Goal: Transaction & Acquisition: Purchase product/service

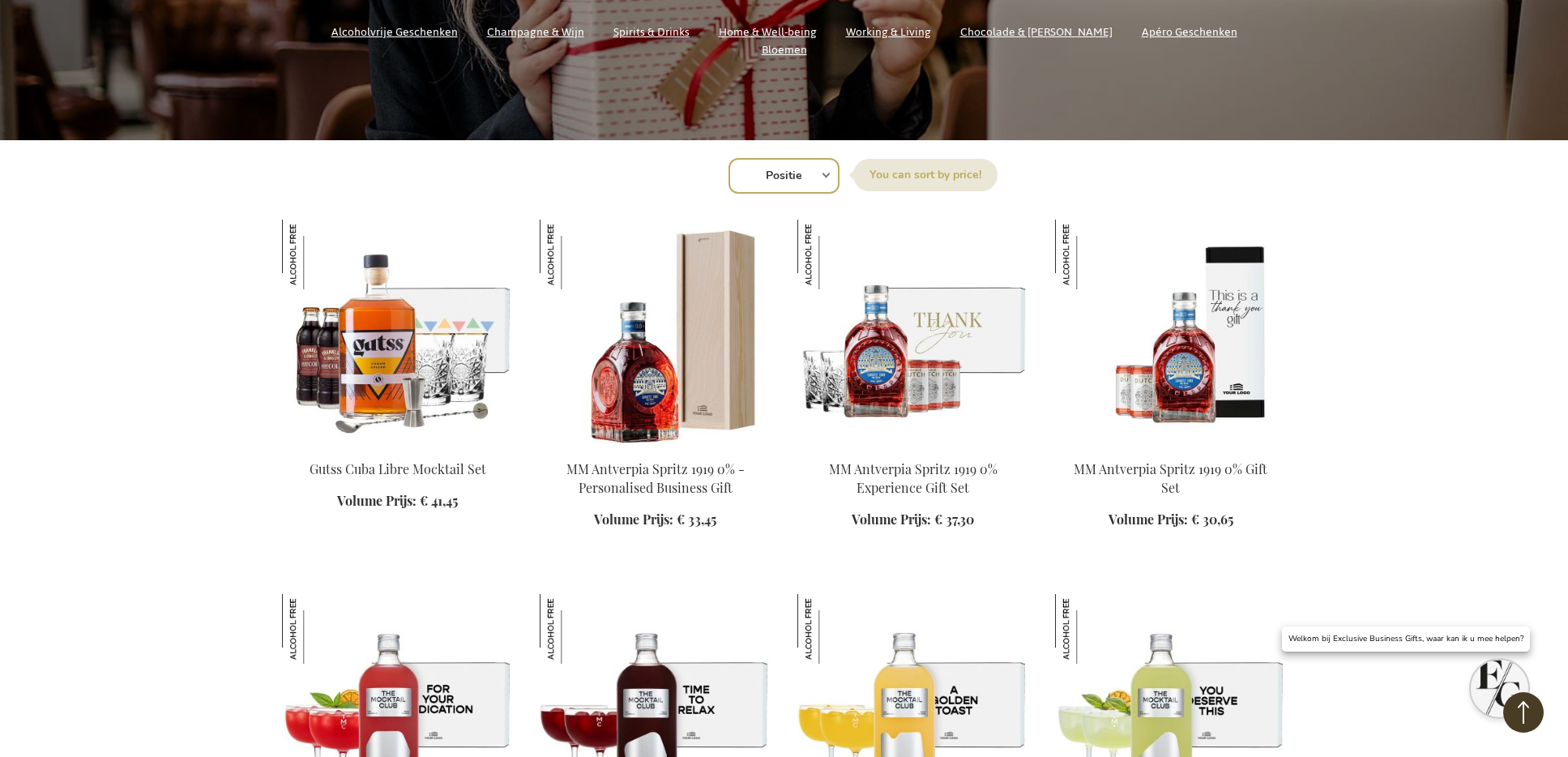
click at [803, 163] on select "Positie Best Sellers Meest bekeken Nieuw Biggest Saving Price: low to high Pric…" at bounding box center [784, 176] width 111 height 36
select select "new"
click at [729, 158] on select "Positie Best Sellers Meest bekeken Nieuw Biggest Saving Price: low to high Pric…" at bounding box center [784, 176] width 111 height 36
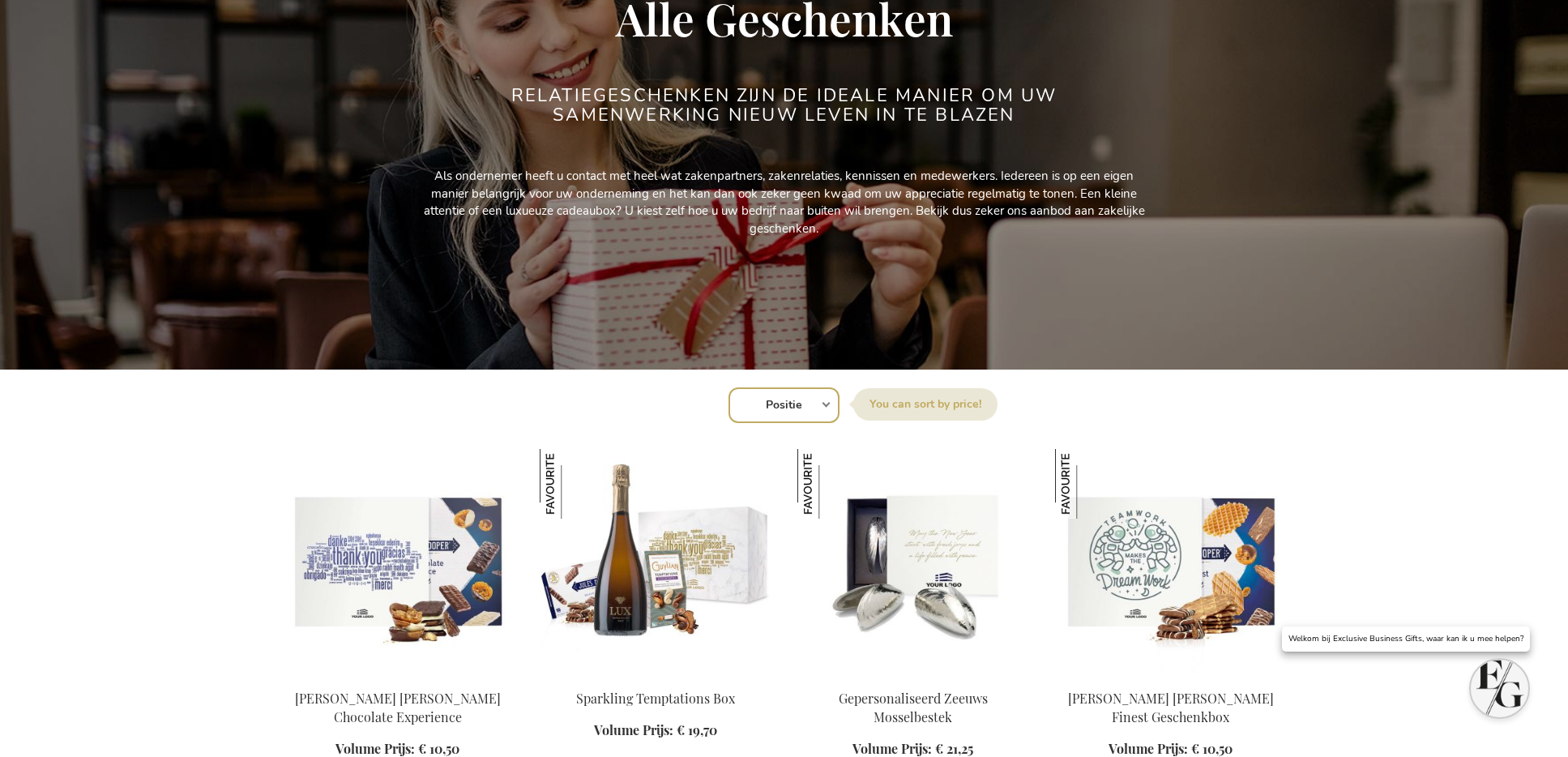
click at [805, 402] on select "Positie Best Sellers Meest bekeken Nieuw Biggest Saving Price: low to high Pric…" at bounding box center [784, 405] width 111 height 36
select select "new"
click at [729, 387] on select "Positie Best Sellers Meest bekeken Nieuw Biggest Saving Price: low to high Pric…" at bounding box center [784, 405] width 111 height 36
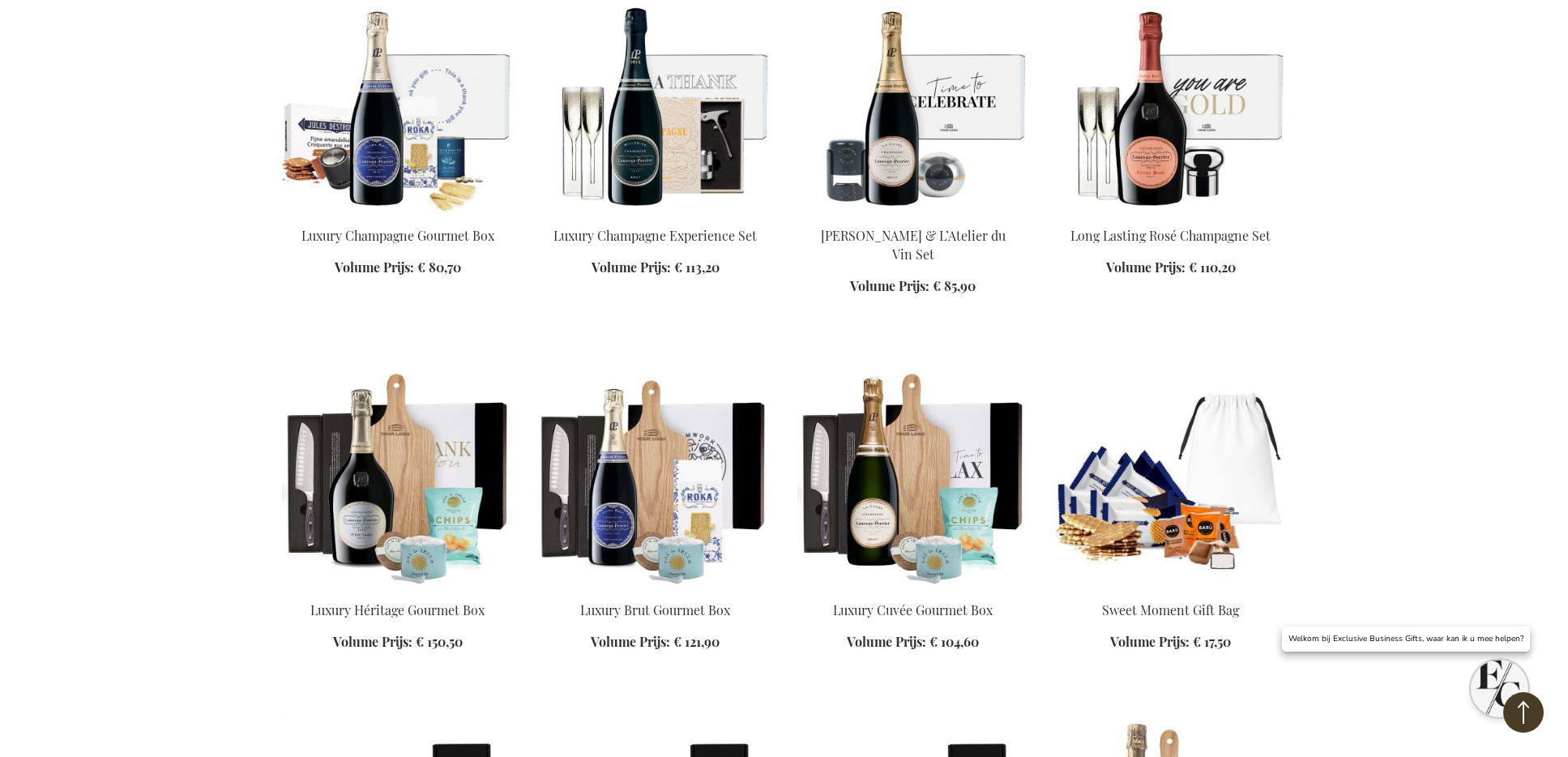
scroll to position [1046, 0]
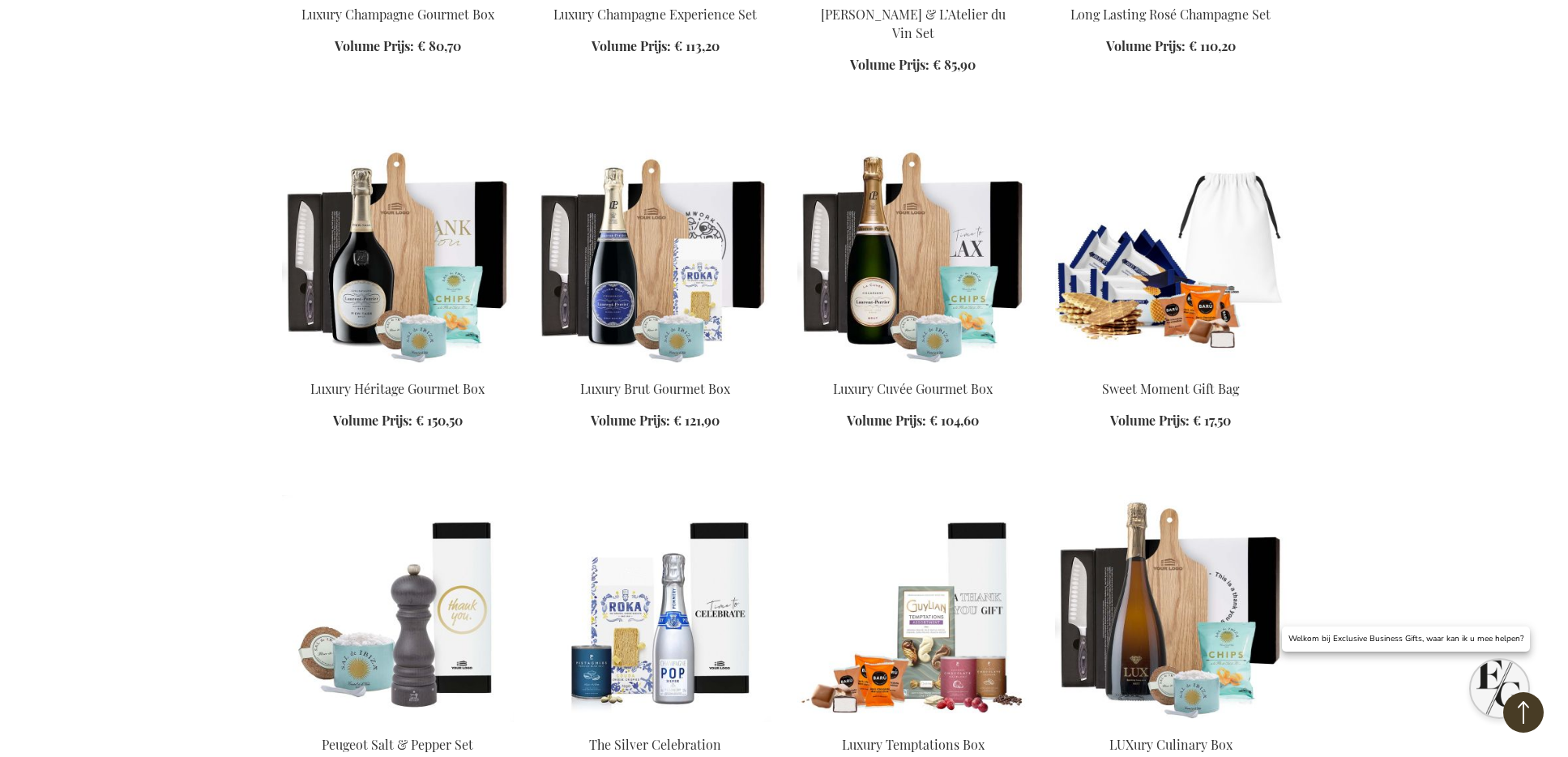
scroll to position [1745, 0]
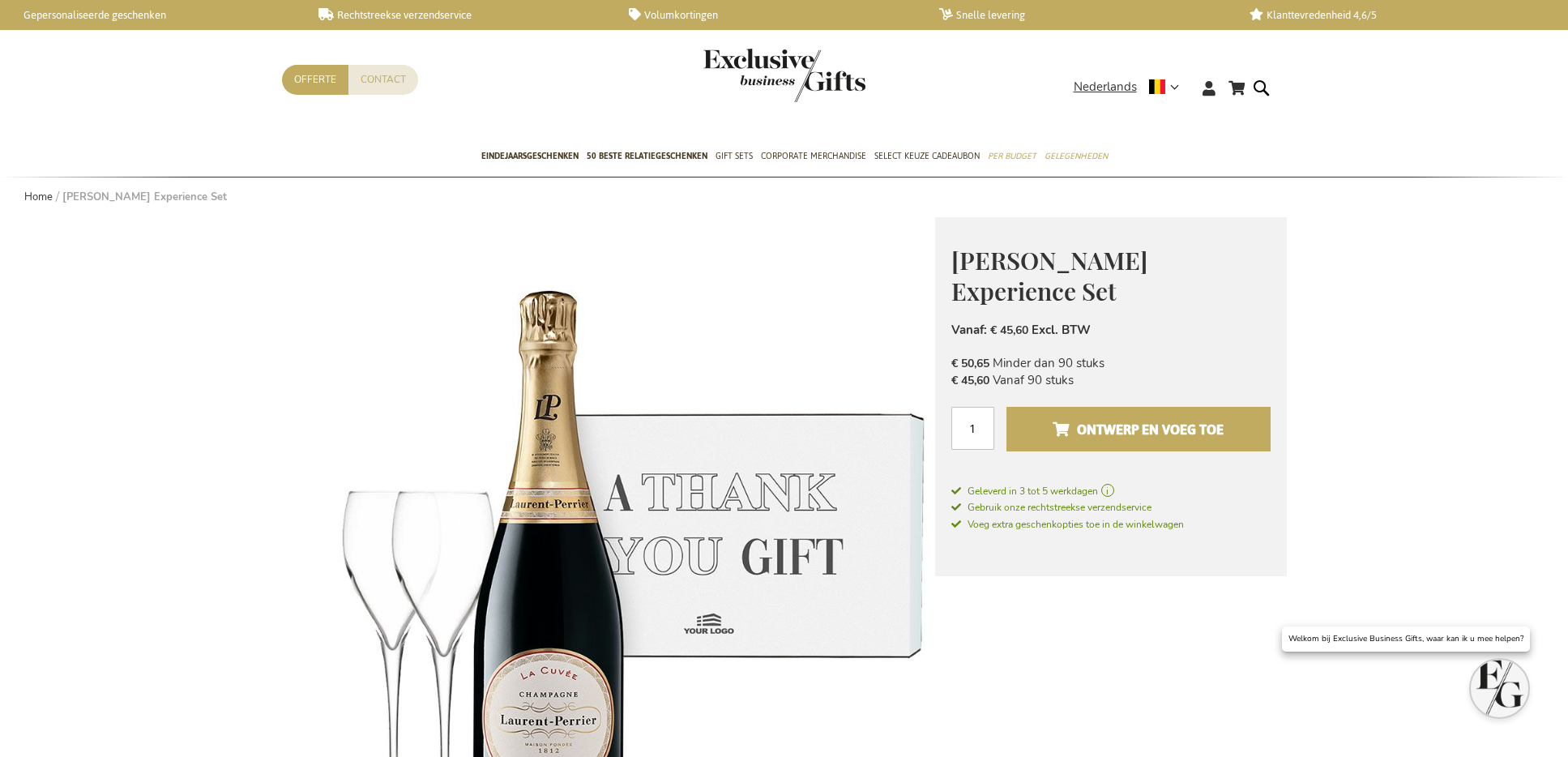
click at [1159, 427] on span "Ontwerp en voeg toe" at bounding box center [1138, 429] width 171 height 26
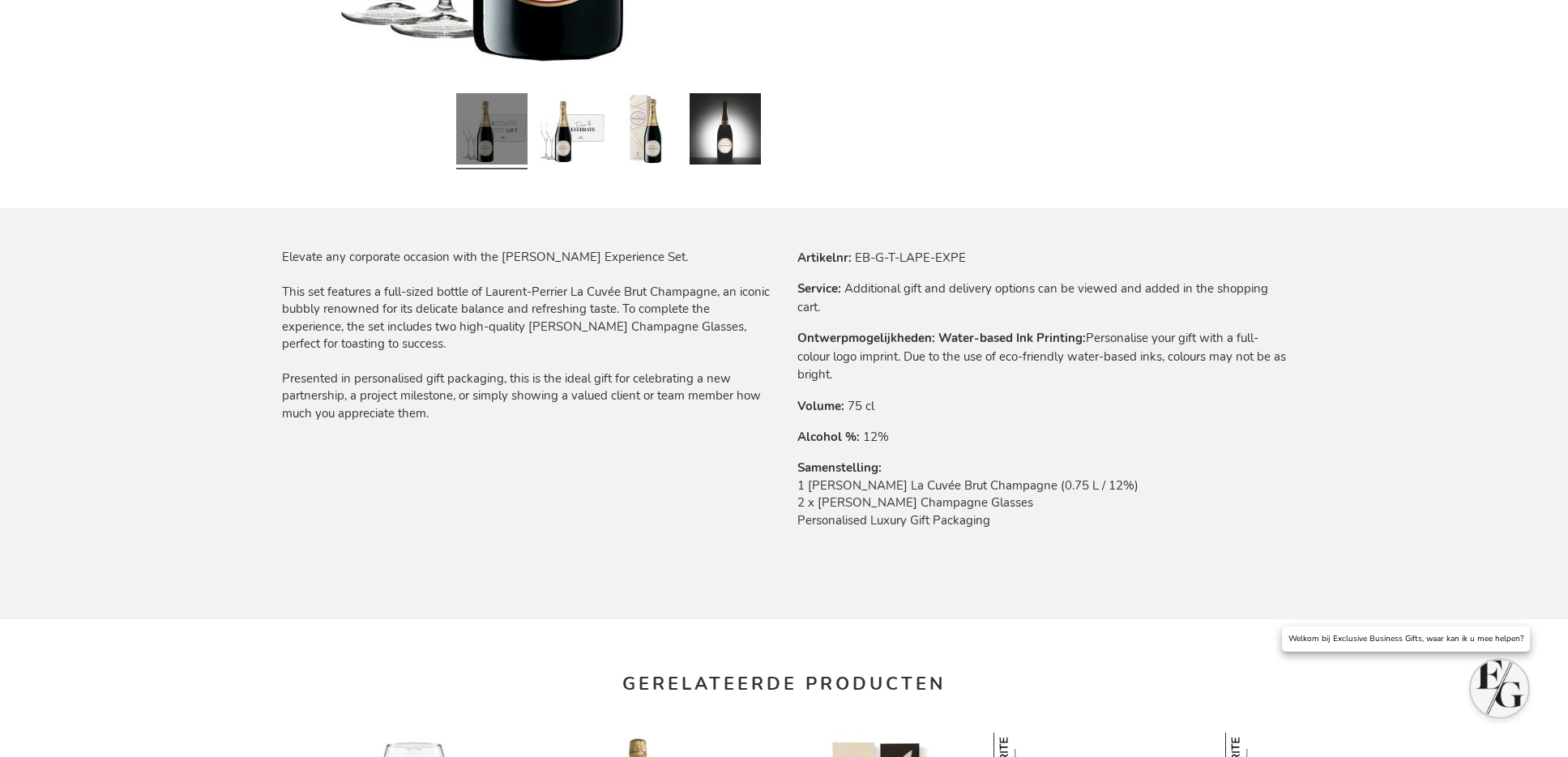
scroll to position [668, 0]
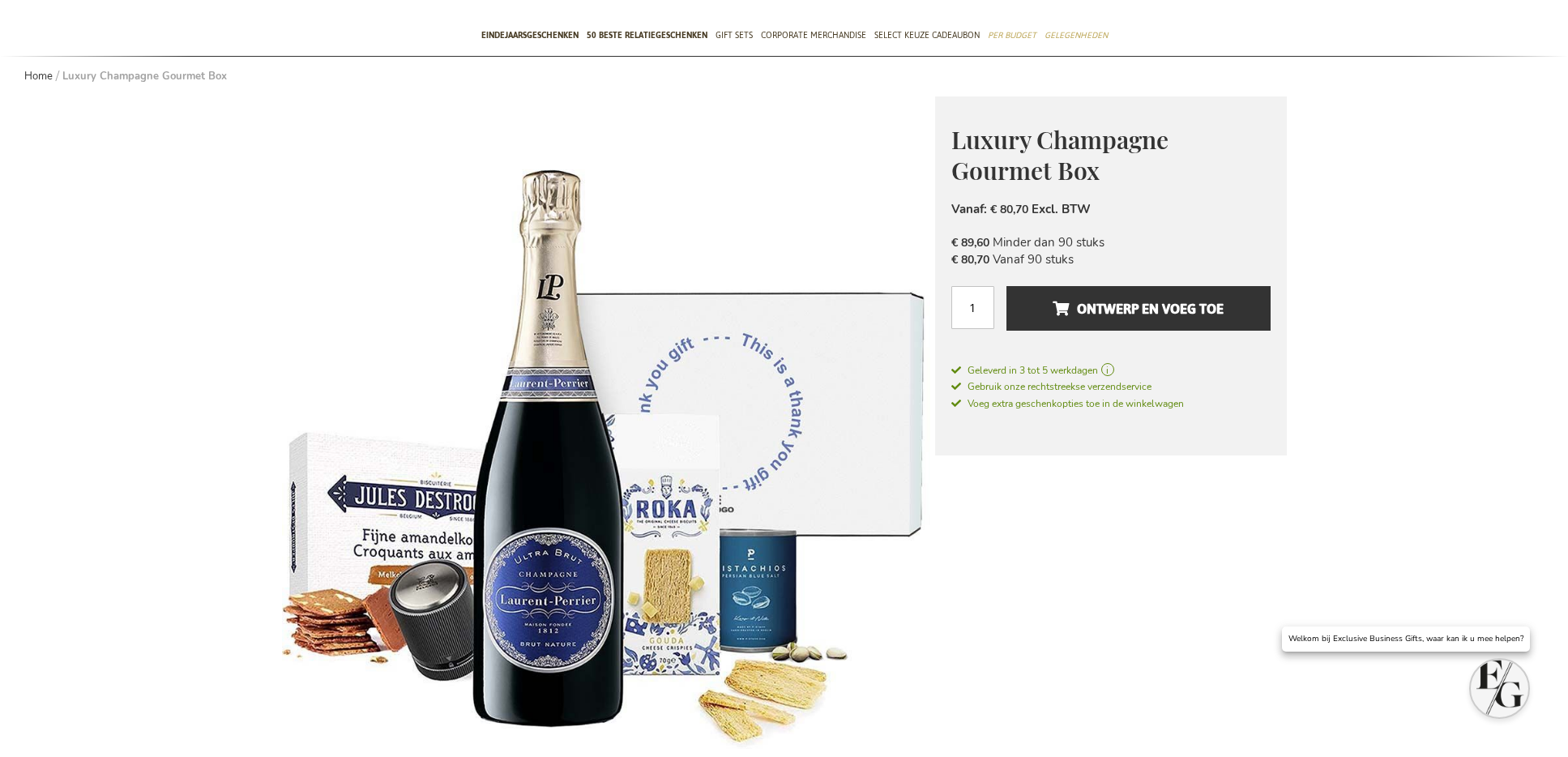
scroll to position [367, 0]
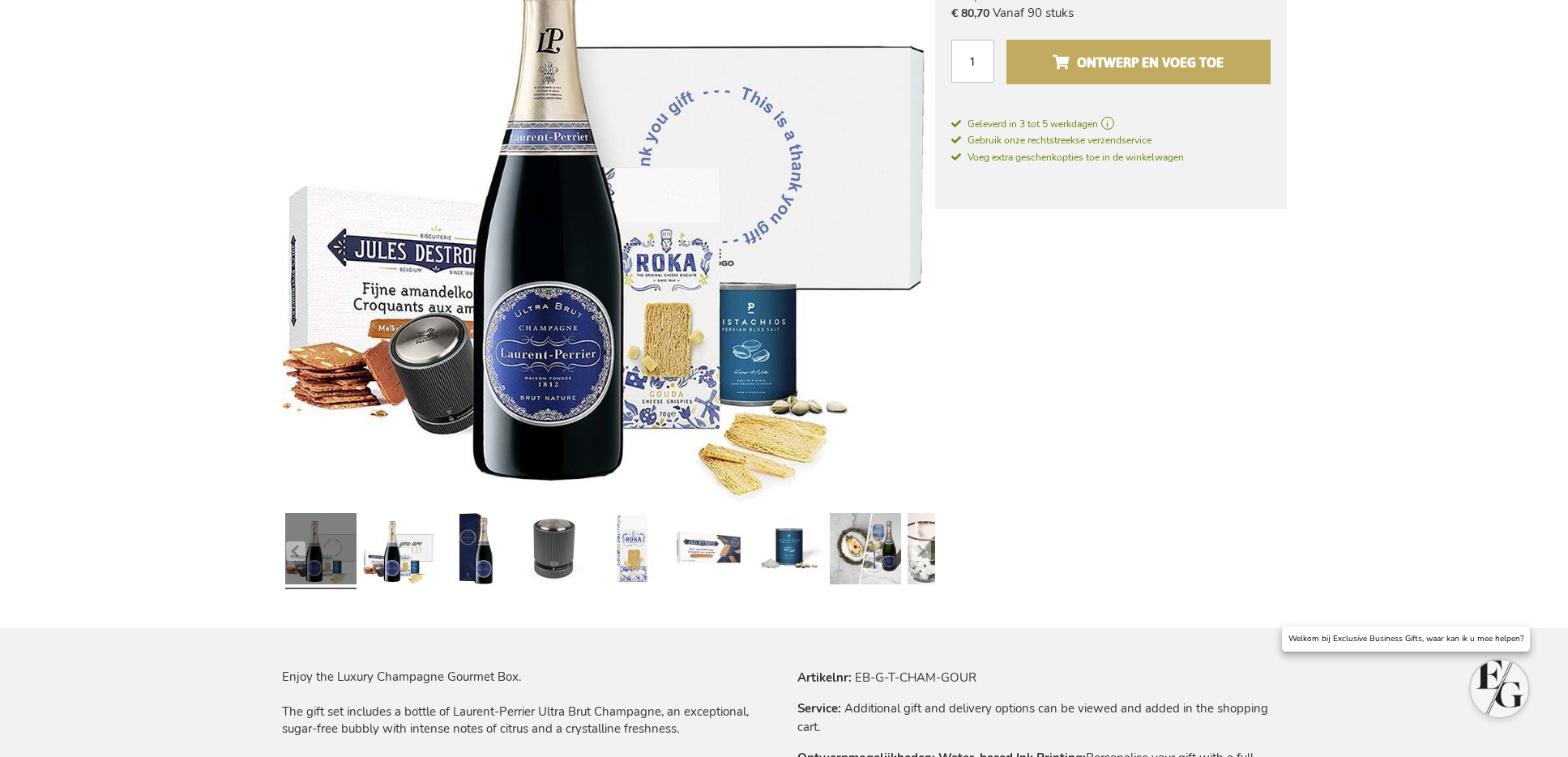
click at [1205, 67] on span "Ontwerp en voeg toe" at bounding box center [1138, 62] width 171 height 26
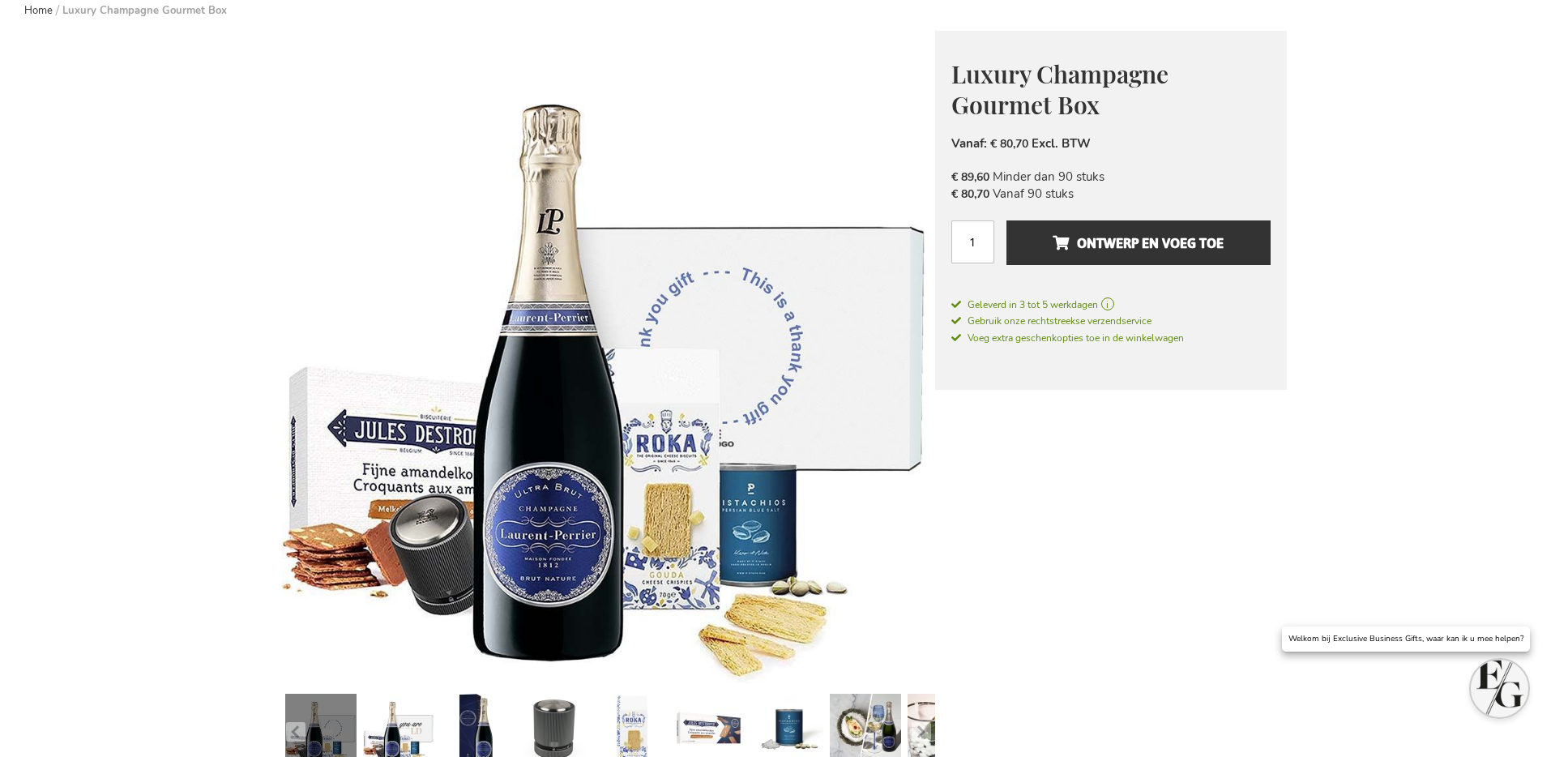
scroll to position [365, 0]
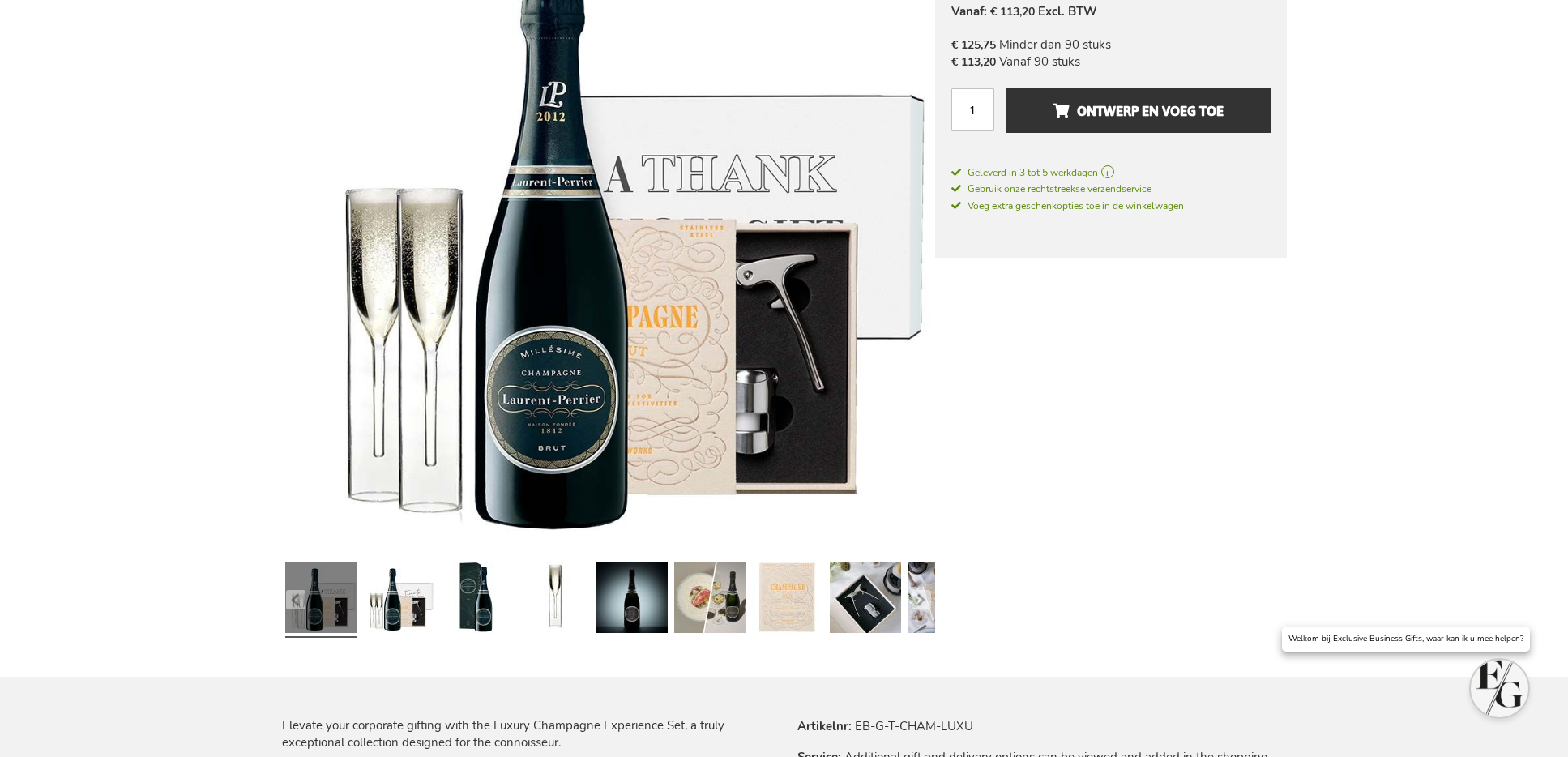
scroll to position [367, 0]
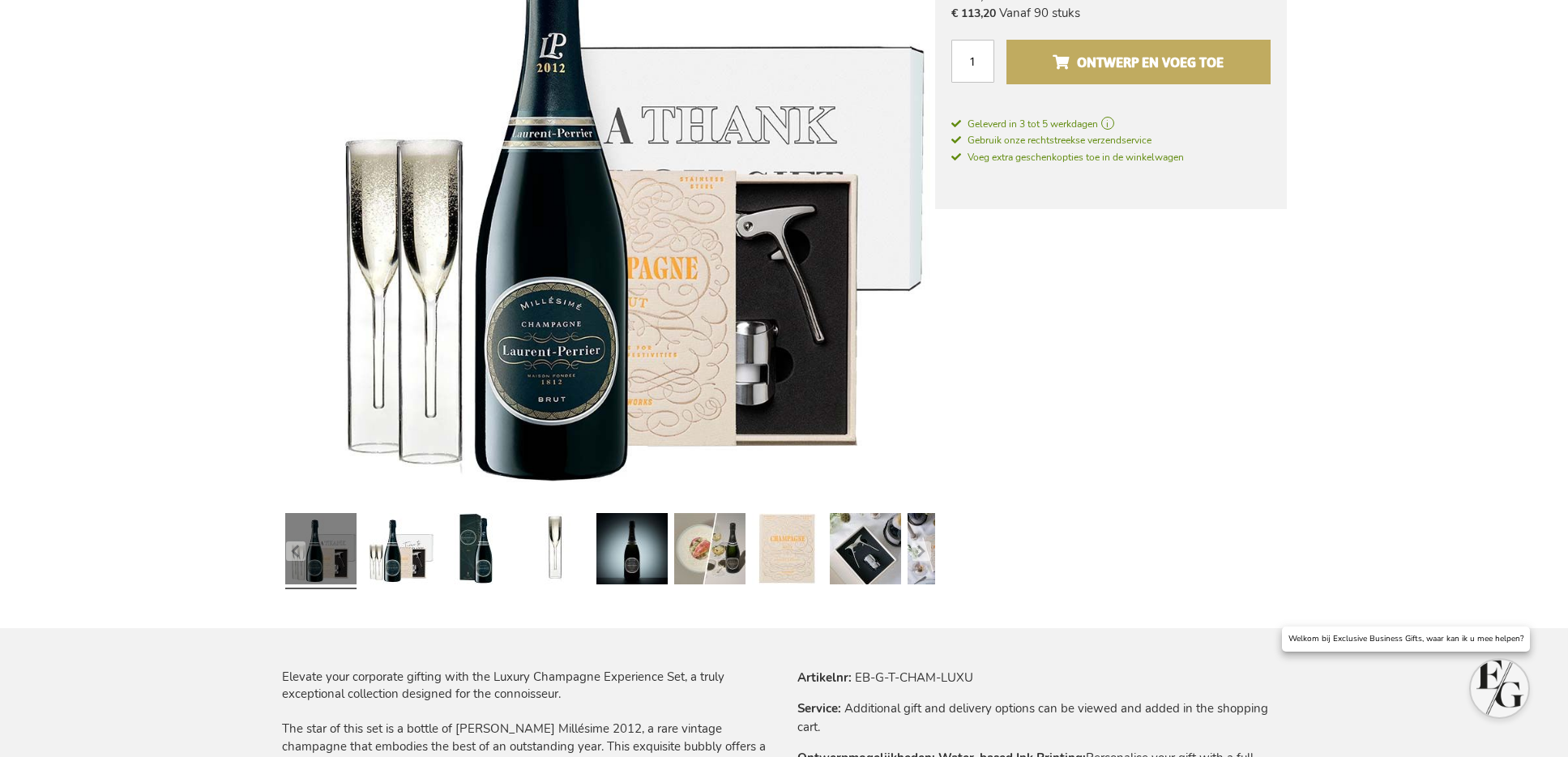
click at [1121, 72] on span "Ontwerp en voeg toe" at bounding box center [1138, 62] width 171 height 26
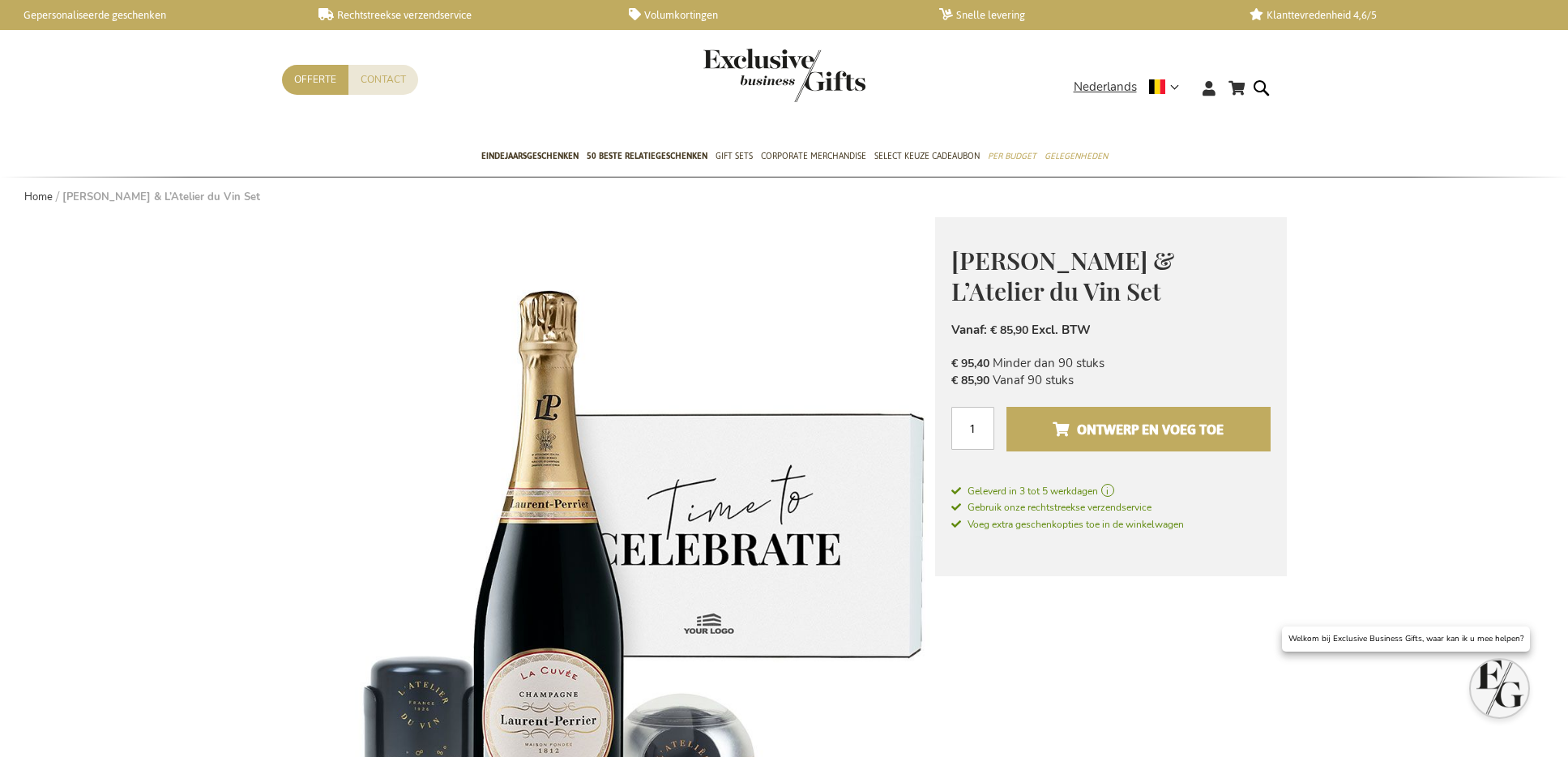
click at [1128, 442] on button "Ontwerp en voeg toe" at bounding box center [1138, 429] width 263 height 45
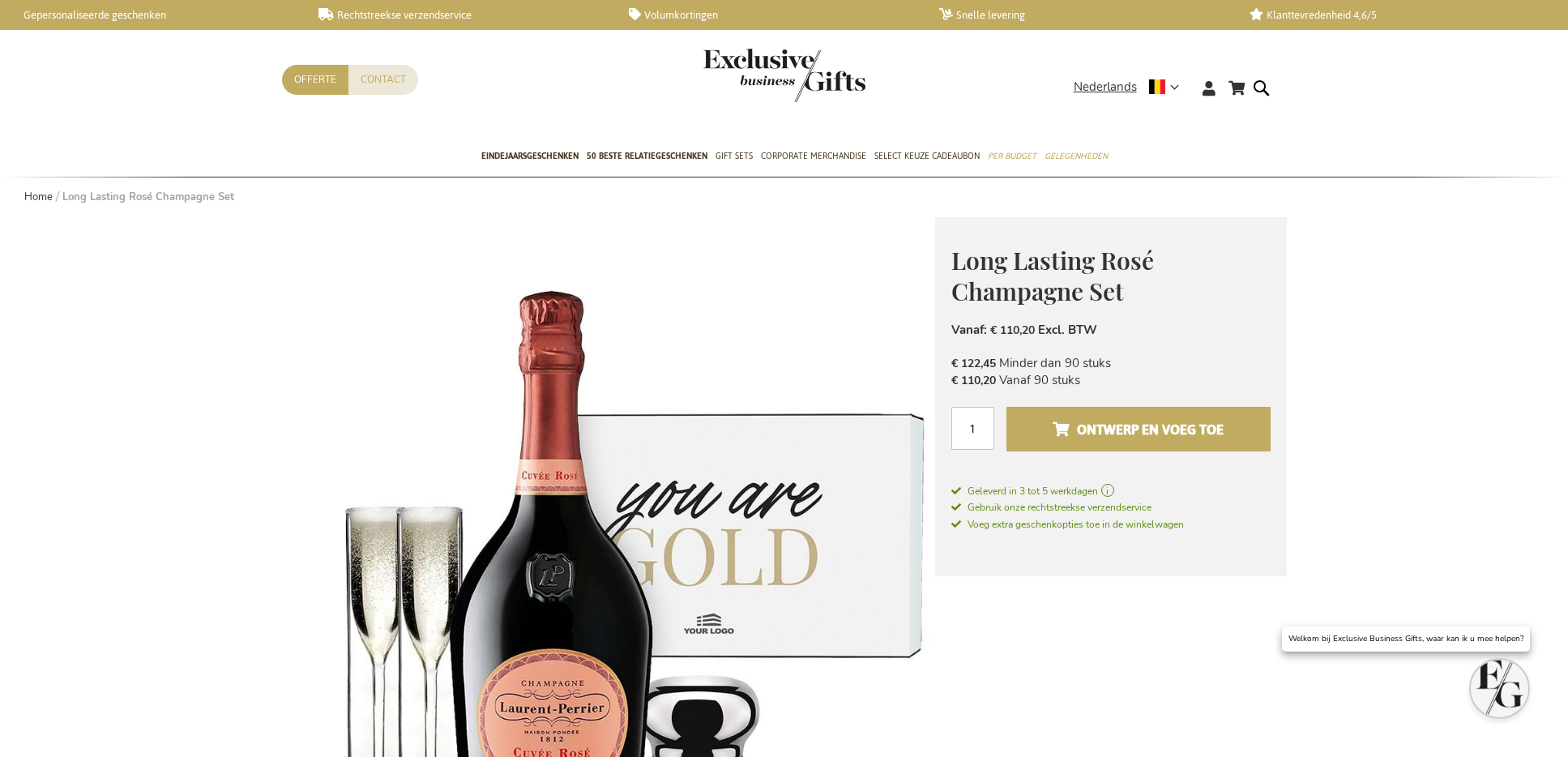
click at [1156, 433] on span "Ontwerp en voeg toe" at bounding box center [1138, 429] width 171 height 26
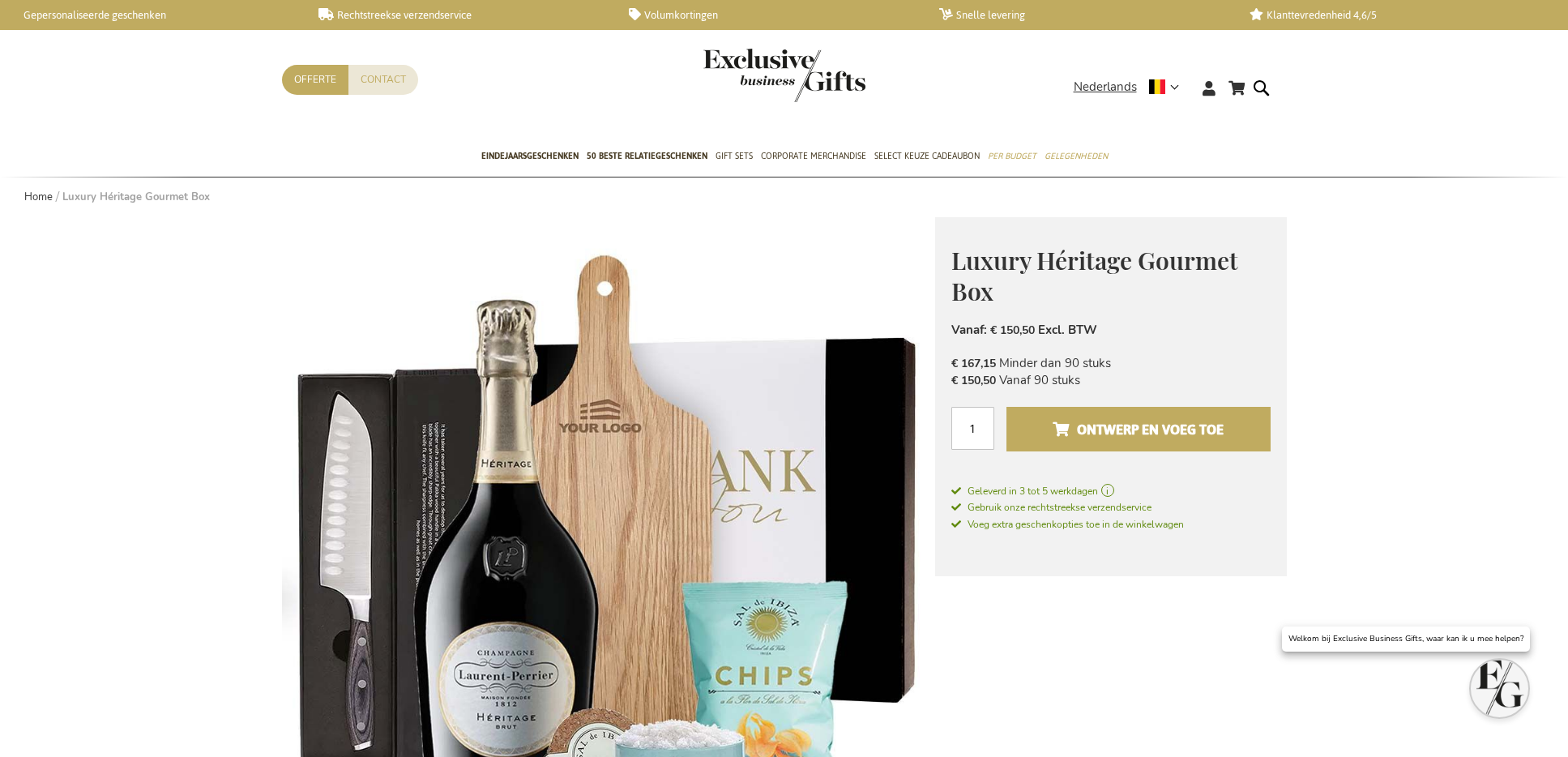
click at [1127, 414] on button "Ontwerp en voeg toe" at bounding box center [1138, 429] width 263 height 45
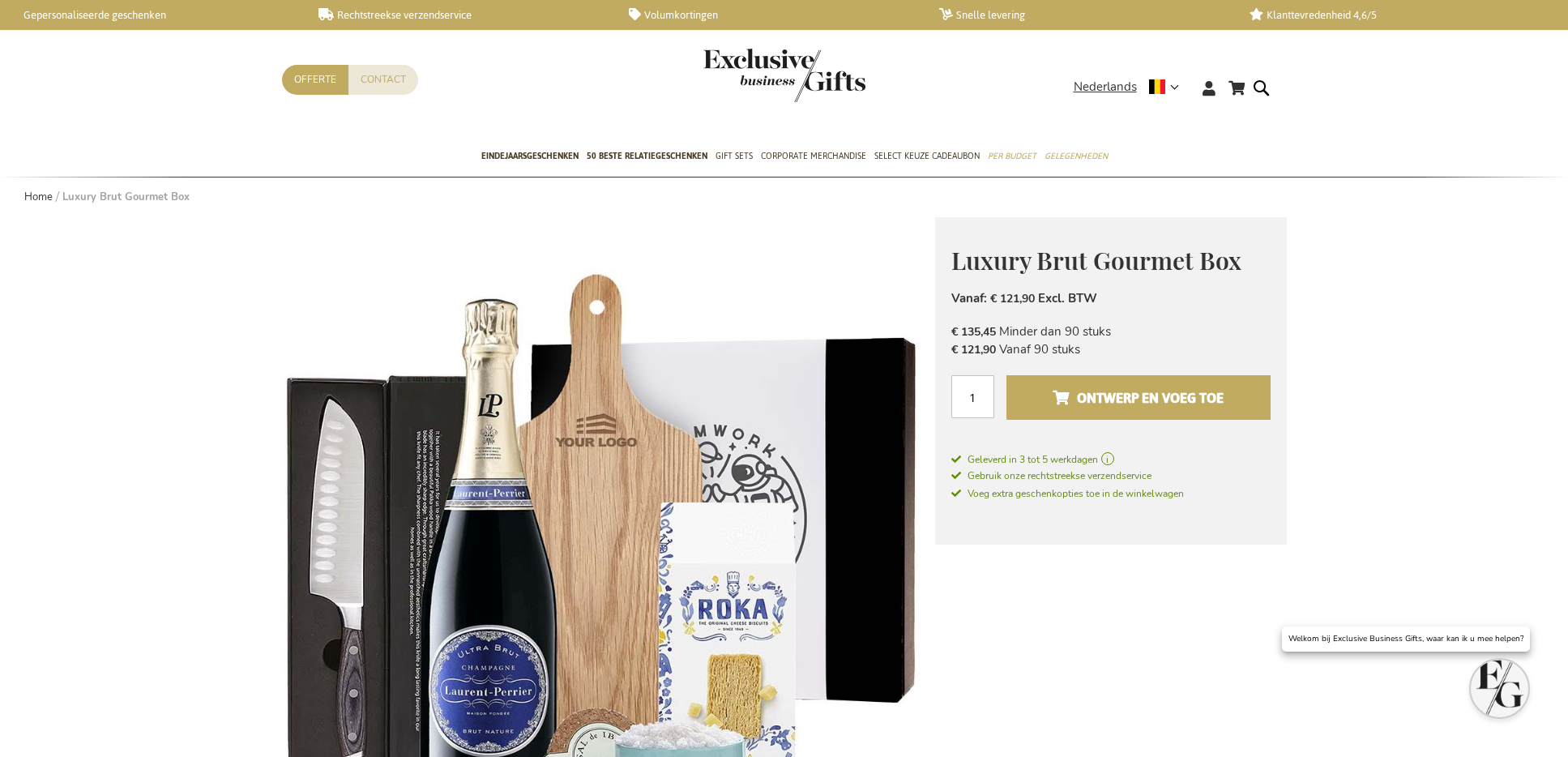
click at [1116, 394] on span "Ontwerp en voeg toe" at bounding box center [1138, 397] width 171 height 26
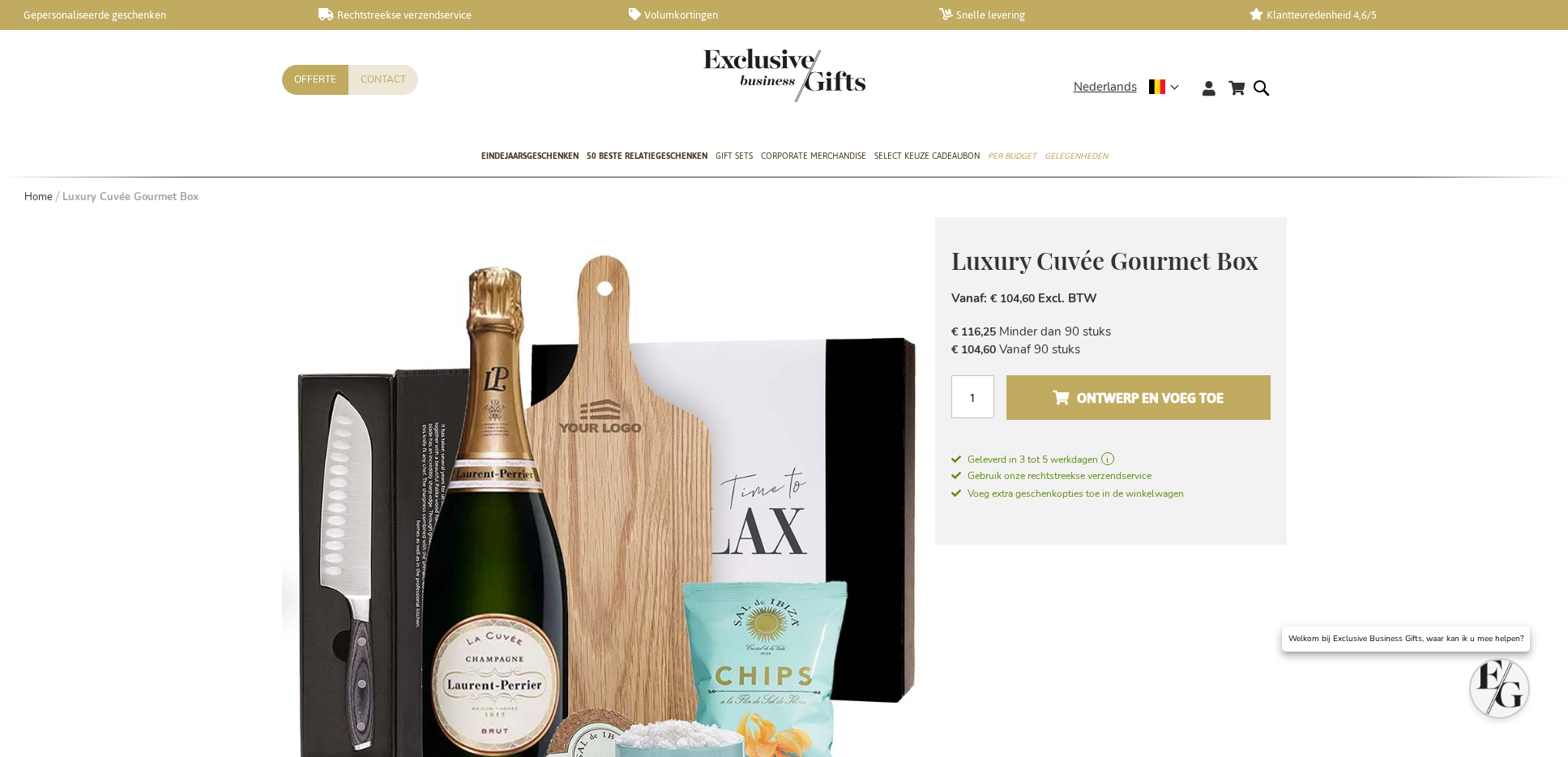
click at [1071, 405] on span "Ontwerp en voeg toe" at bounding box center [1138, 397] width 171 height 26
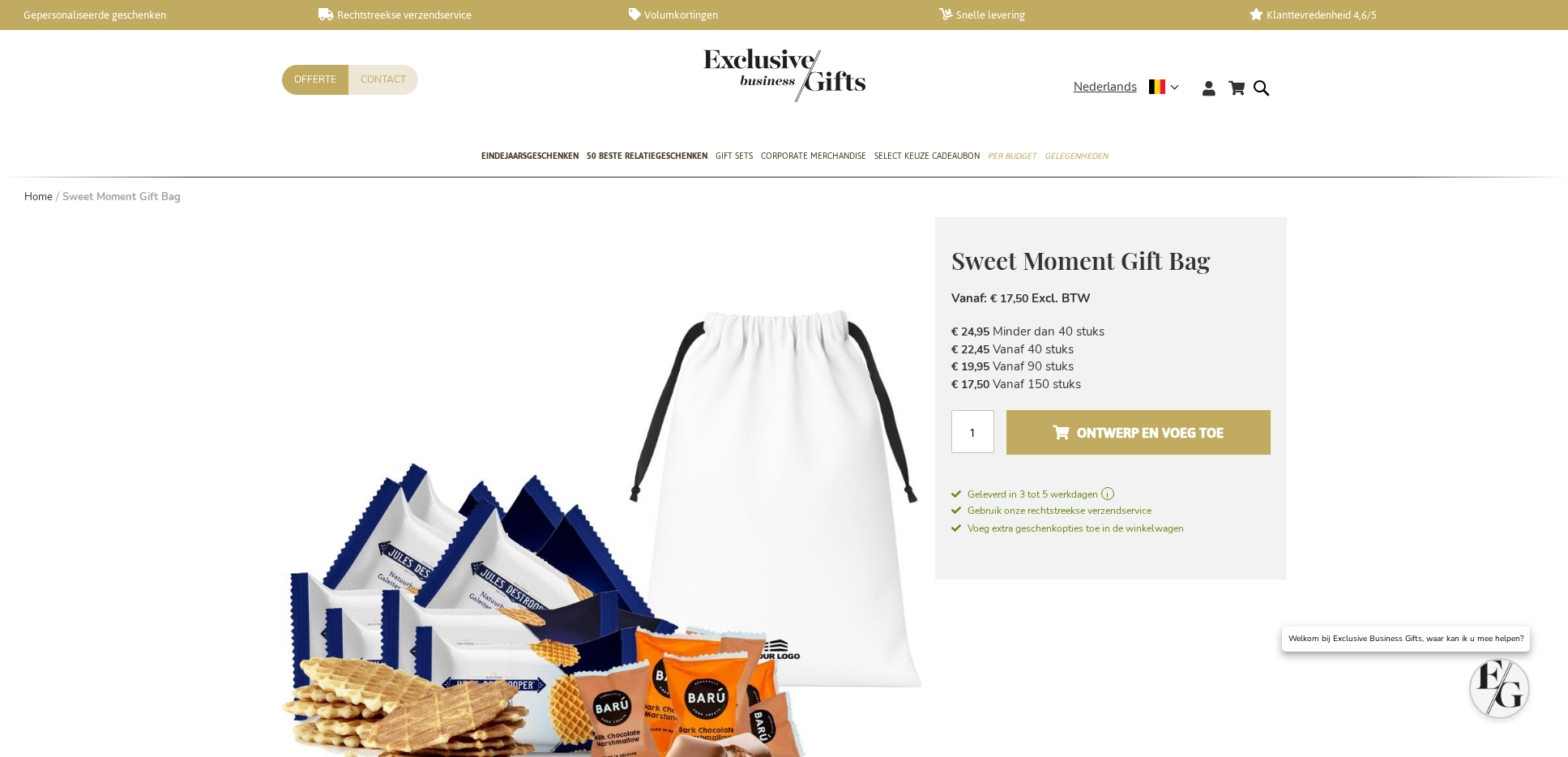
click at [1131, 438] on span "Ontwerp en voeg toe" at bounding box center [1138, 432] width 171 height 26
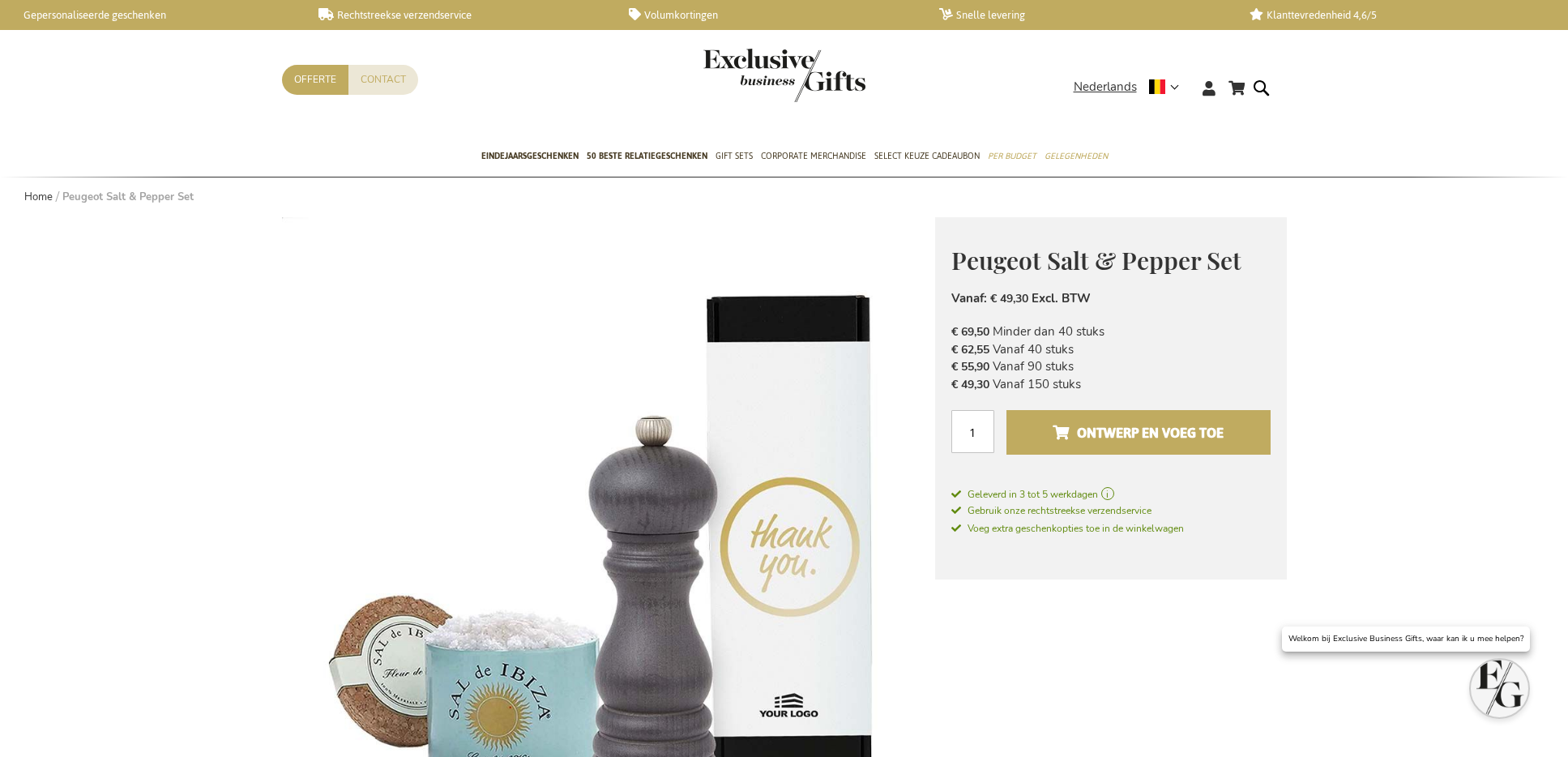
click at [1116, 429] on span "Ontwerp en voeg toe" at bounding box center [1138, 432] width 171 height 26
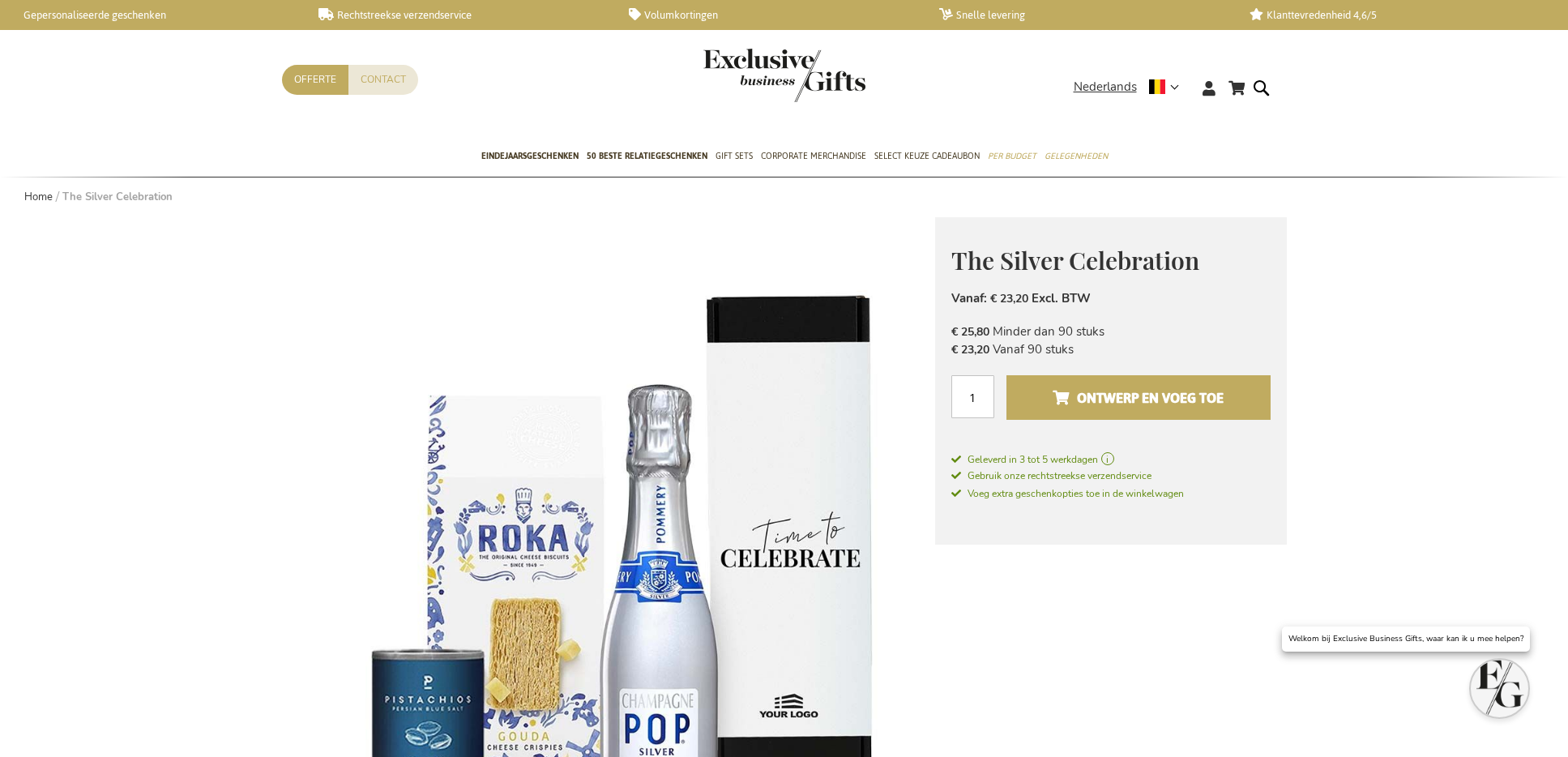
click at [1163, 387] on span "Ontwerp en voeg toe" at bounding box center [1138, 397] width 171 height 26
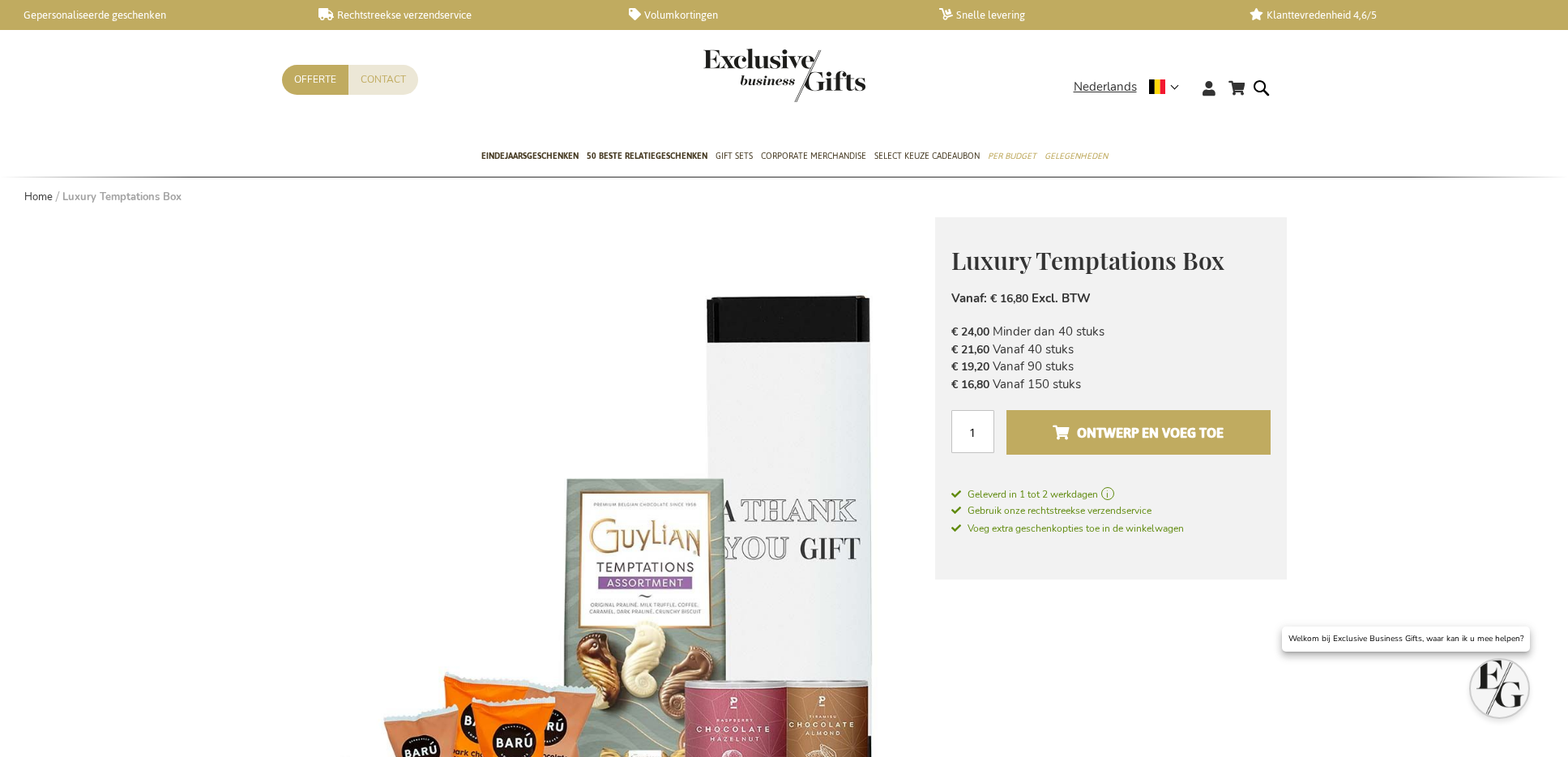
click at [1122, 430] on span "Ontwerp en voeg toe" at bounding box center [1138, 432] width 171 height 26
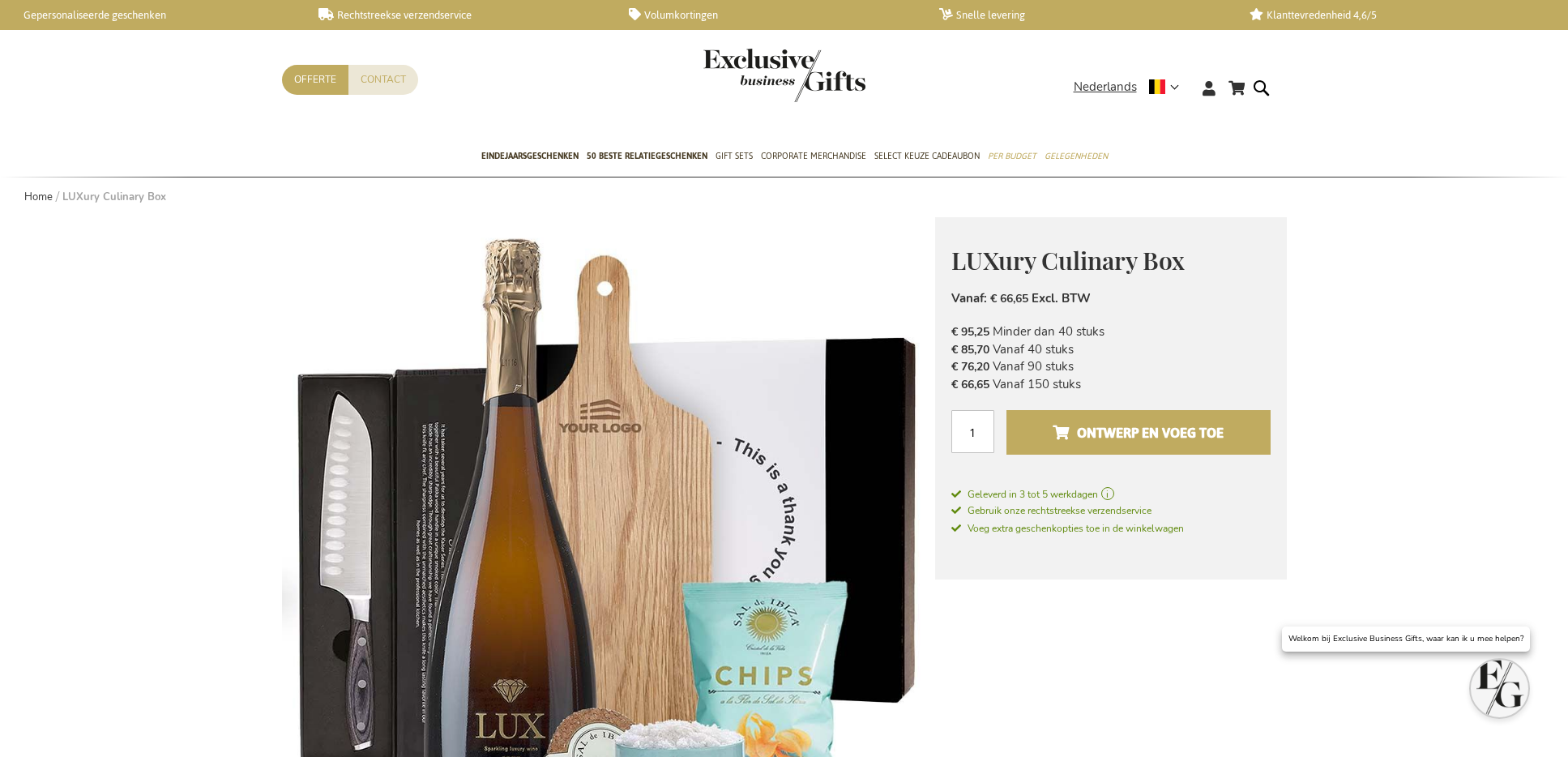
click at [1121, 413] on button "Ontwerp en voeg toe" at bounding box center [1138, 432] width 263 height 45
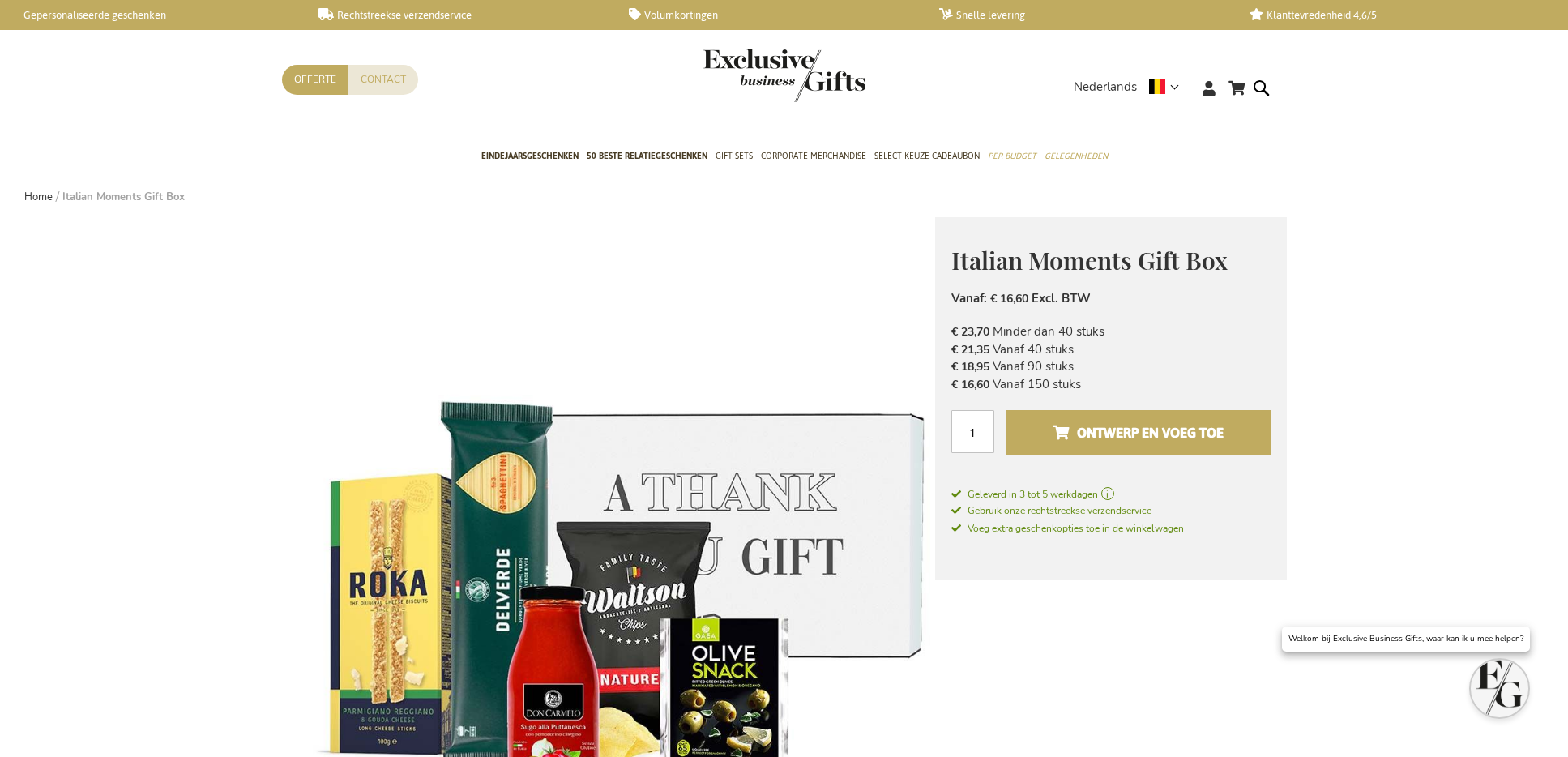
click at [1162, 411] on button "Ontwerp en voeg toe" at bounding box center [1138, 432] width 263 height 45
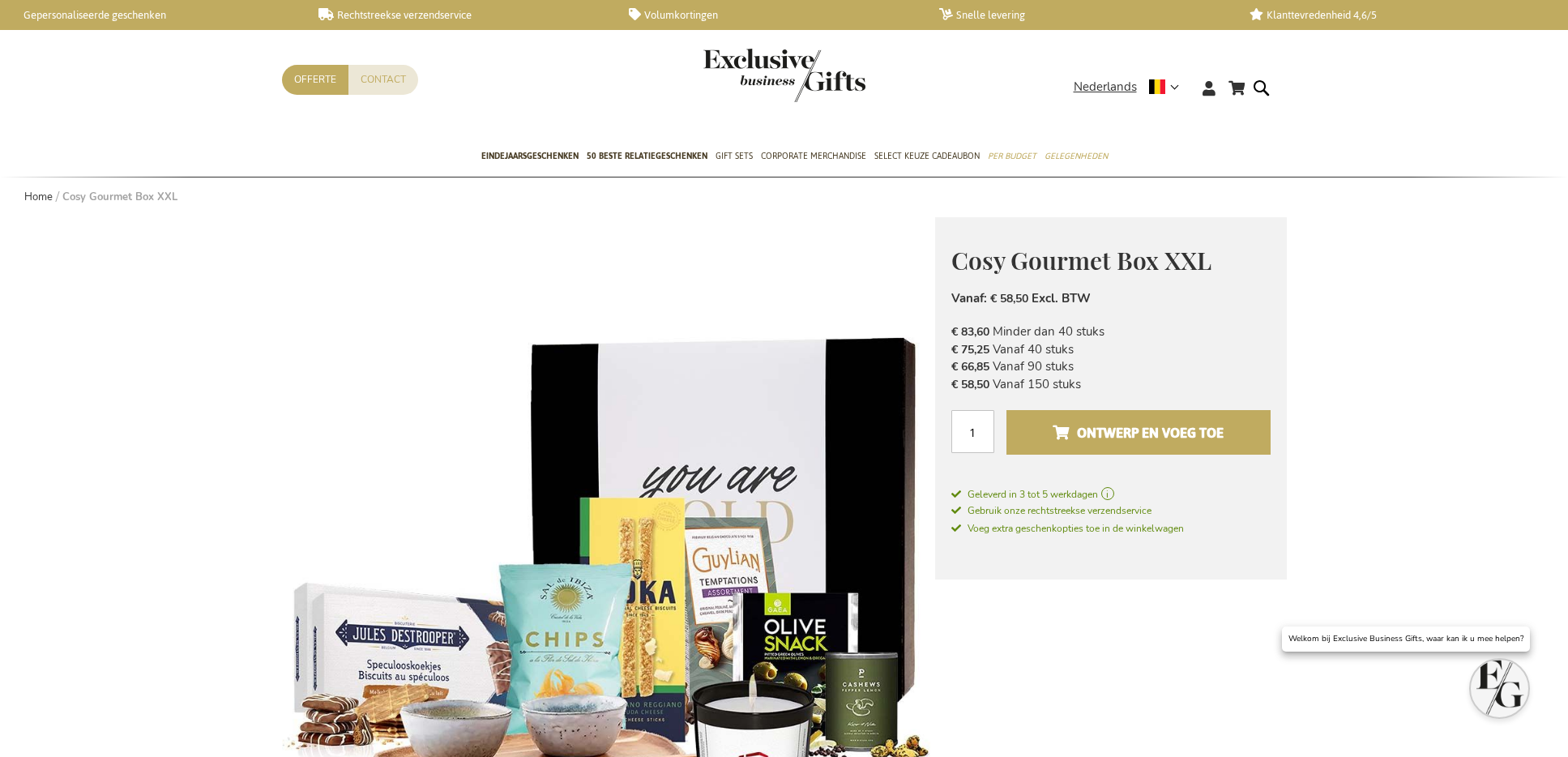
click at [1185, 435] on span "Ontwerp en voeg toe" at bounding box center [1138, 432] width 171 height 26
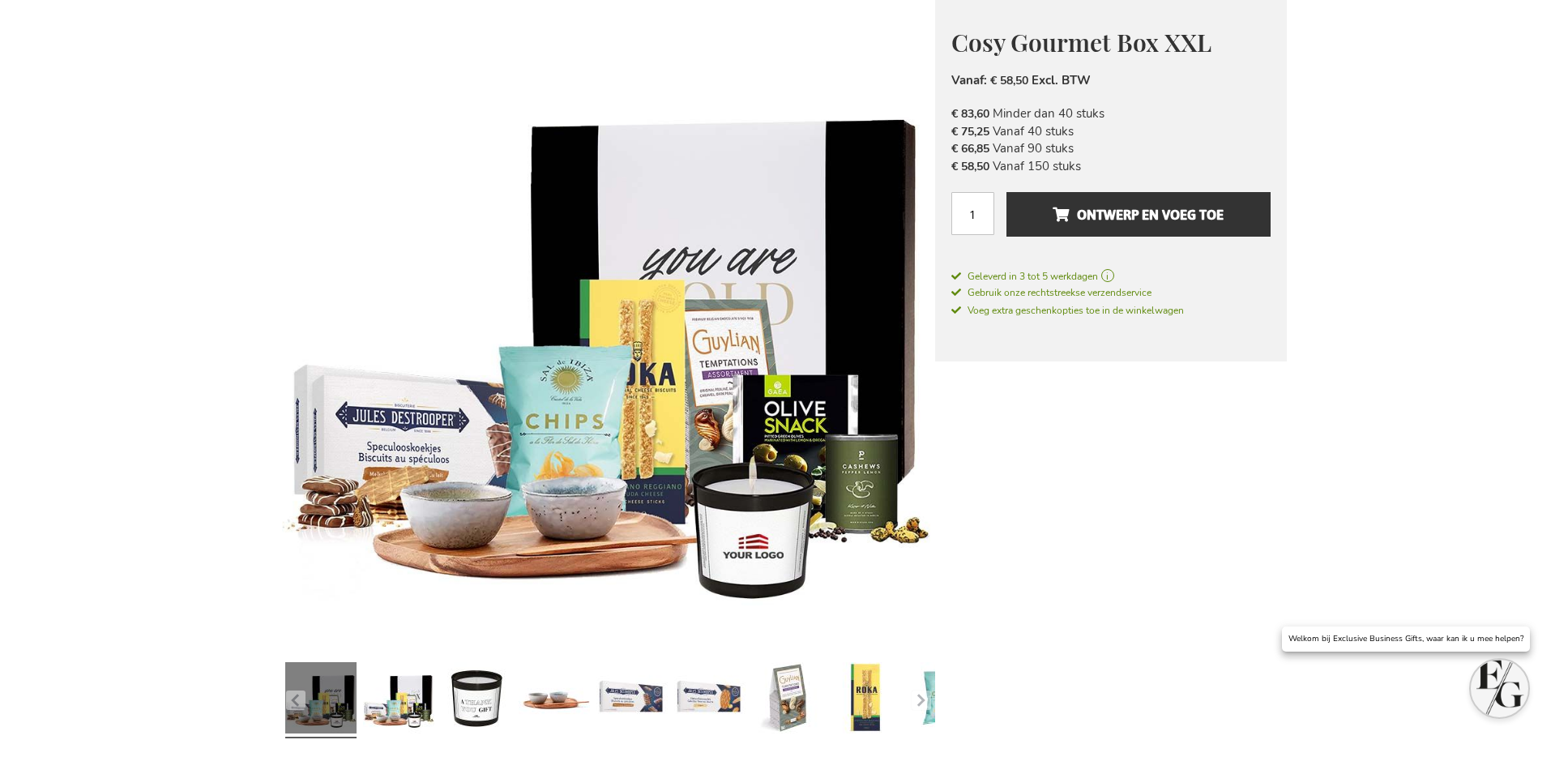
scroll to position [487, 0]
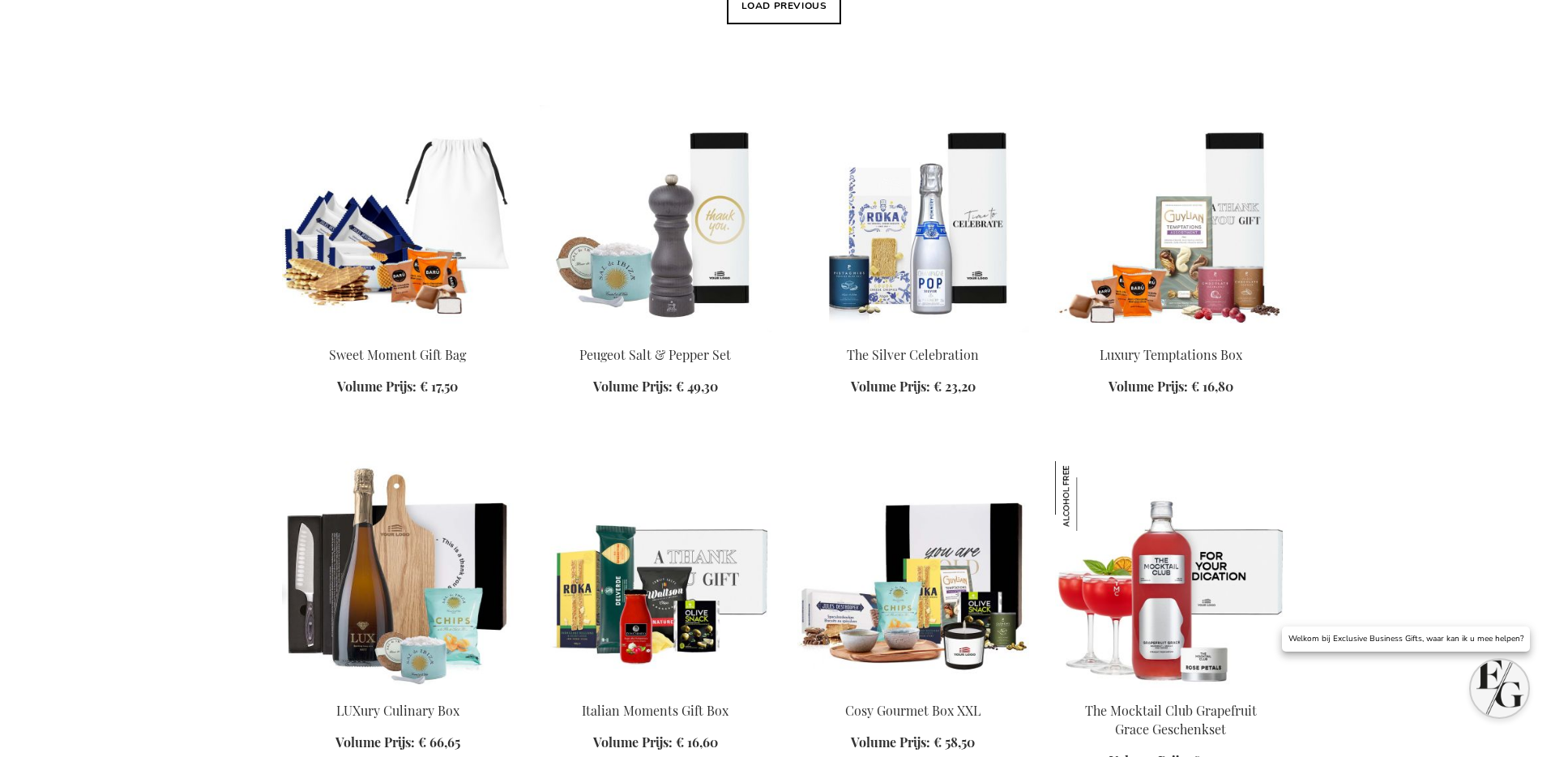
scroll to position [526, 0]
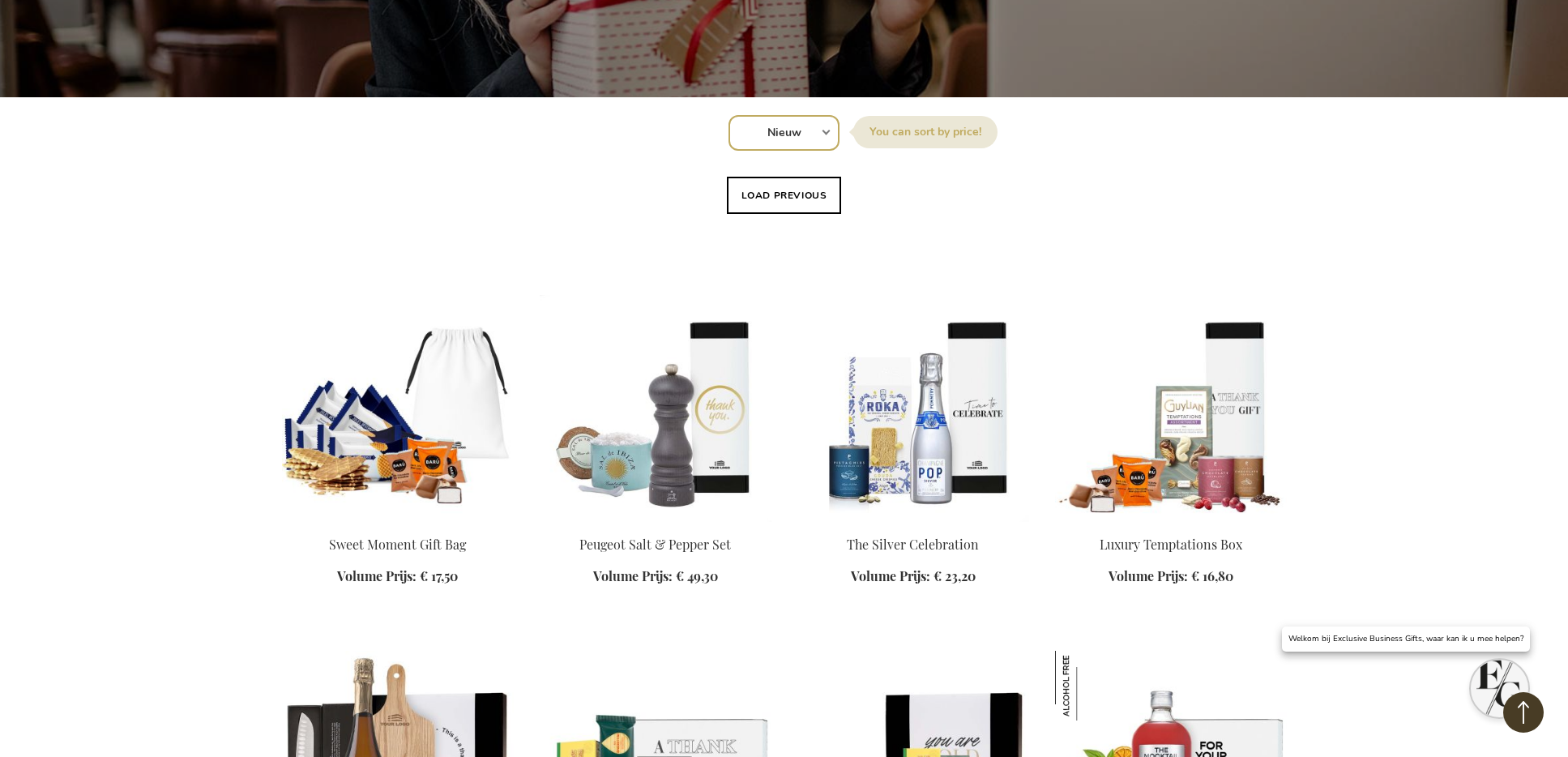
click at [753, 191] on button "Load previous" at bounding box center [785, 195] width 115 height 37
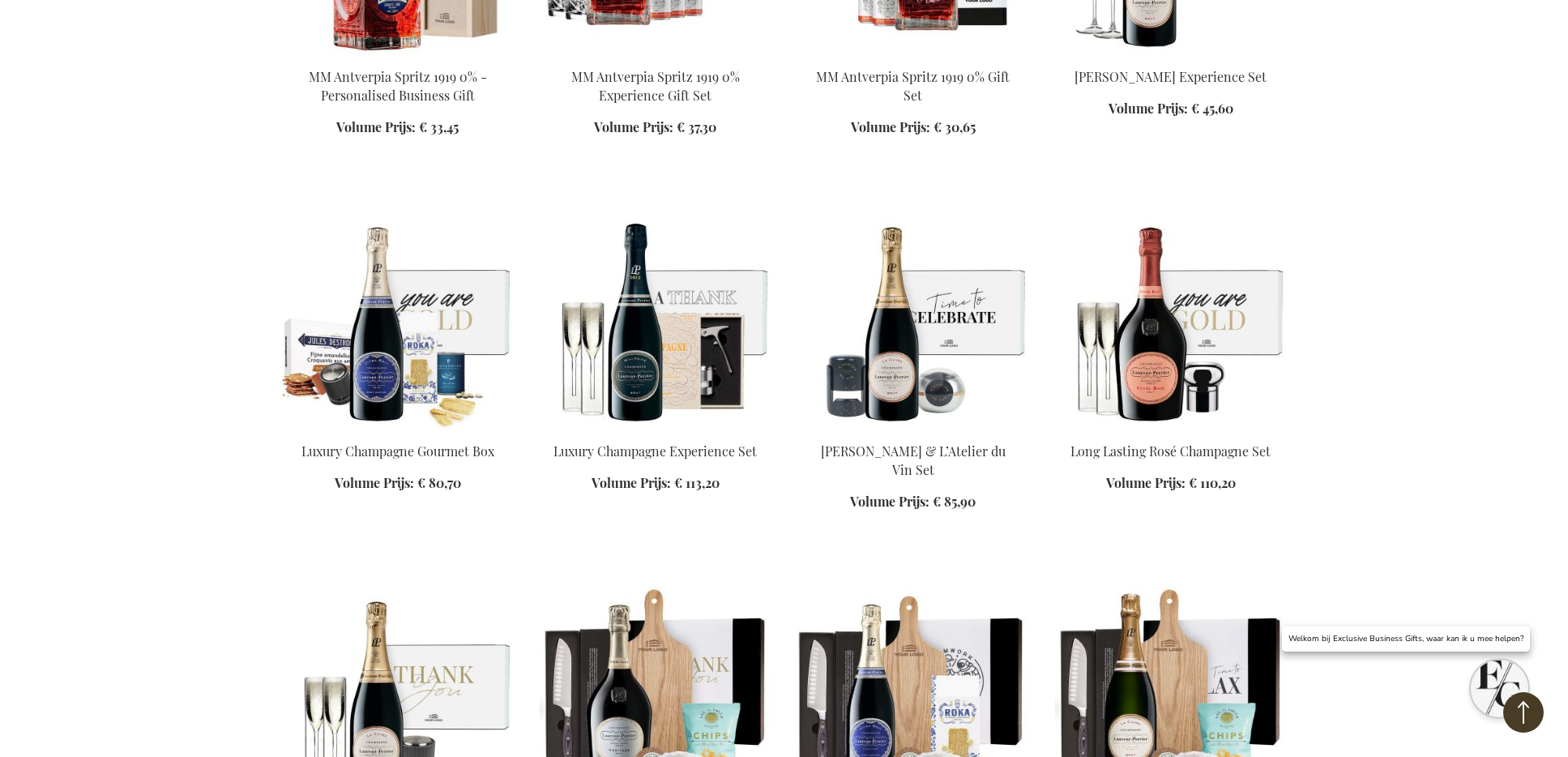
scroll to position [919, 0]
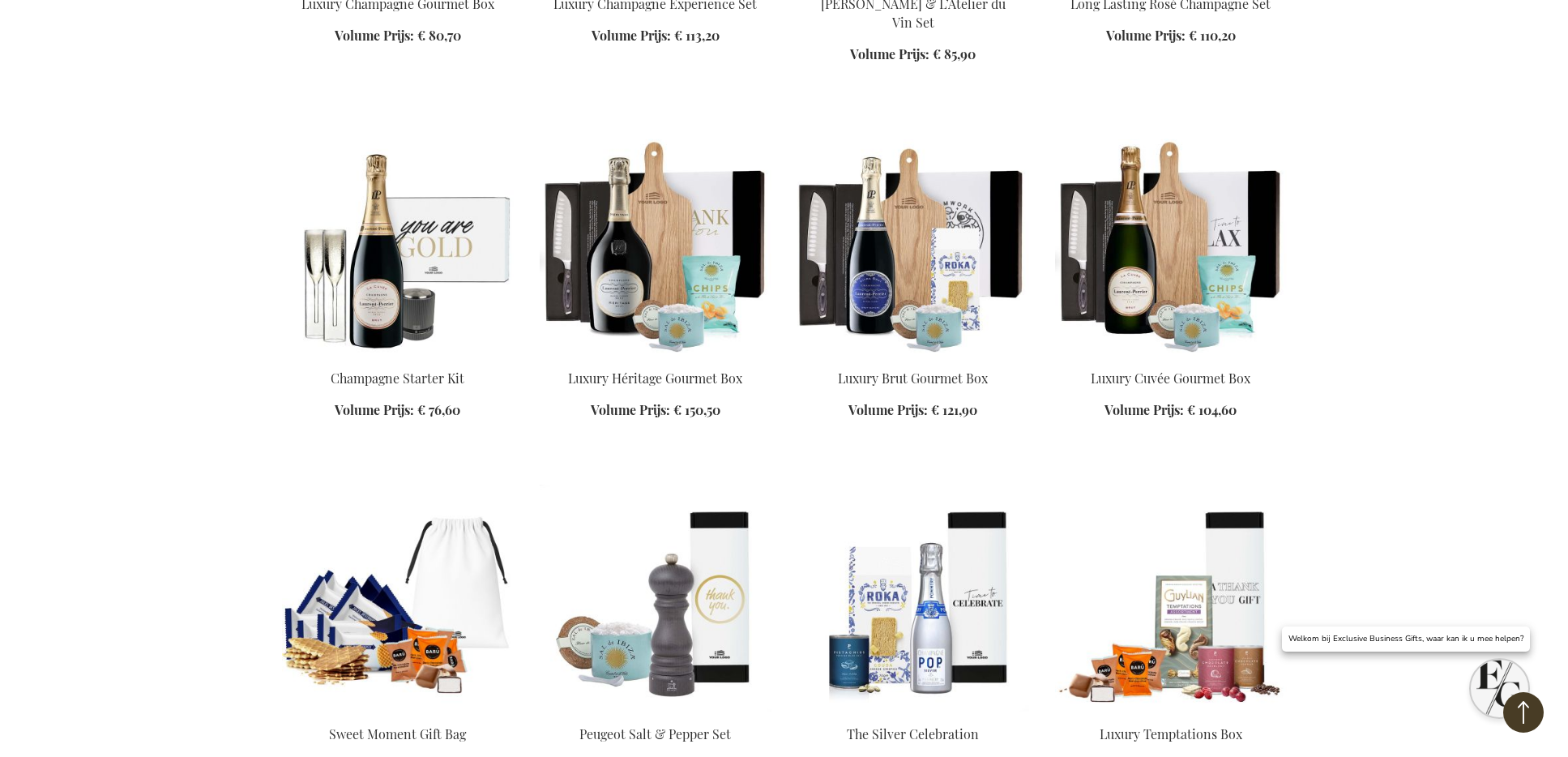
click at [392, 271] on img at bounding box center [398, 242] width 232 height 227
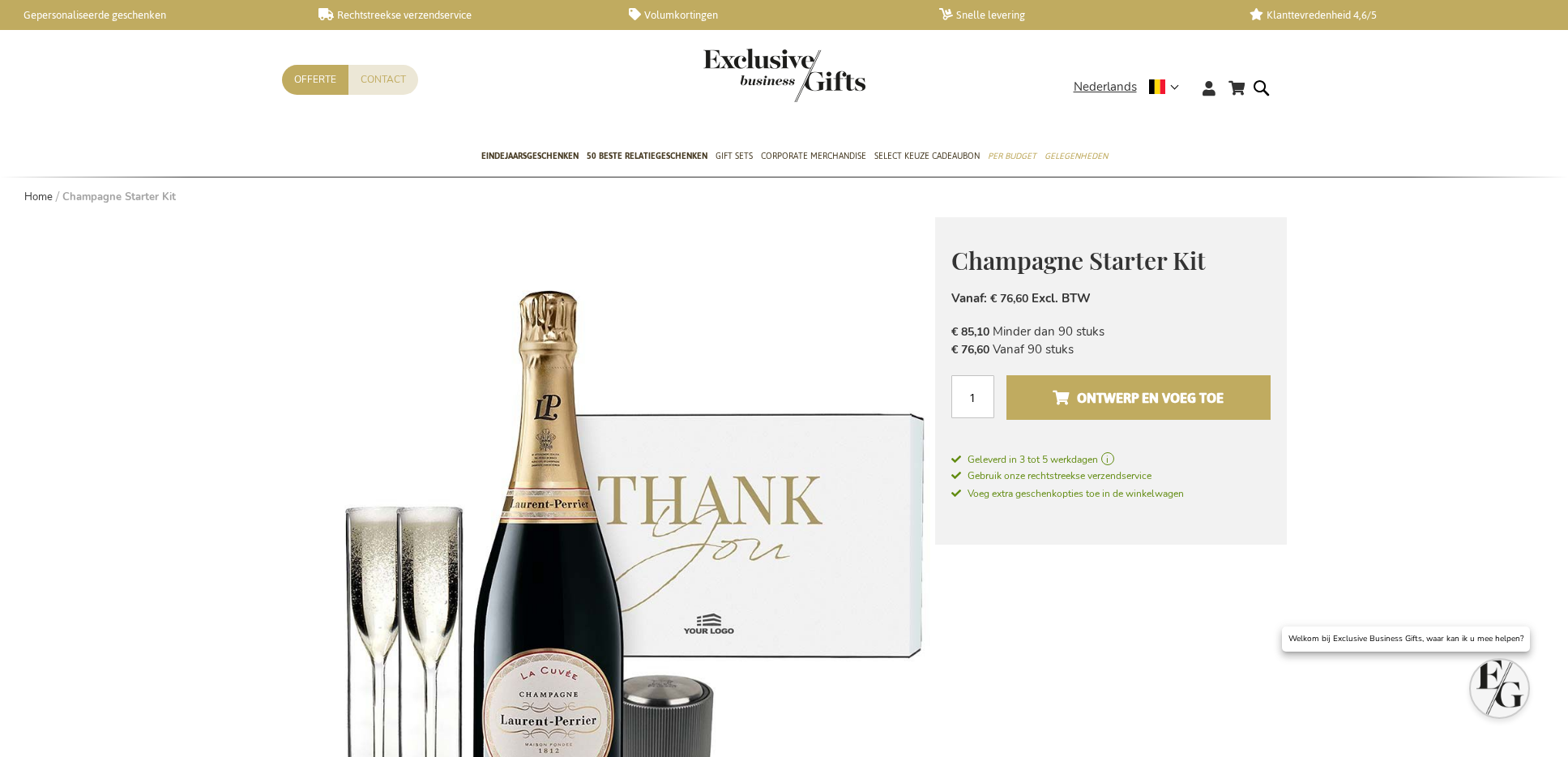
click at [1111, 395] on span "Ontwerp en voeg toe" at bounding box center [1138, 397] width 171 height 26
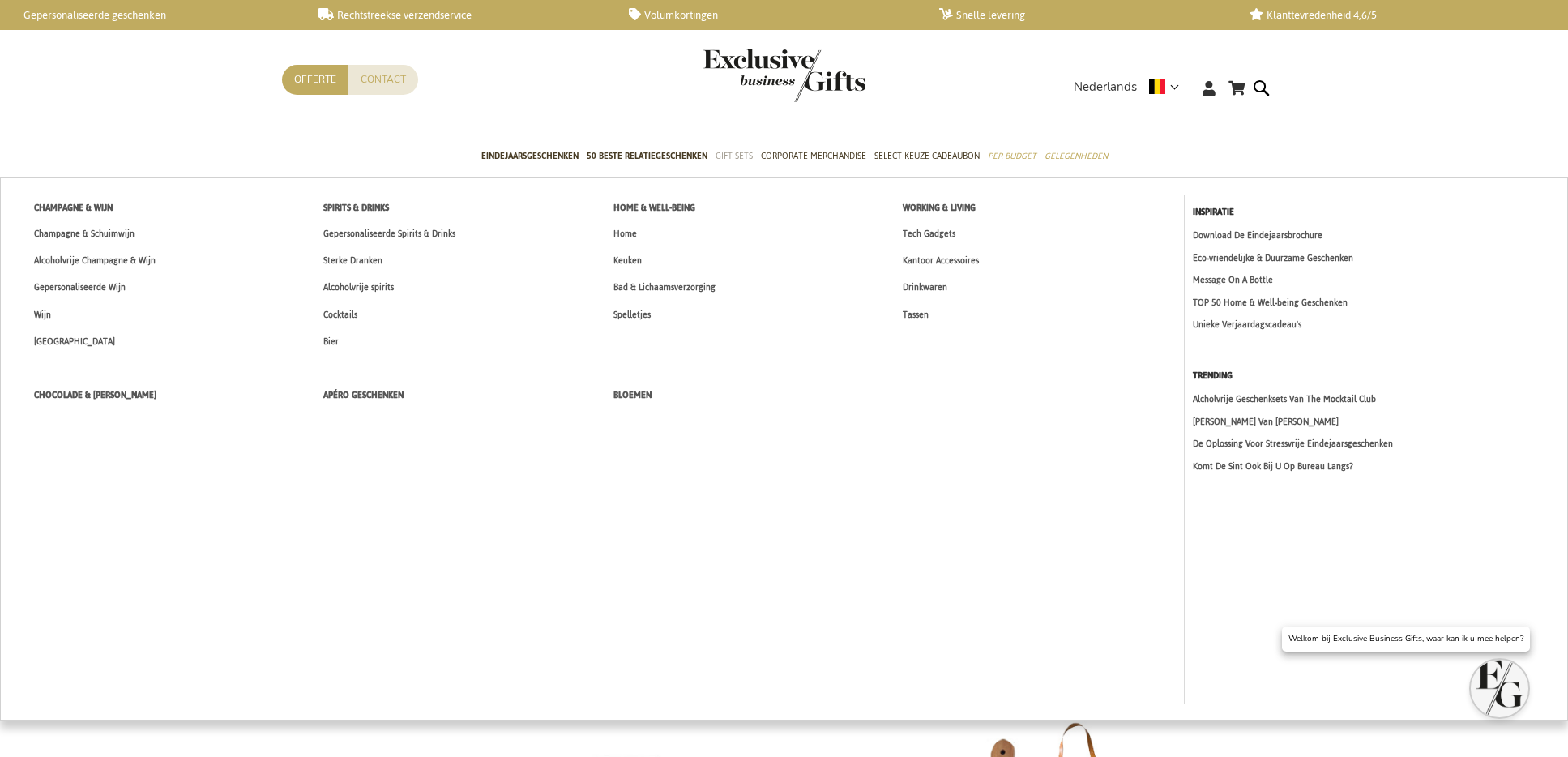
click at [748, 164] on span "Gift Sets" at bounding box center [734, 156] width 37 height 17
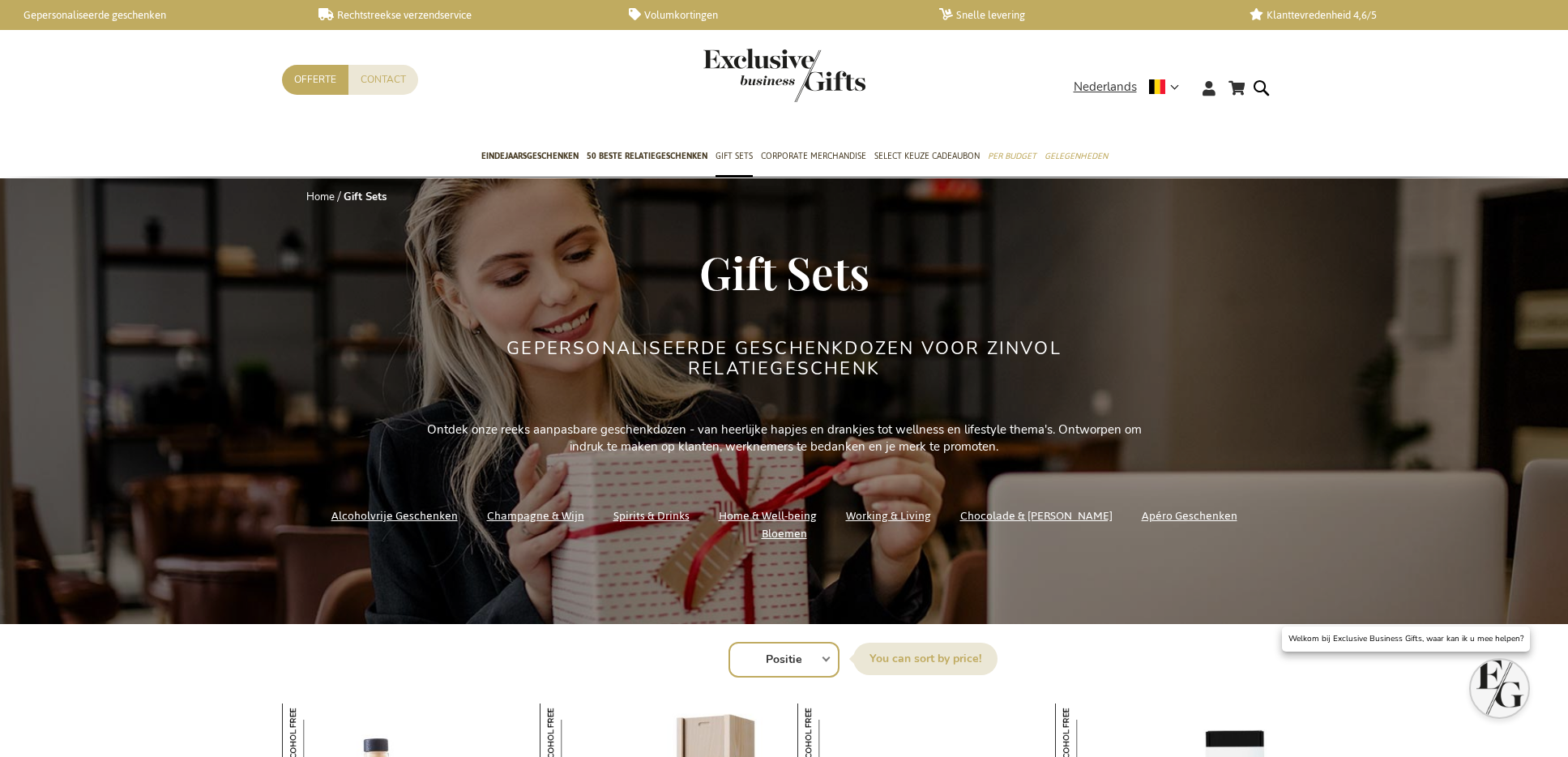
click at [778, 661] on select "Positie Best Sellers Meest bekeken Nieuw Biggest Saving Price: low to high Pric…" at bounding box center [784, 659] width 111 height 36
select select "new"
click at [729, 641] on select "Positie Best Sellers Meest bekeken Nieuw Biggest Saving Price: low to high Pric…" at bounding box center [784, 659] width 111 height 36
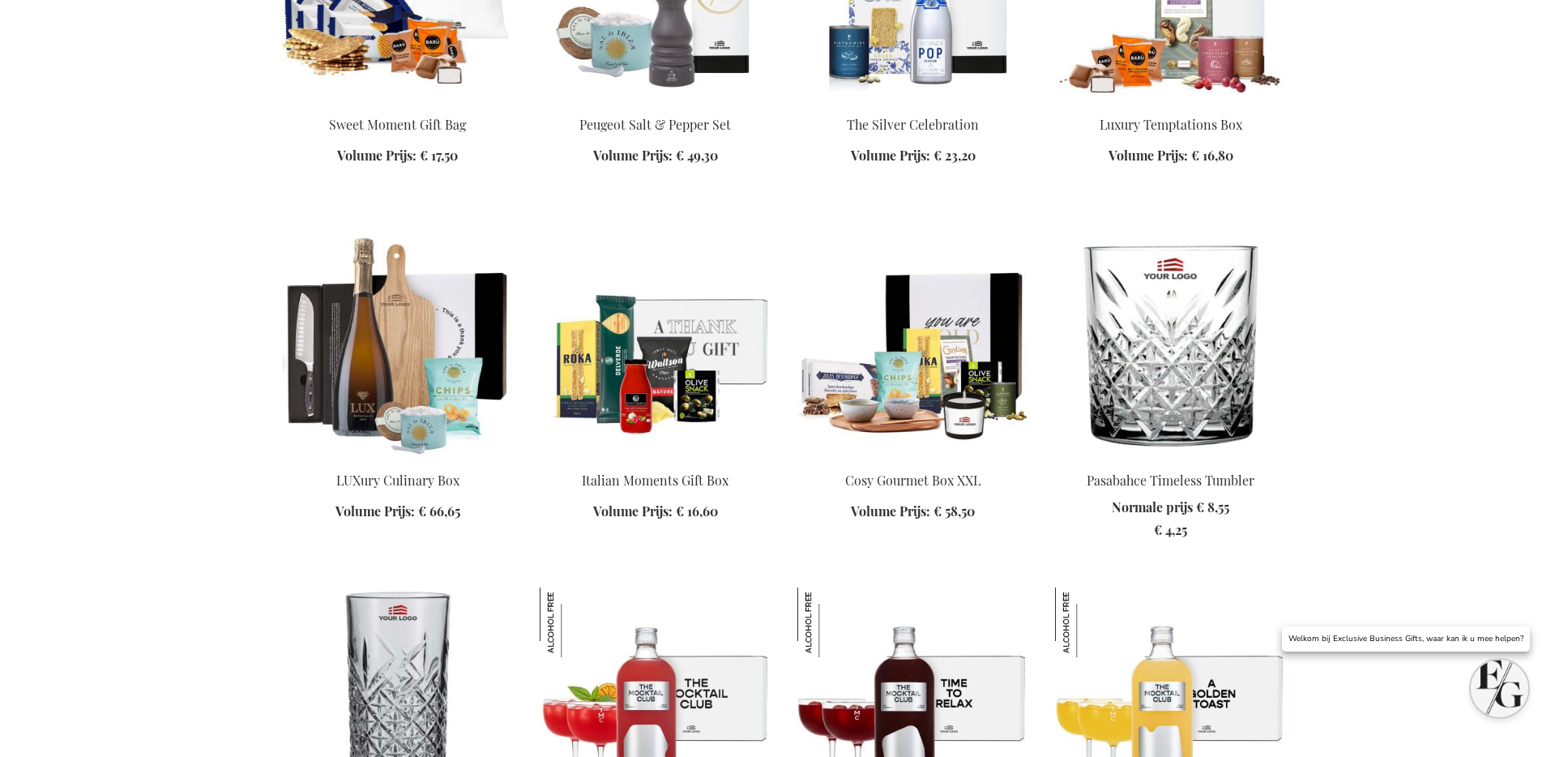
scroll to position [1933, 0]
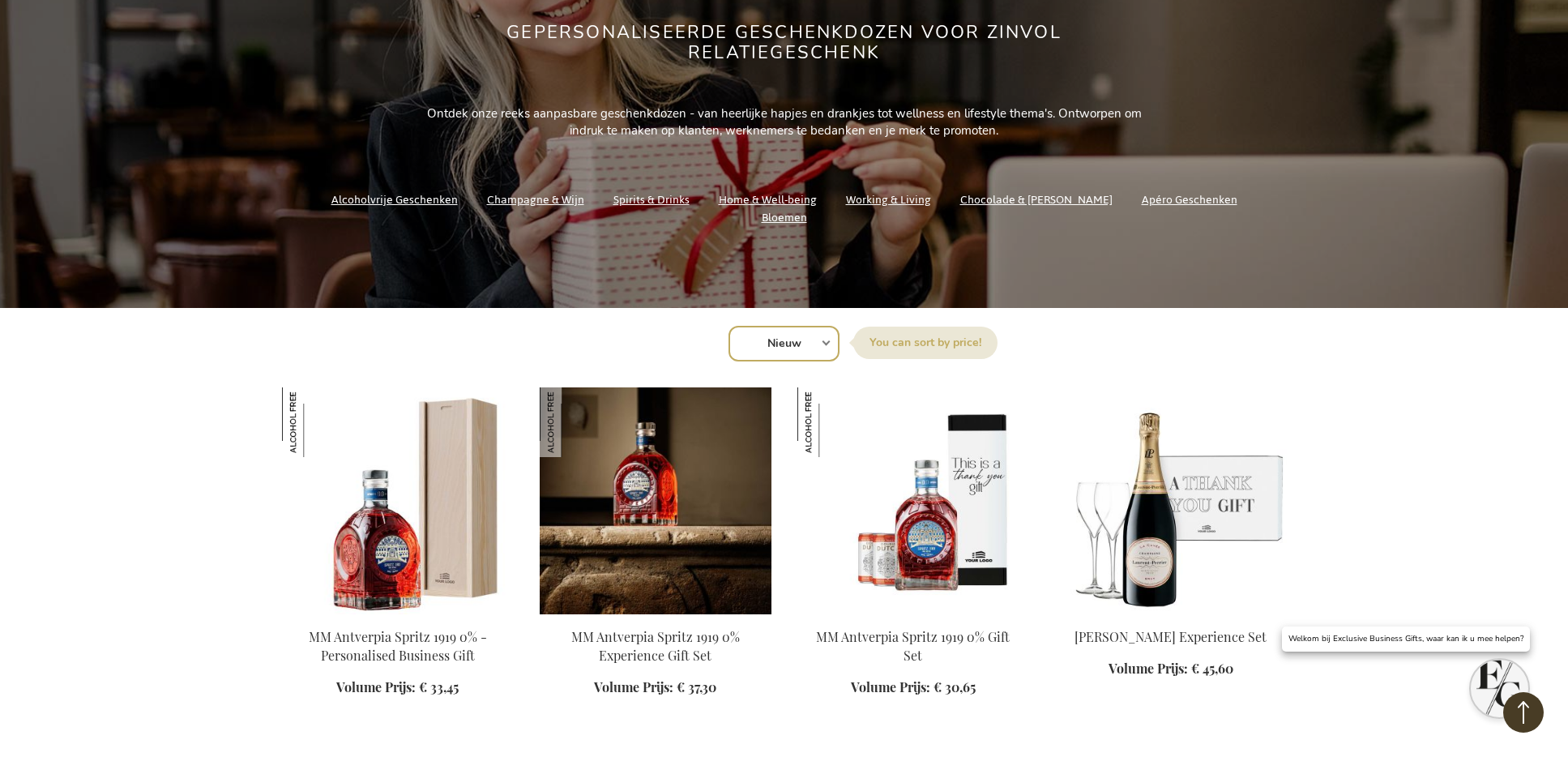
scroll to position [306, 0]
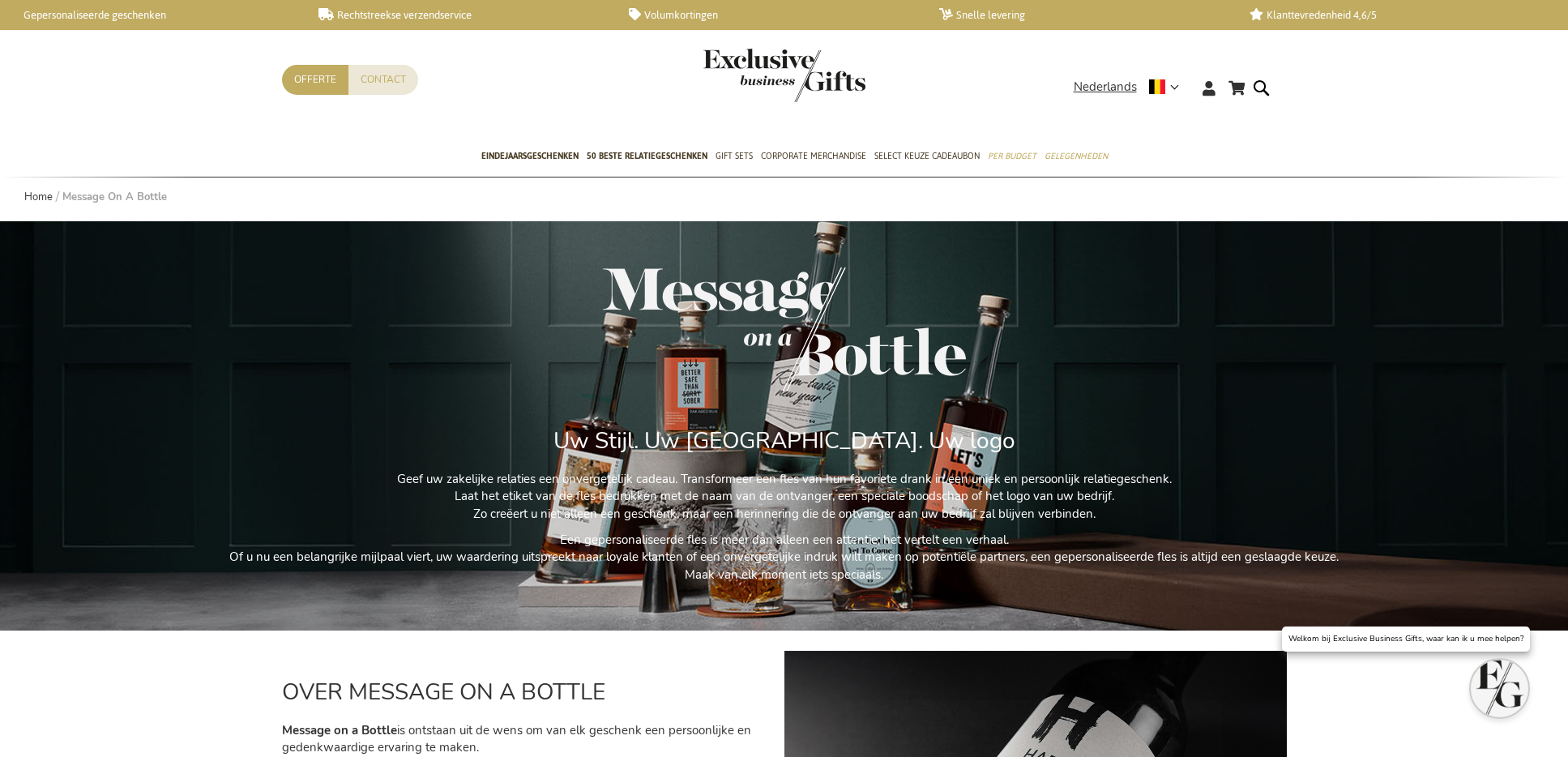
click at [612, 291] on img at bounding box center [785, 329] width 363 height 124
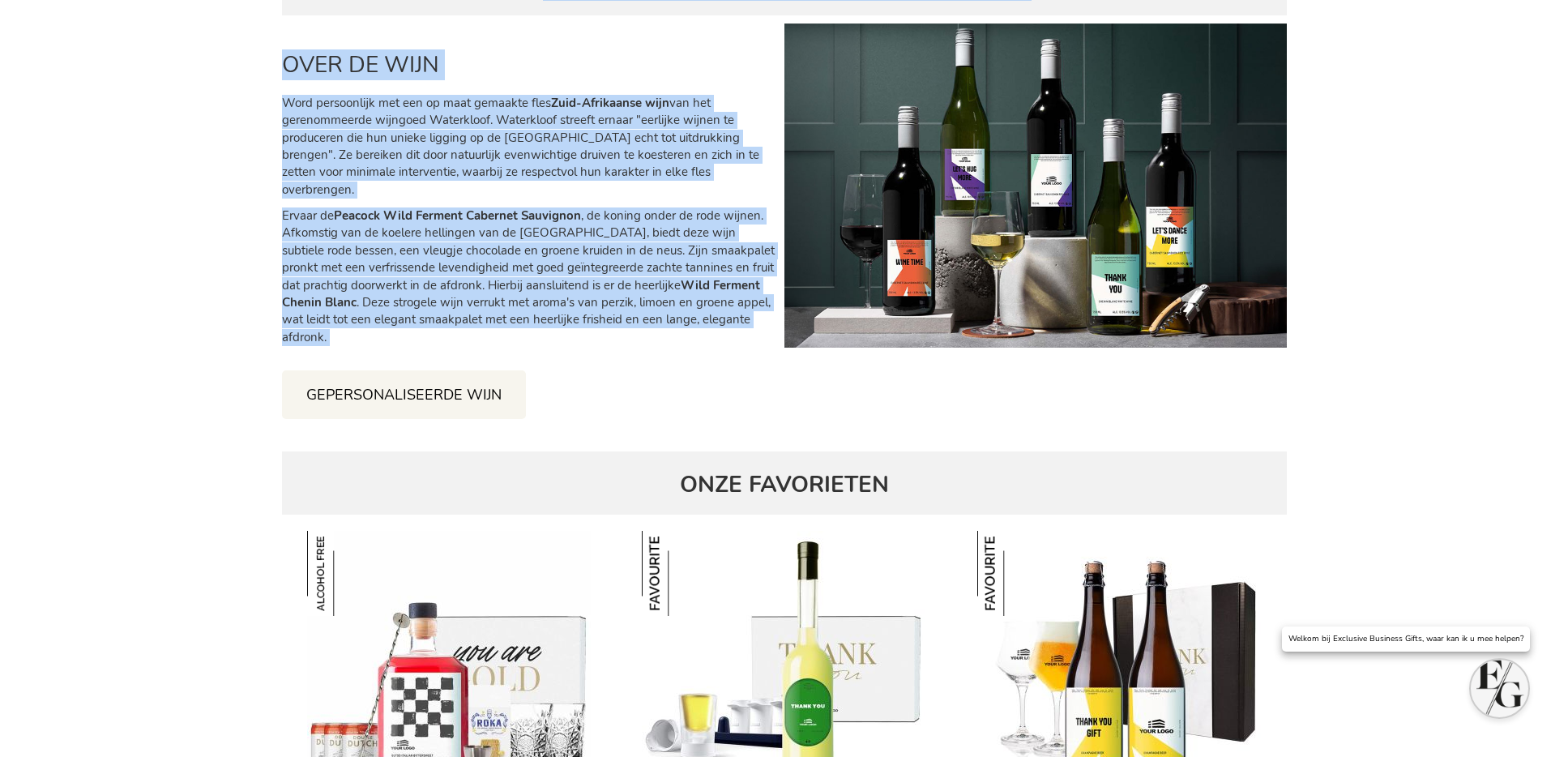
scroll to position [4355, 0]
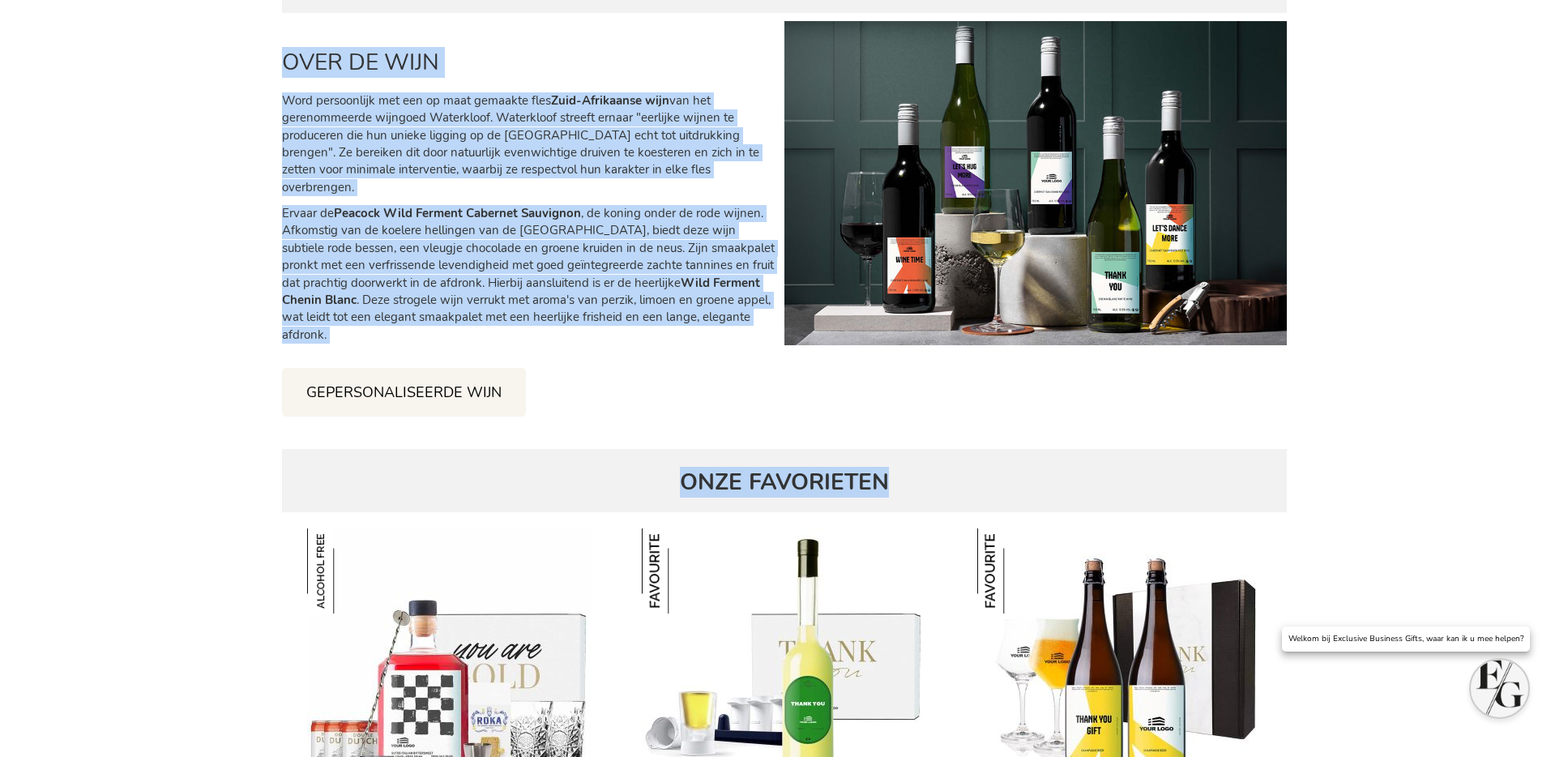
drag, startPoint x: 617, startPoint y: 437, endPoint x: 1075, endPoint y: 469, distance: 459.1
copy div "Uw Stijl. Uw Boodschap. Uw logo Geef uw zakelijke relaties een onvergetelijk ca…"
click at [536, 87] on div "OVER DE WIJN Word persoonlijk met een op maat gemaakte fles Zuid-Afrikaanse wij…" at bounding box center [529, 187] width 494 height 314
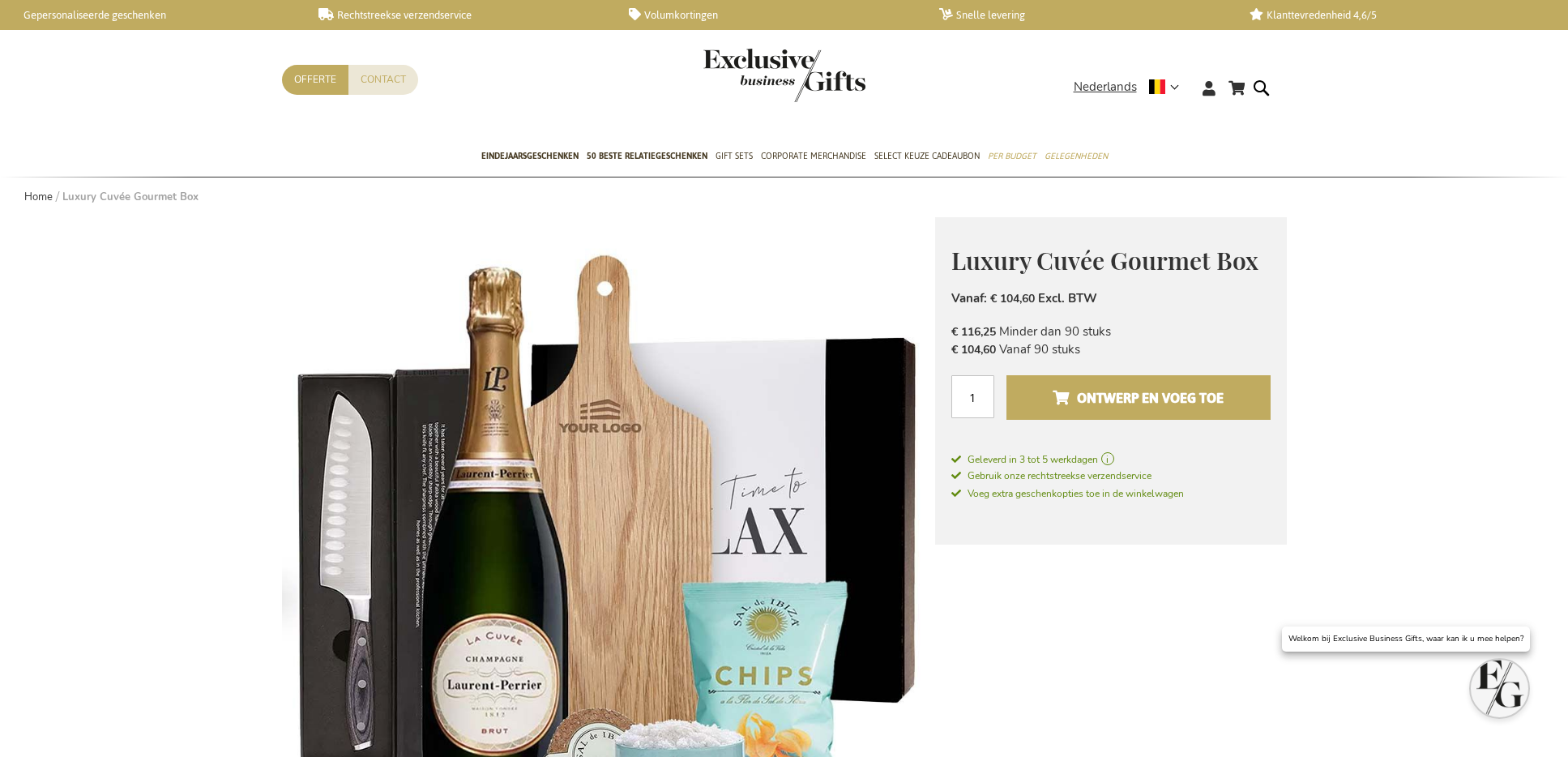
click at [1096, 391] on span "Ontwerp en voeg toe" at bounding box center [1138, 397] width 171 height 26
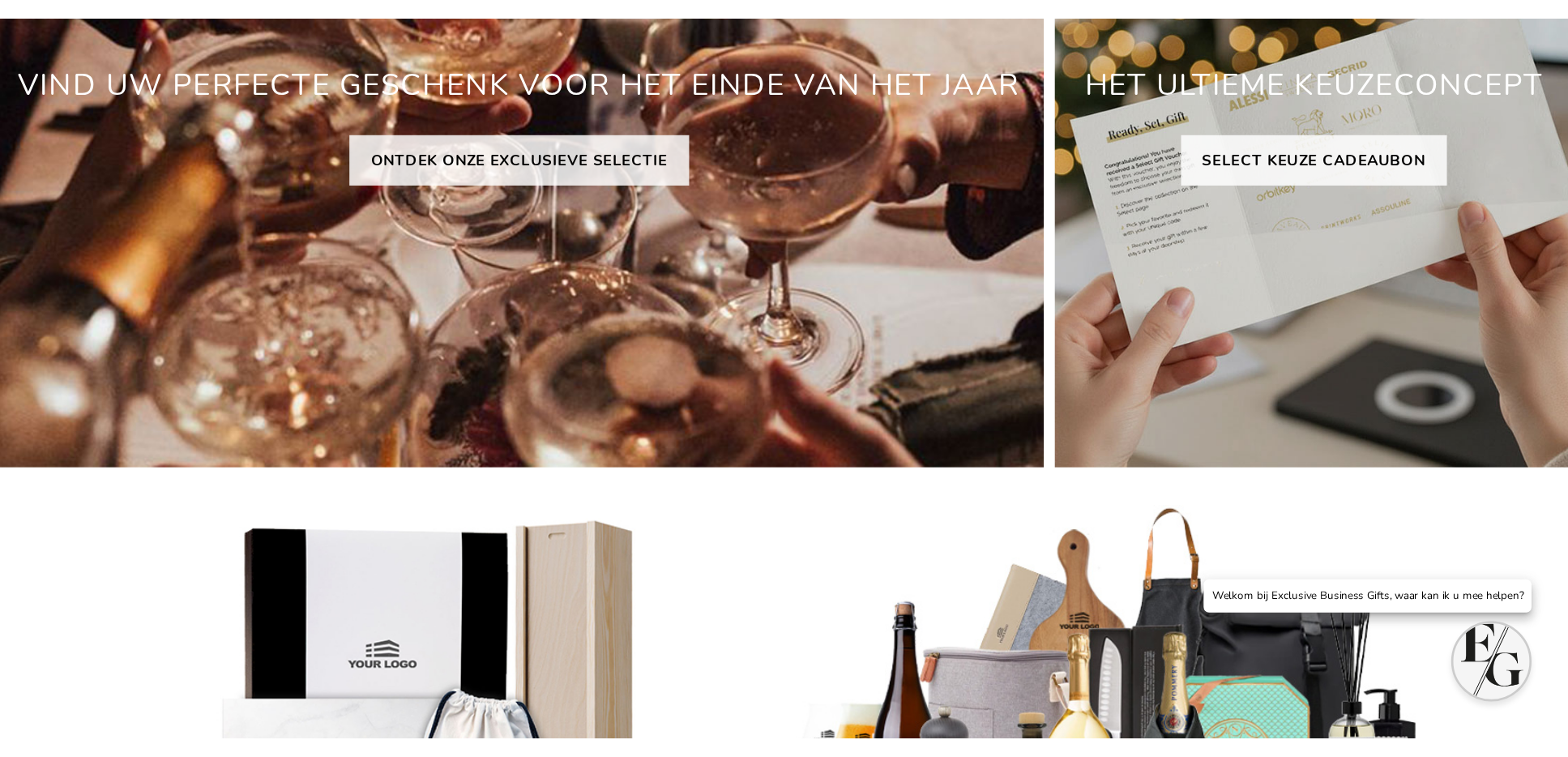
scroll to position [411, 0]
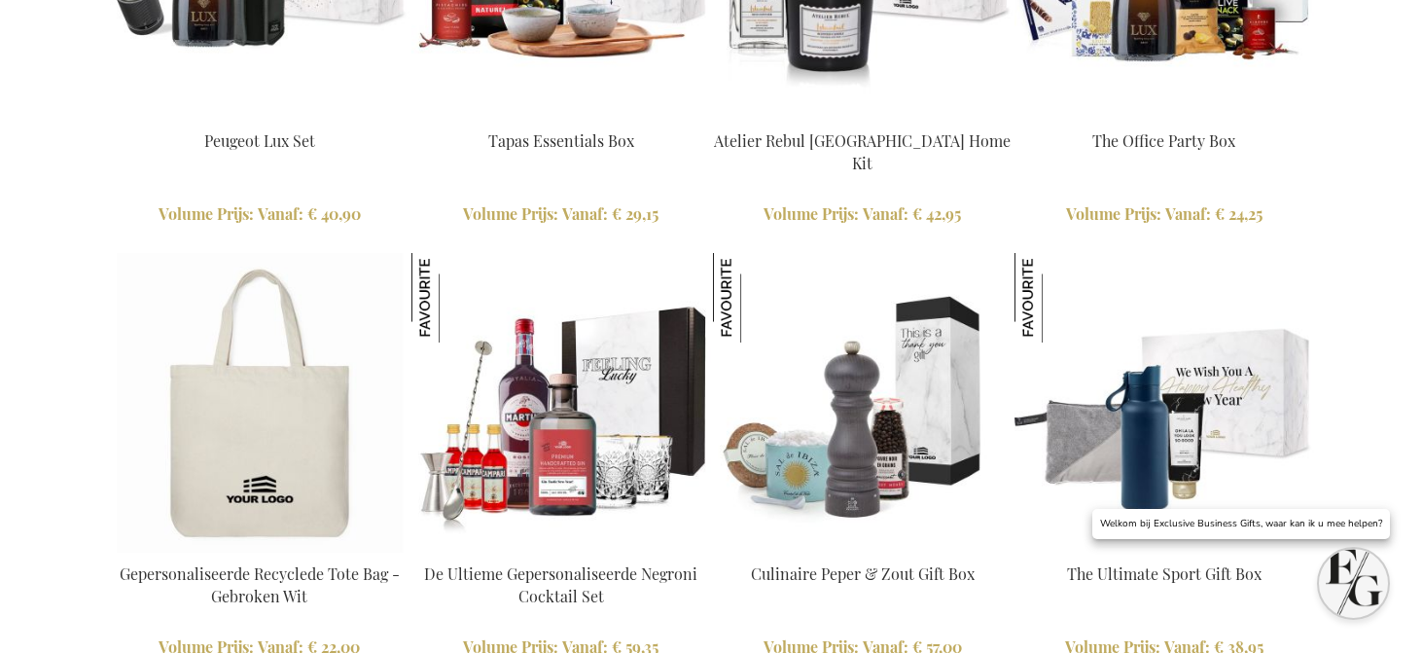
scroll to position [2575, 0]
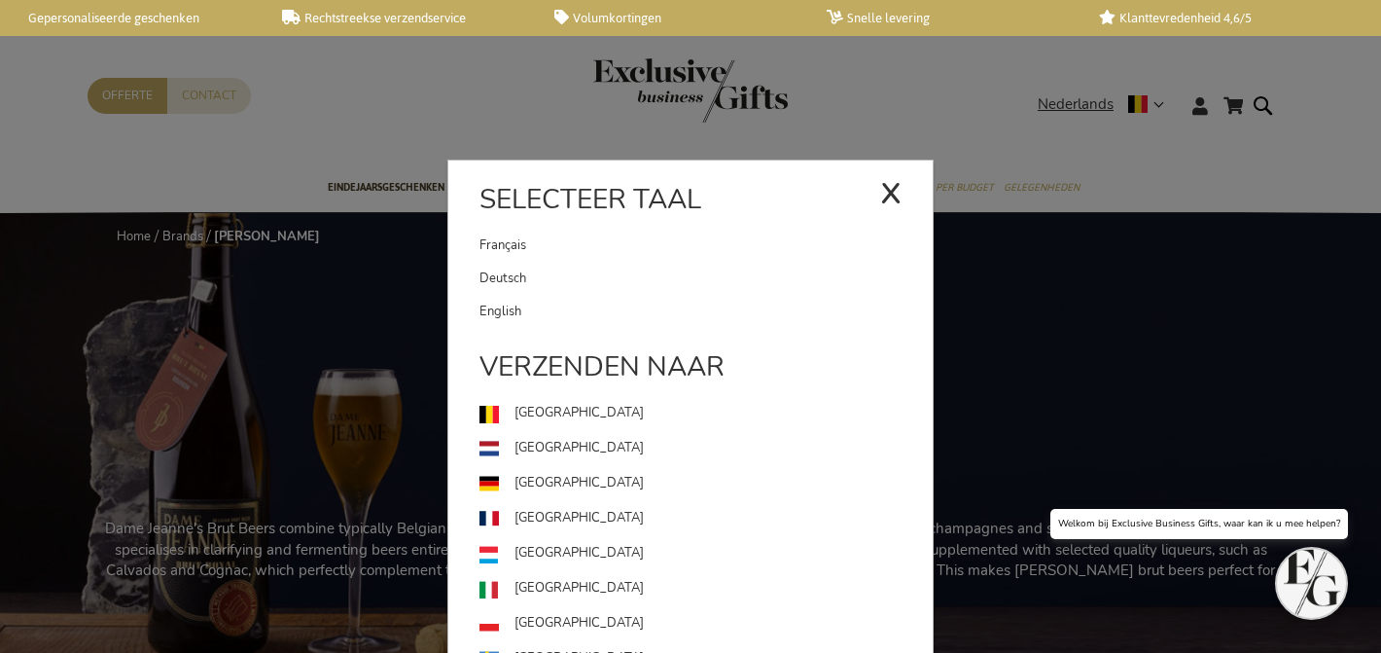
click at [662, 301] on link "English" at bounding box center [706, 311] width 453 height 33
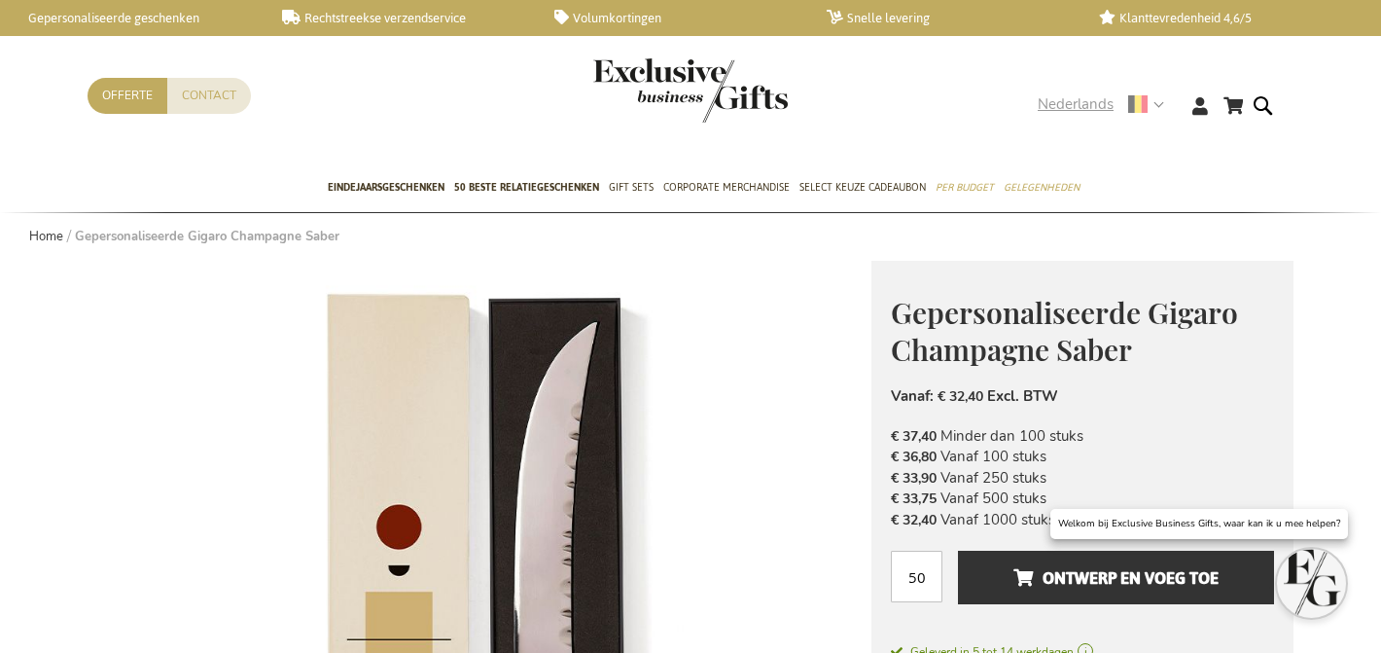
click at [1063, 92] on div "Winkelwagen Winkelwagen 0 Sluiten U heeft geen product(en) in uw winkelwagen. G…" at bounding box center [690, 121] width 1237 height 87
drag, startPoint x: 1059, startPoint y: 98, endPoint x: 1034, endPoint y: 120, distance: 33.1
click at [1059, 98] on span "Nederlands" at bounding box center [1076, 104] width 76 height 22
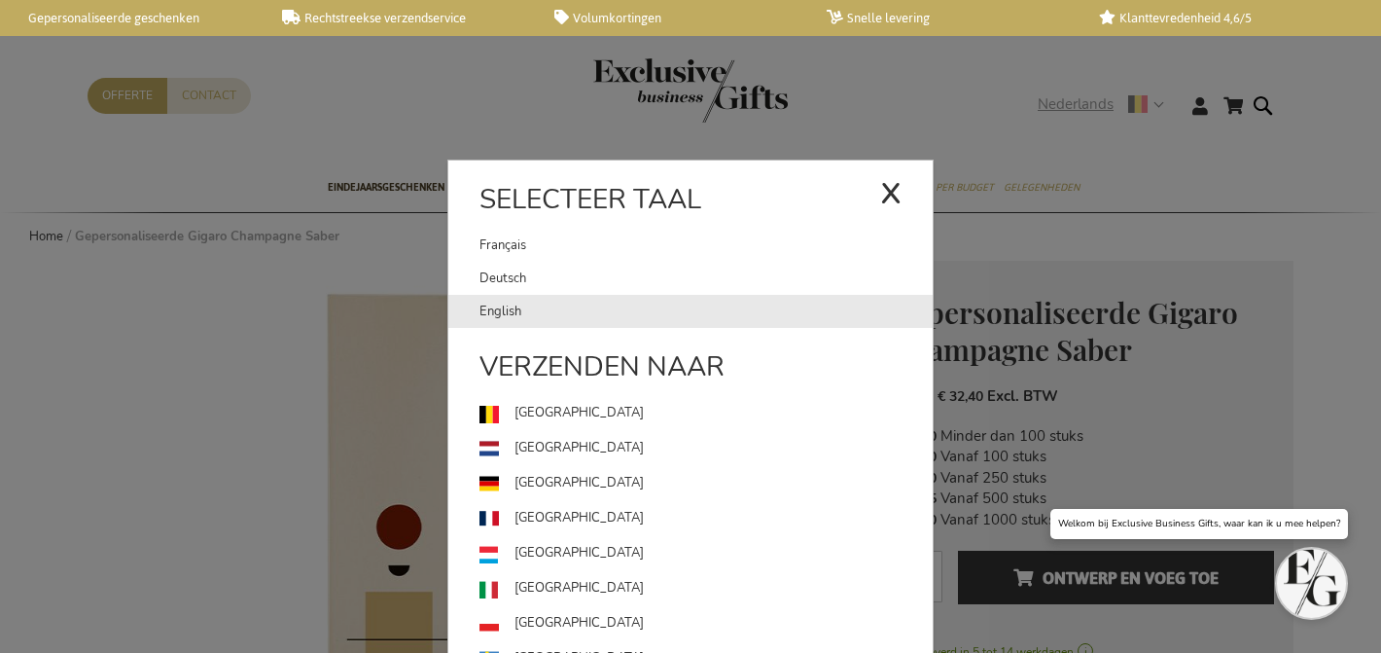
click at [733, 305] on link "English" at bounding box center [706, 311] width 453 height 33
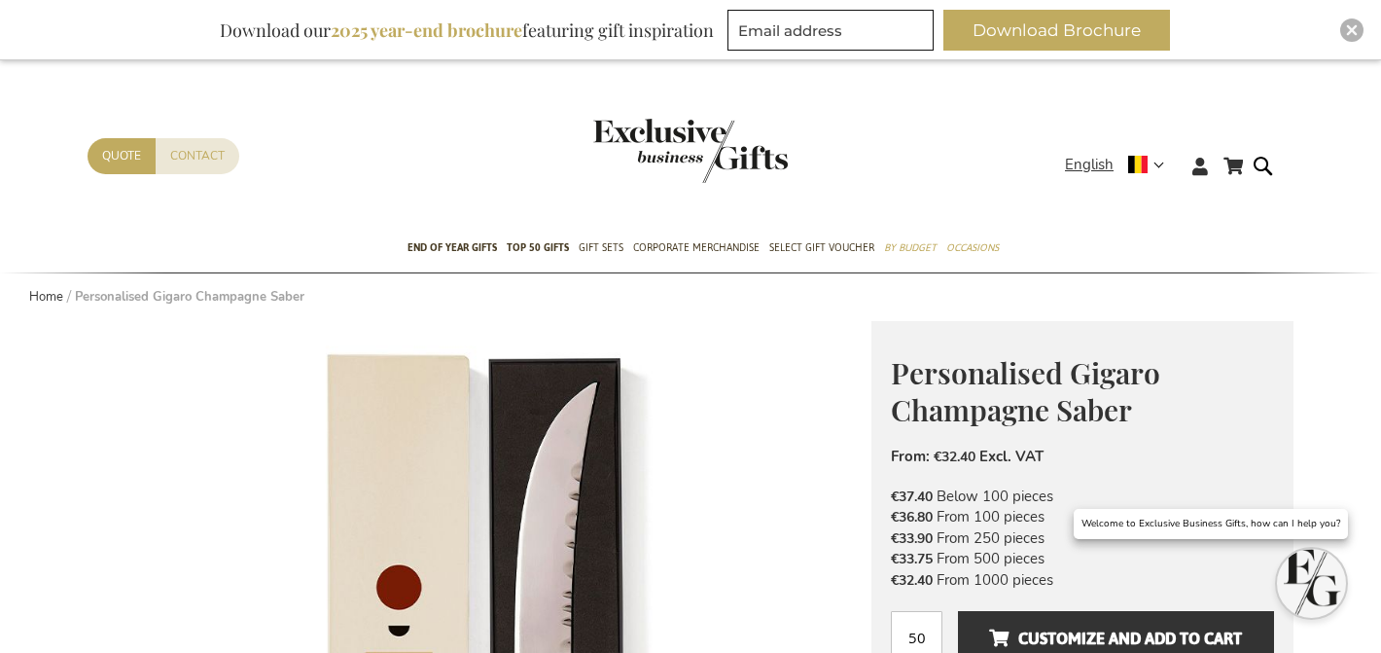
click at [999, 394] on span "Personalised Gigaro Champagne Saber" at bounding box center [1025, 391] width 269 height 77
click at [1000, 395] on span "Personalised Gigaro Champagne Saber" at bounding box center [1025, 391] width 269 height 77
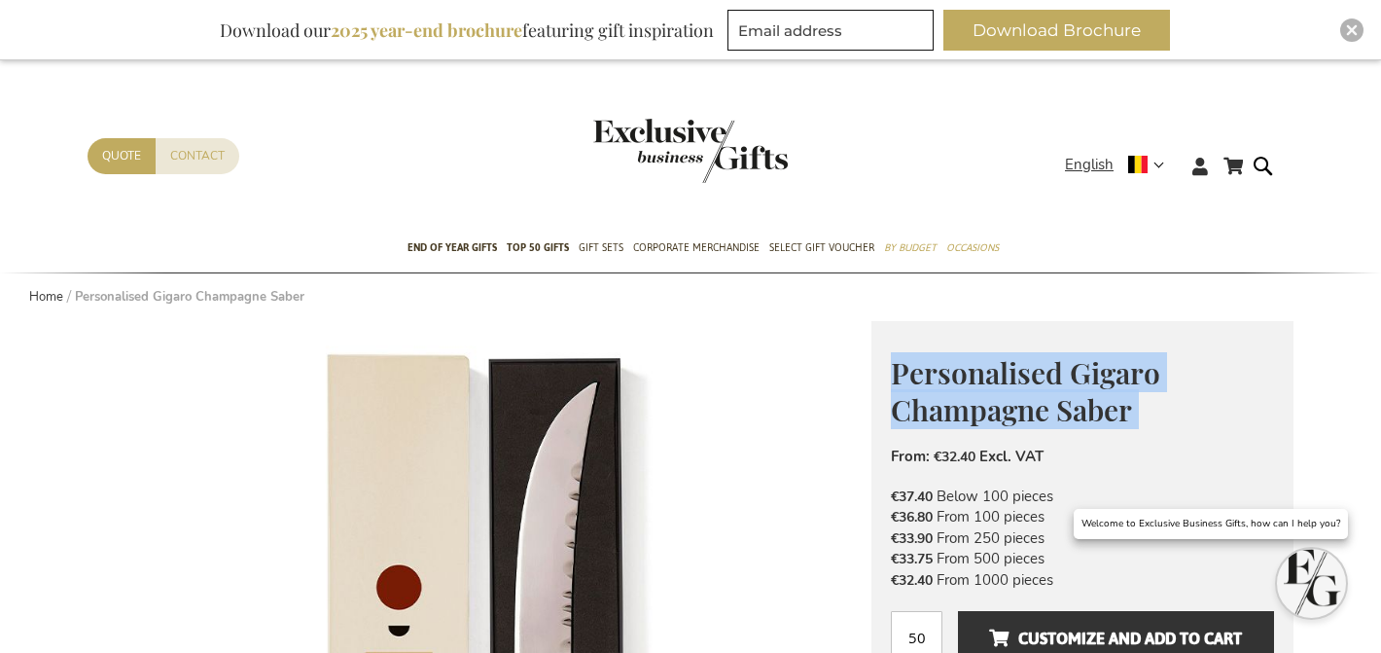
click at [999, 395] on span "Personalised Gigaro Champagne Saber" at bounding box center [1025, 391] width 269 height 77
copy div "Personalised Gigaro Champagne Saber The Perfect Business Gift for Special Momen…"
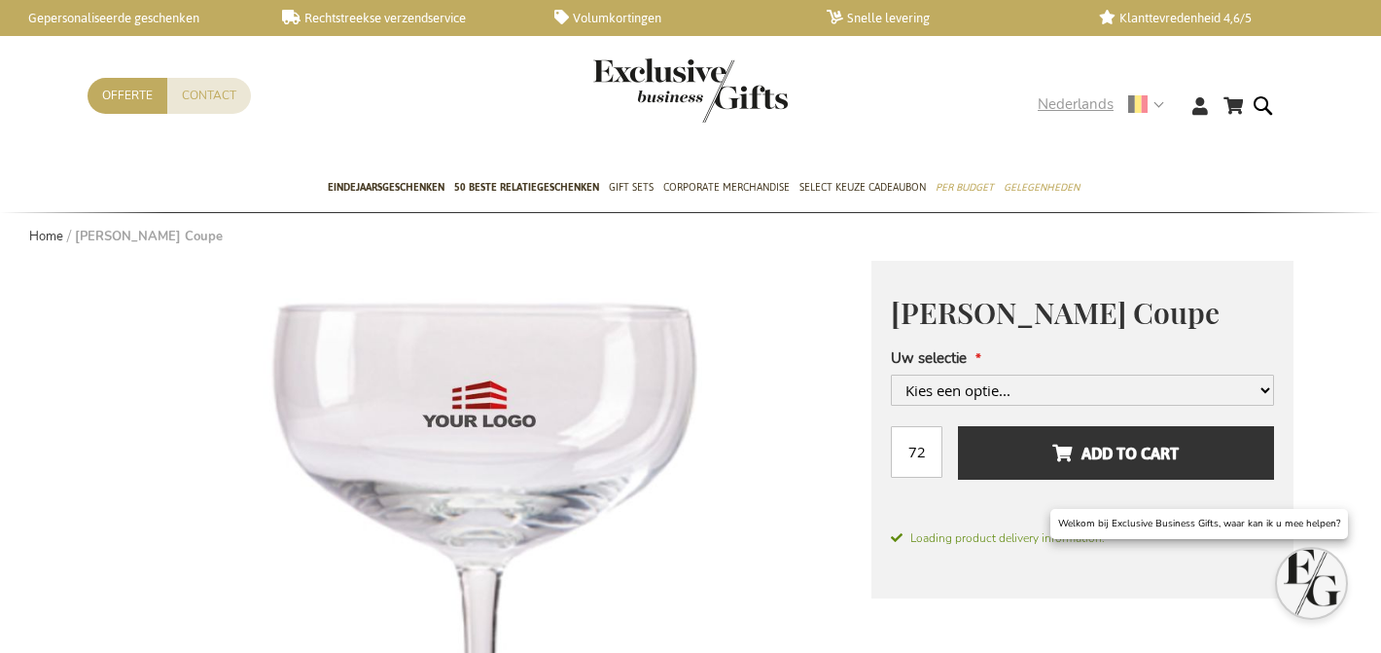
drag, startPoint x: 1097, startPoint y: 111, endPoint x: 1080, endPoint y: 123, distance: 21.0
click at [1097, 111] on span "Nederlands" at bounding box center [1076, 104] width 76 height 22
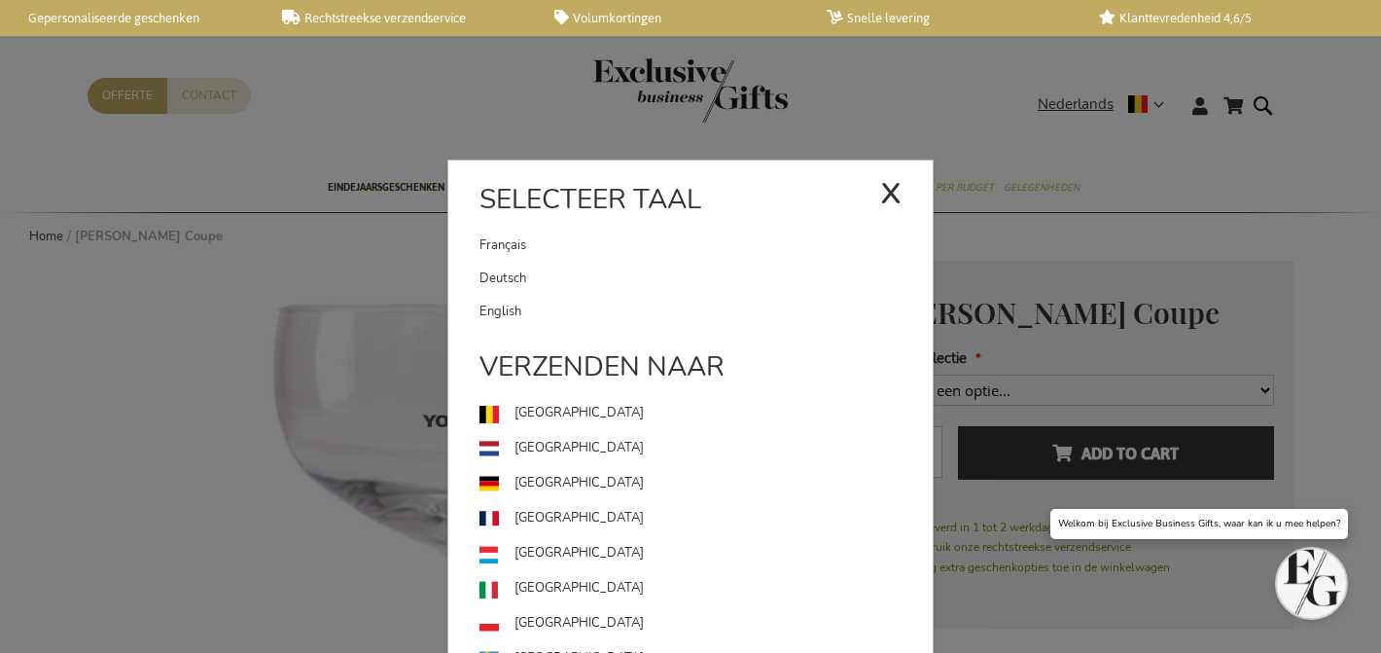
click at [613, 303] on link "English" at bounding box center [706, 311] width 453 height 33
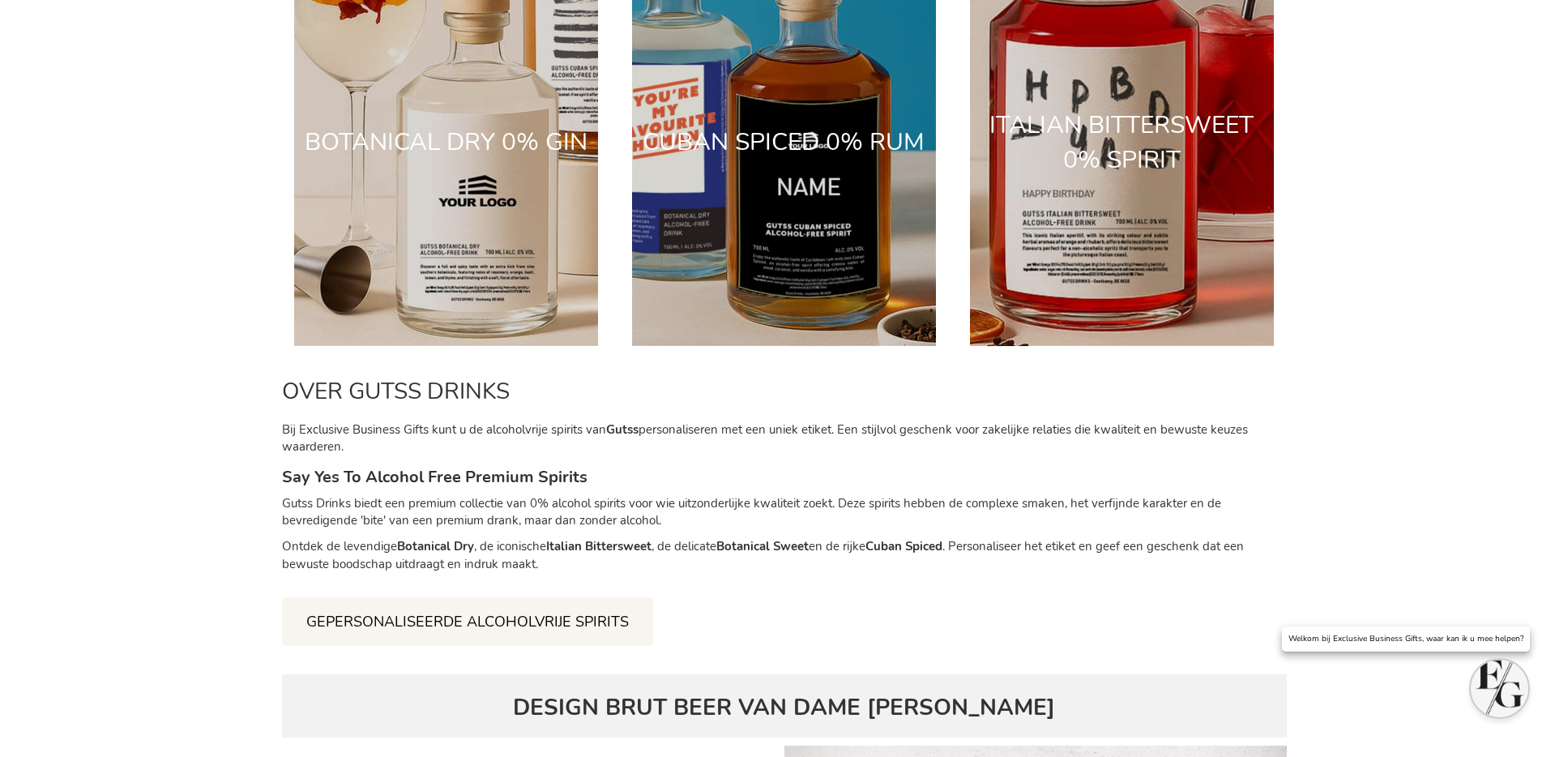
scroll to position [2159, 0]
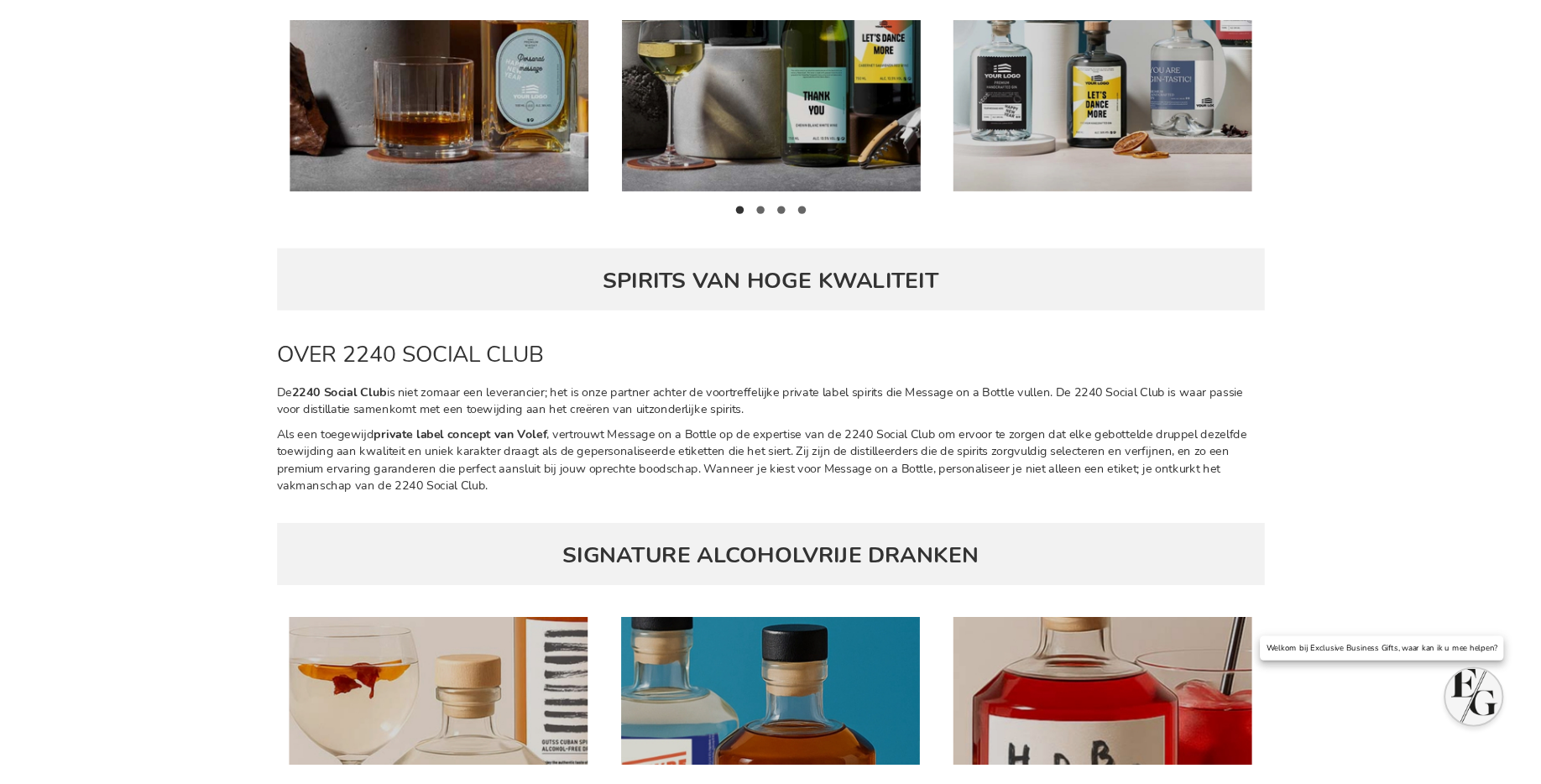
scroll to position [1378, 0]
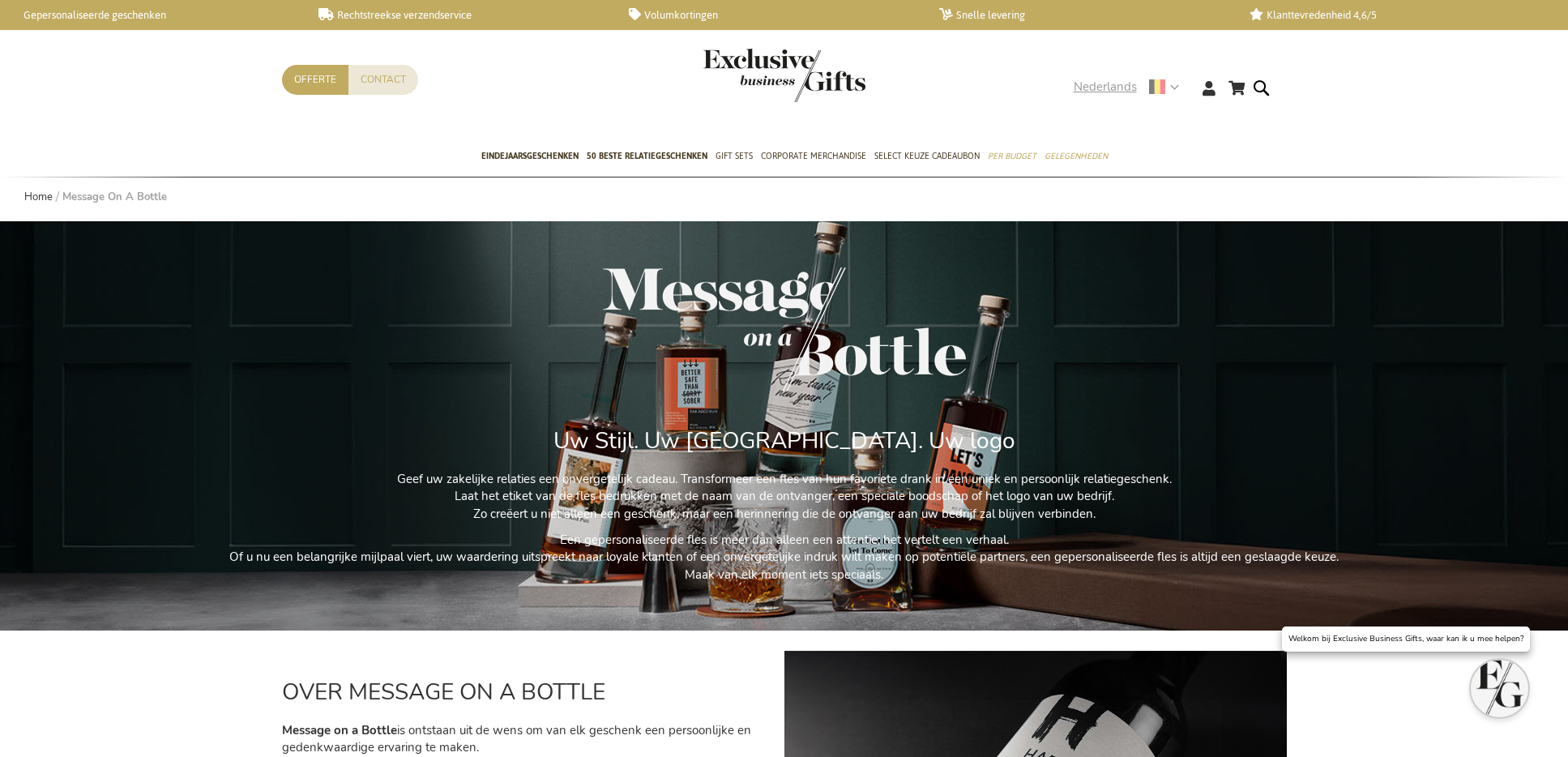
drag, startPoint x: 1095, startPoint y: 90, endPoint x: 1086, endPoint y: 103, distance: 15.8
click at [1094, 90] on span "Nederlands" at bounding box center [1106, 87] width 63 height 18
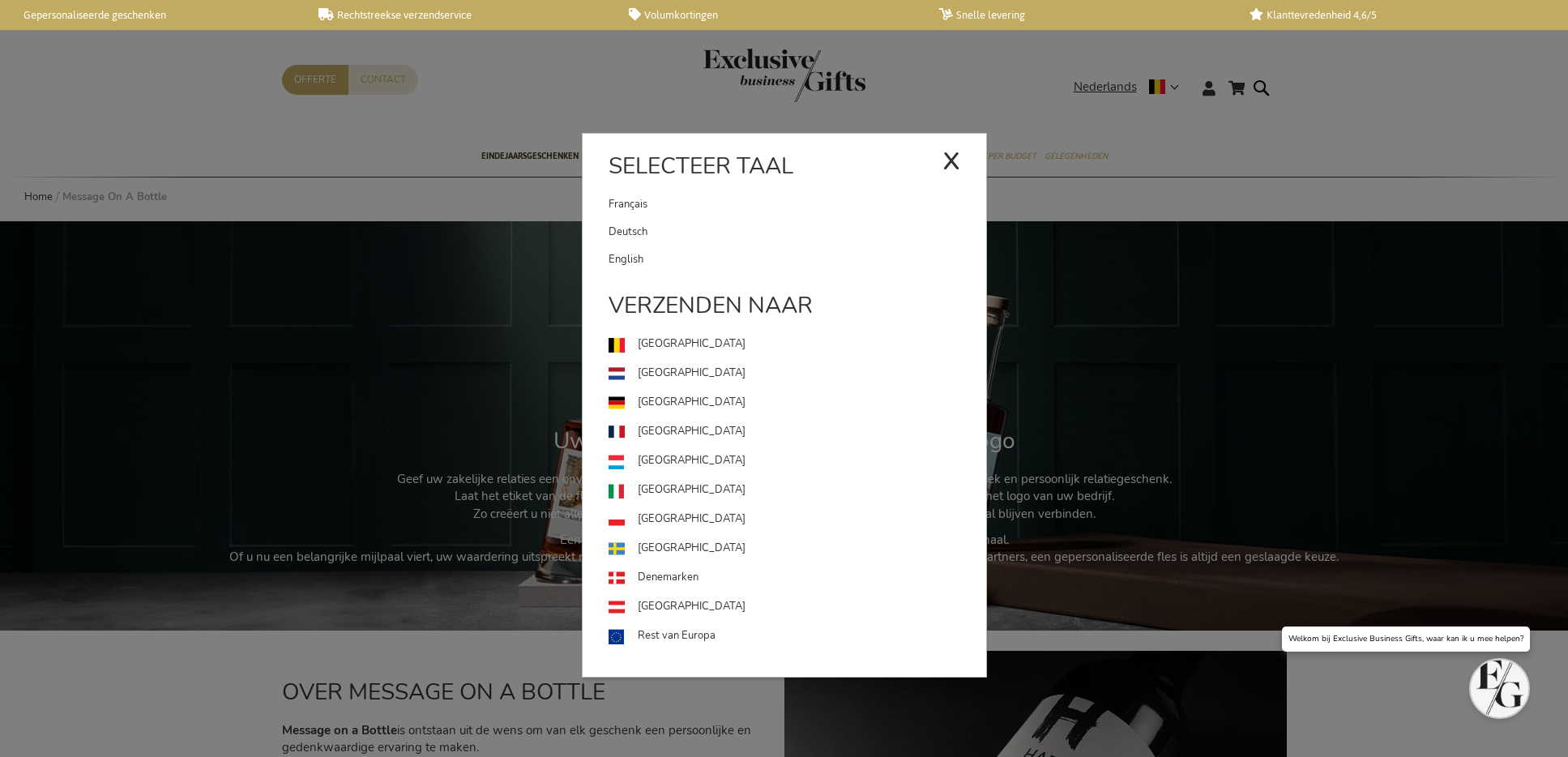
drag, startPoint x: 671, startPoint y: 263, endPoint x: 688, endPoint y: 266, distance: 17.3
click at [671, 263] on link "English" at bounding box center [797, 259] width 377 height 27
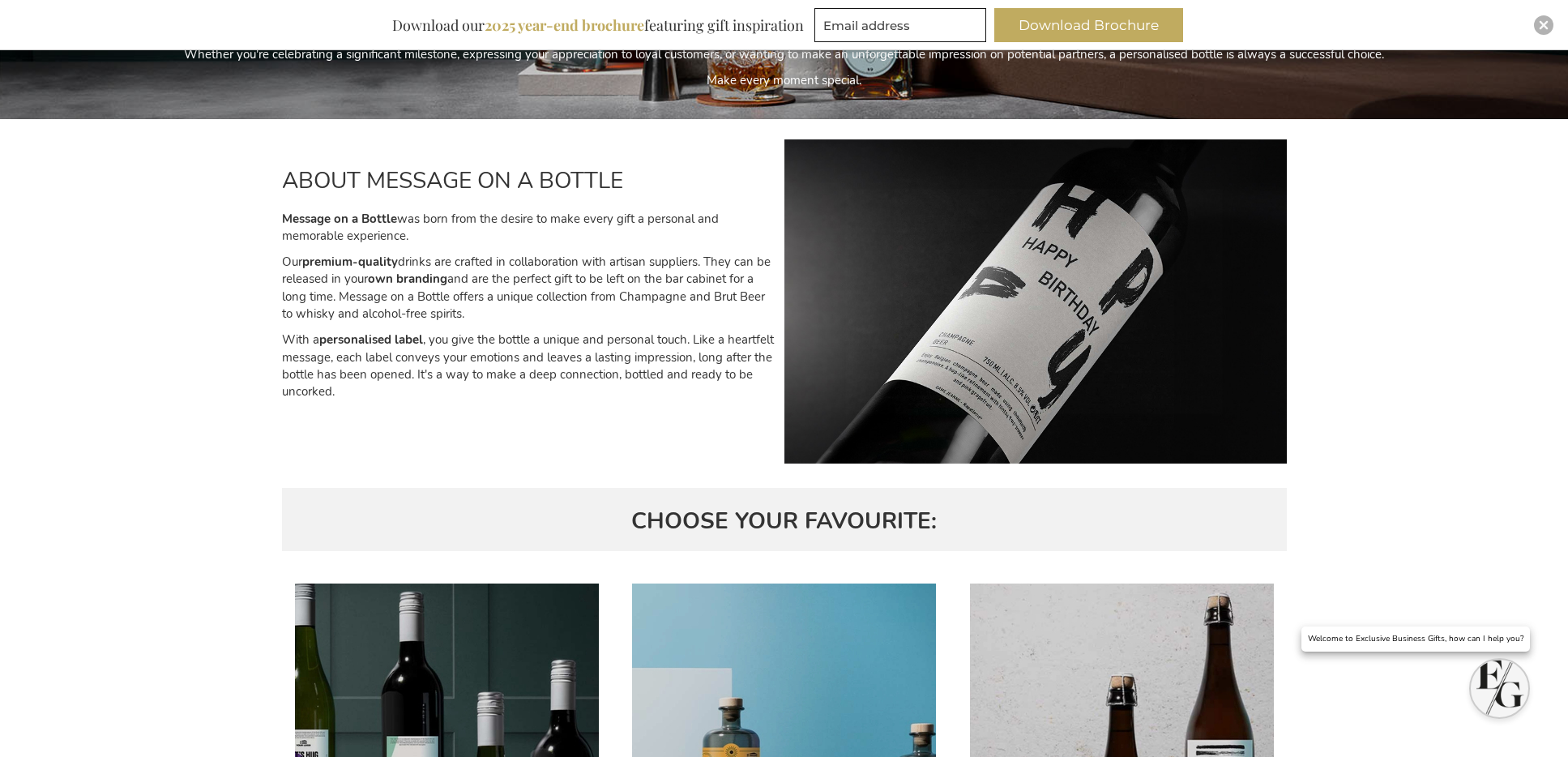
scroll to position [878, 0]
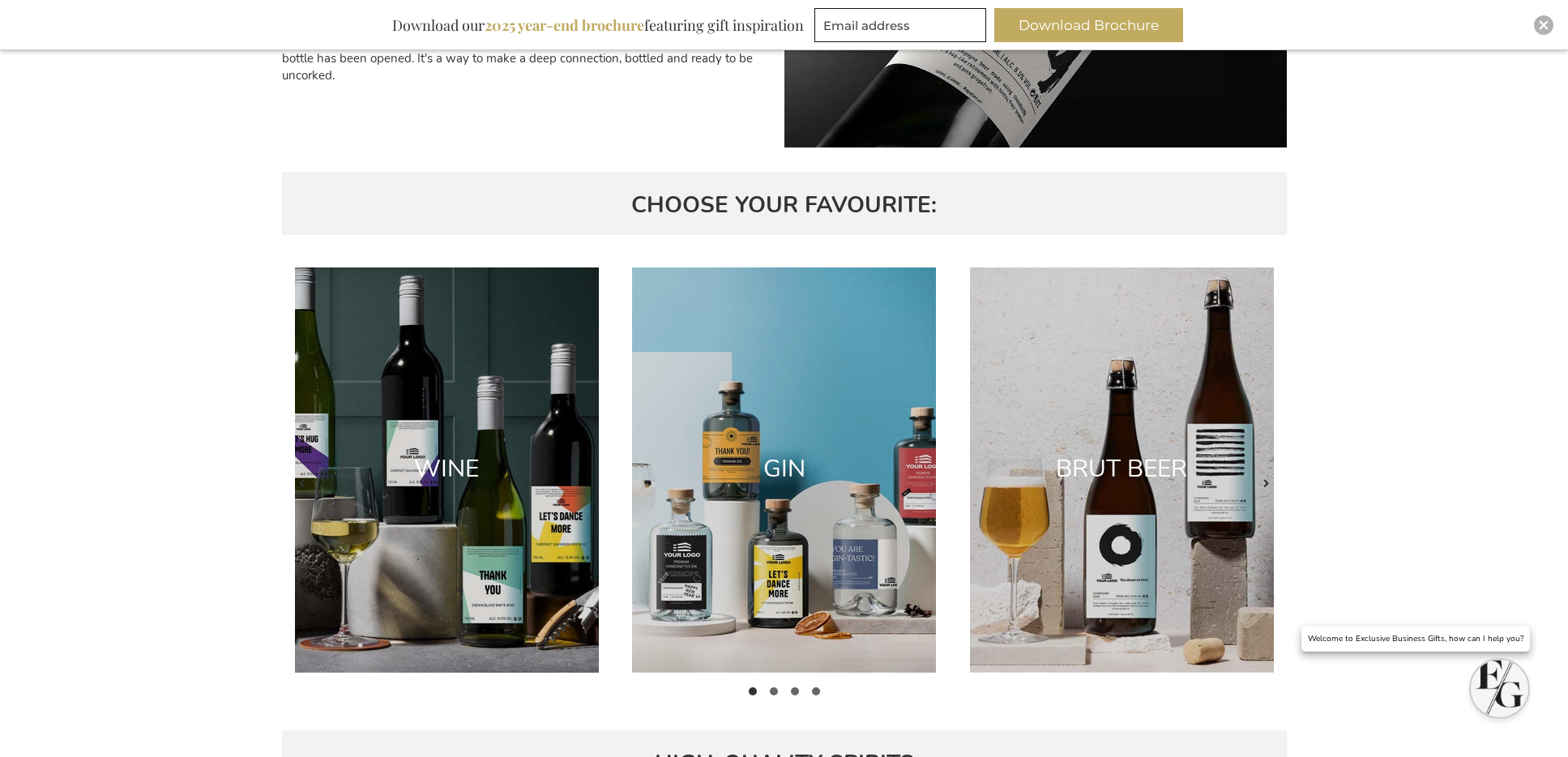
click at [785, 402] on img at bounding box center [784, 470] width 304 height 405
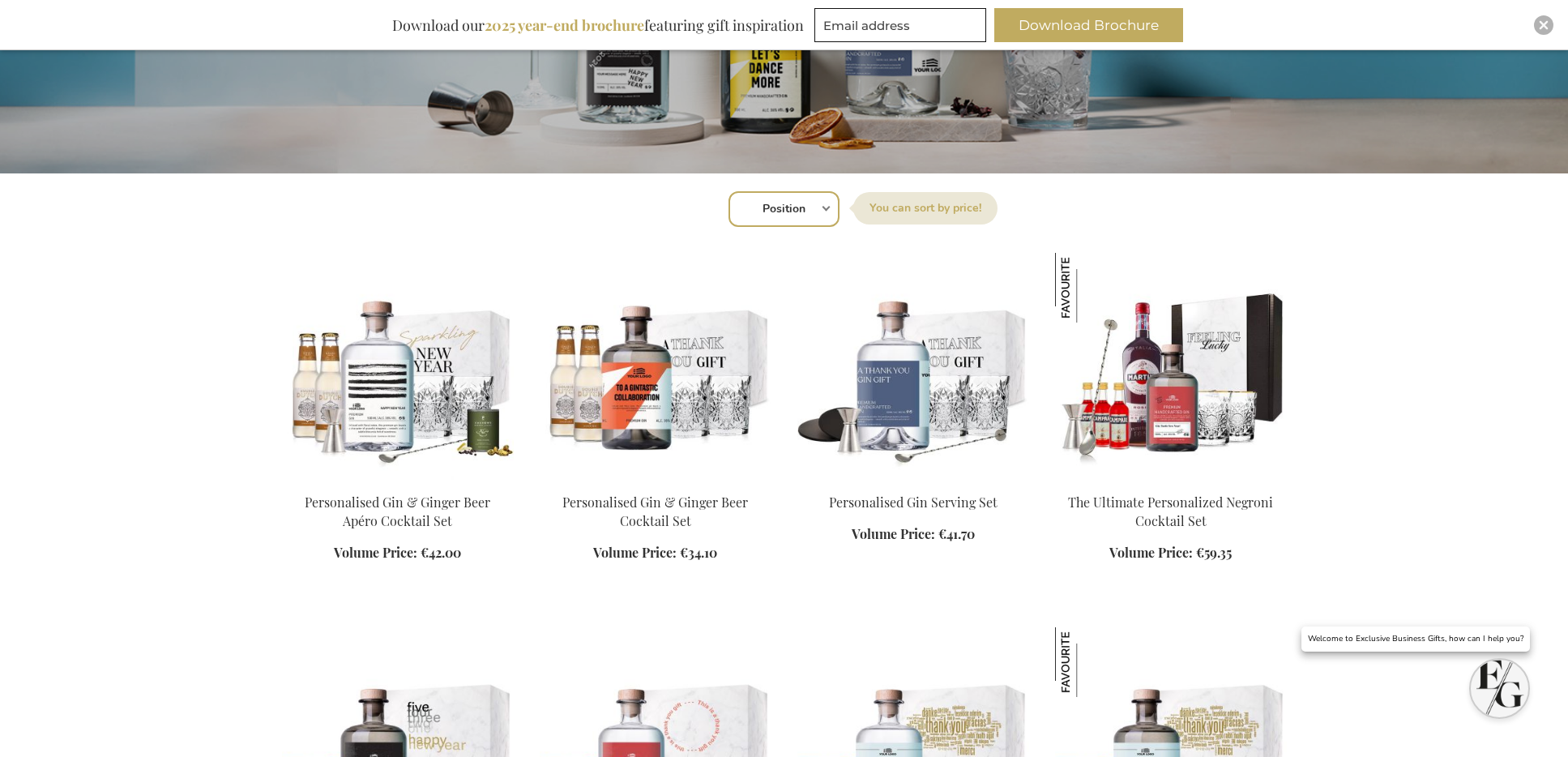
scroll to position [550, 0]
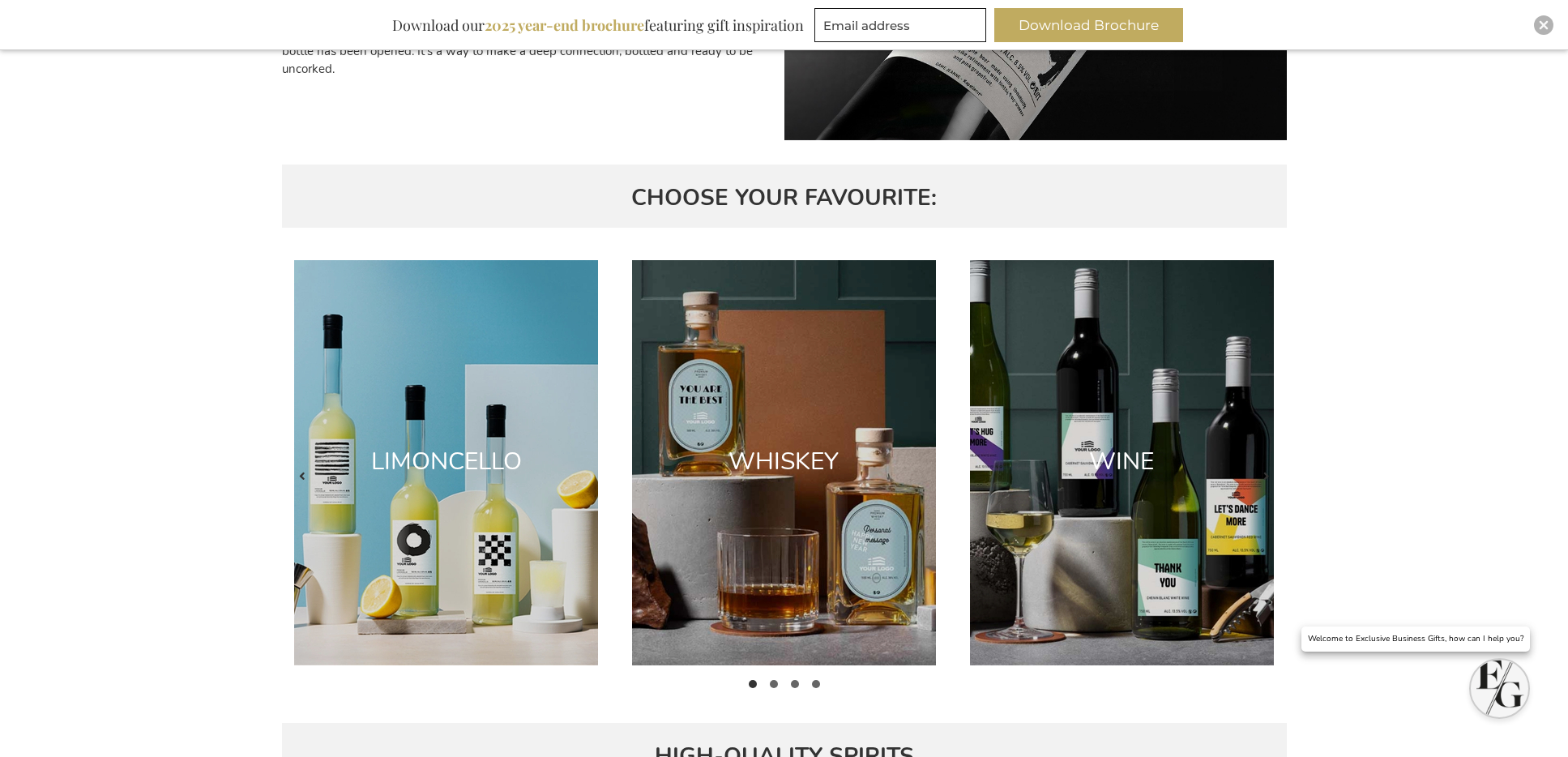
scroll to position [860, 0]
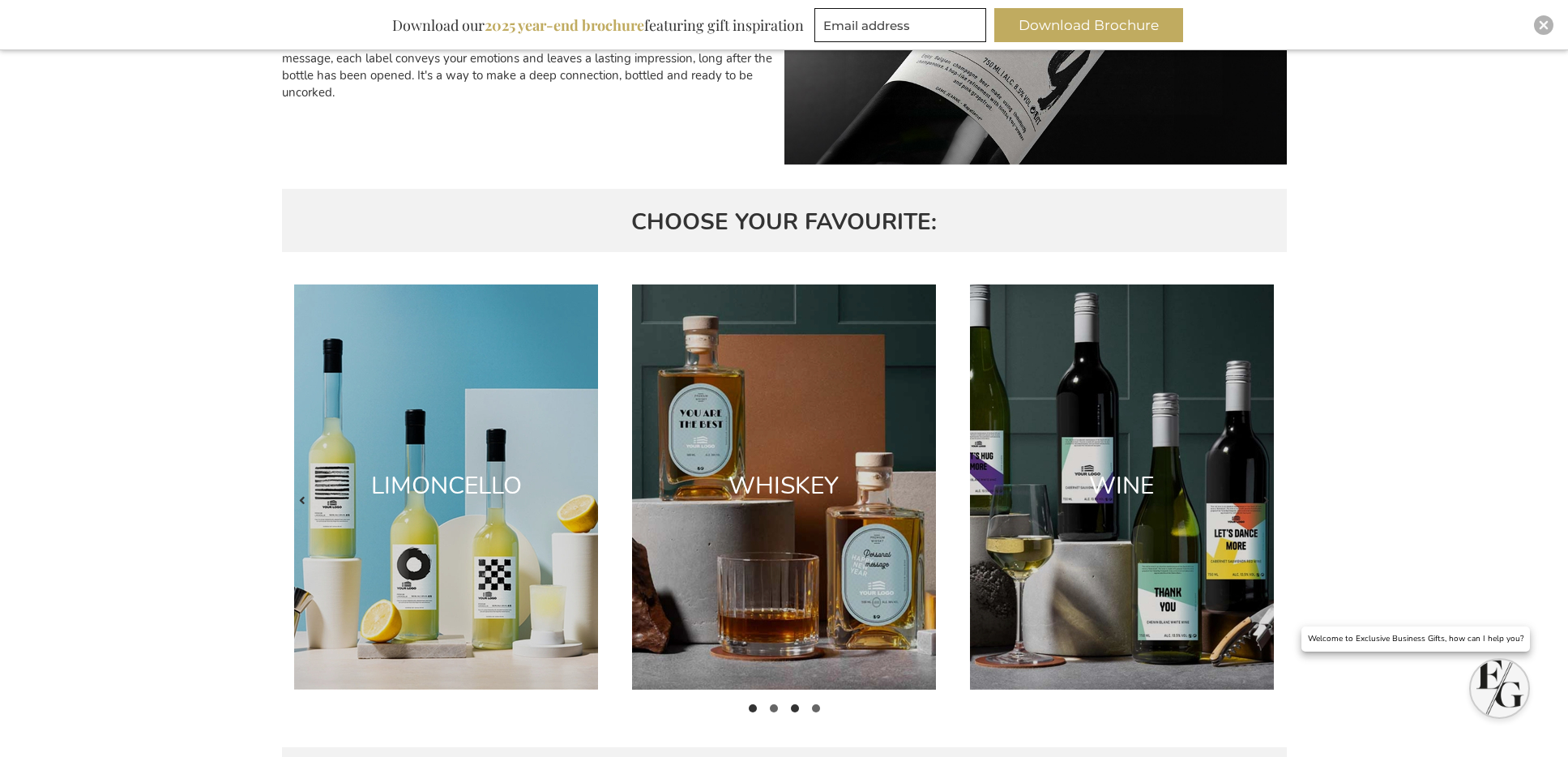
click at [798, 710] on button at bounding box center [795, 708] width 21 height 21
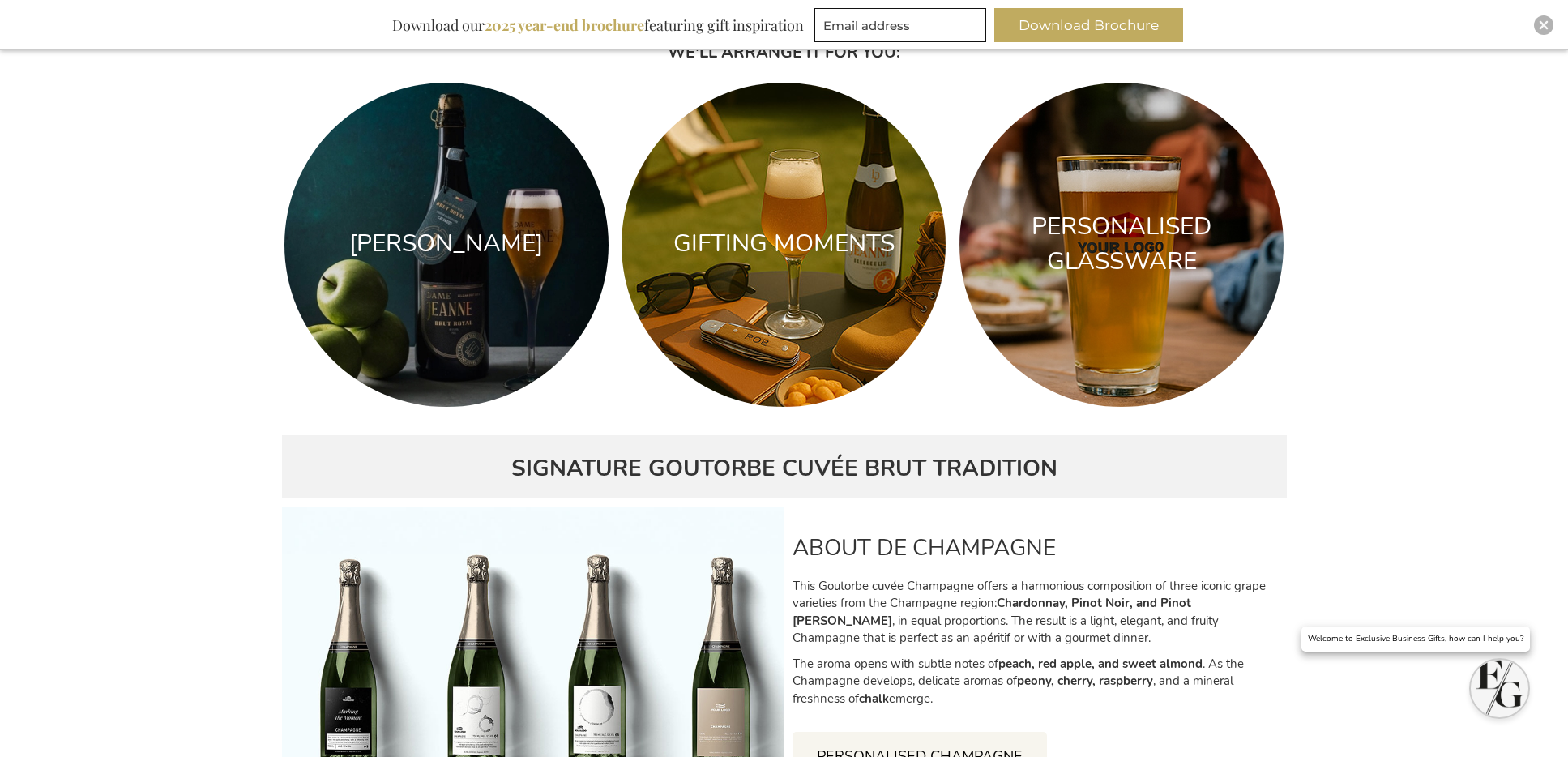
scroll to position [3100, 0]
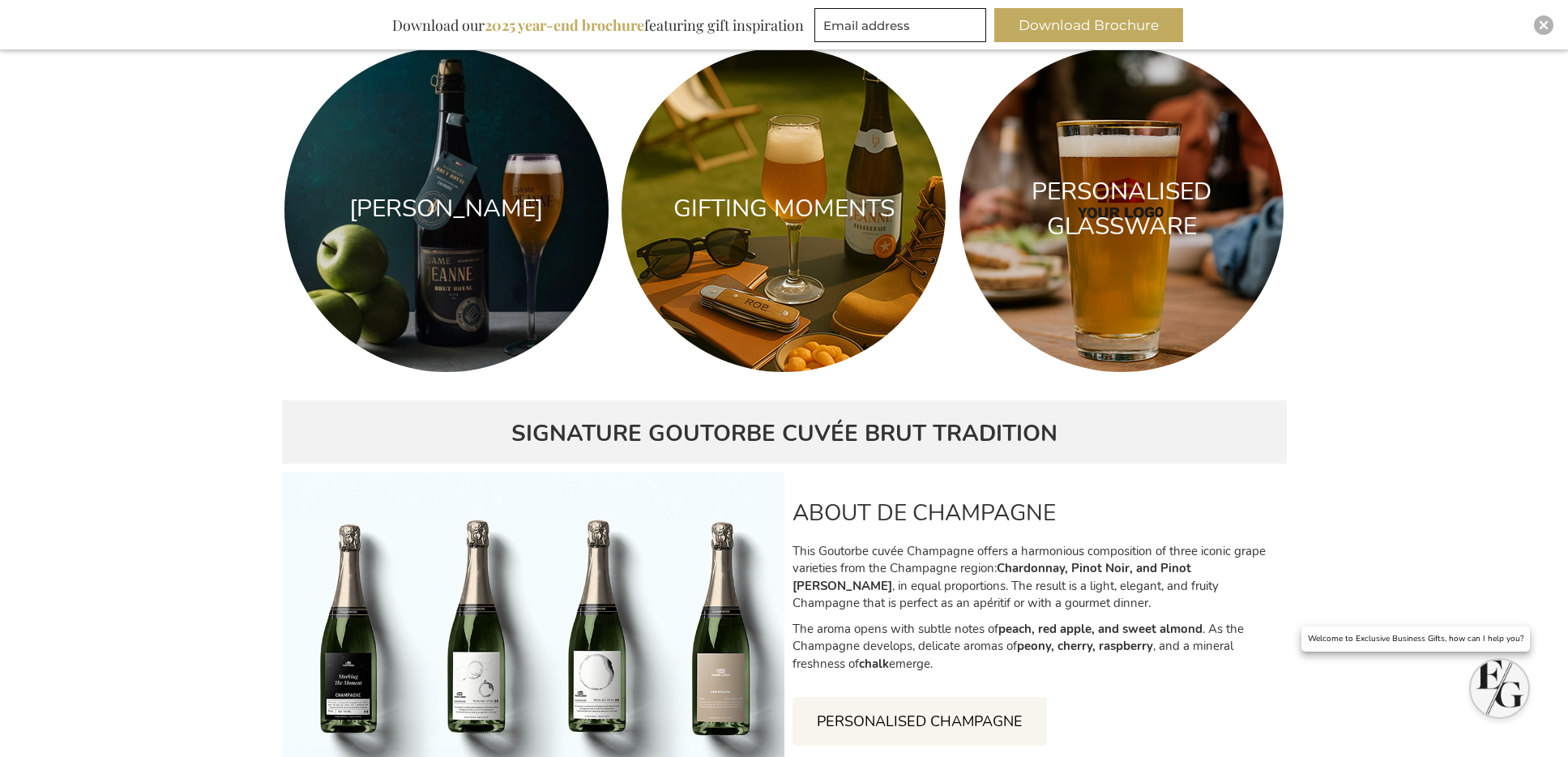
click at [735, 210] on div "GIFTING MOMENTS" at bounding box center [784, 210] width 297 height 35
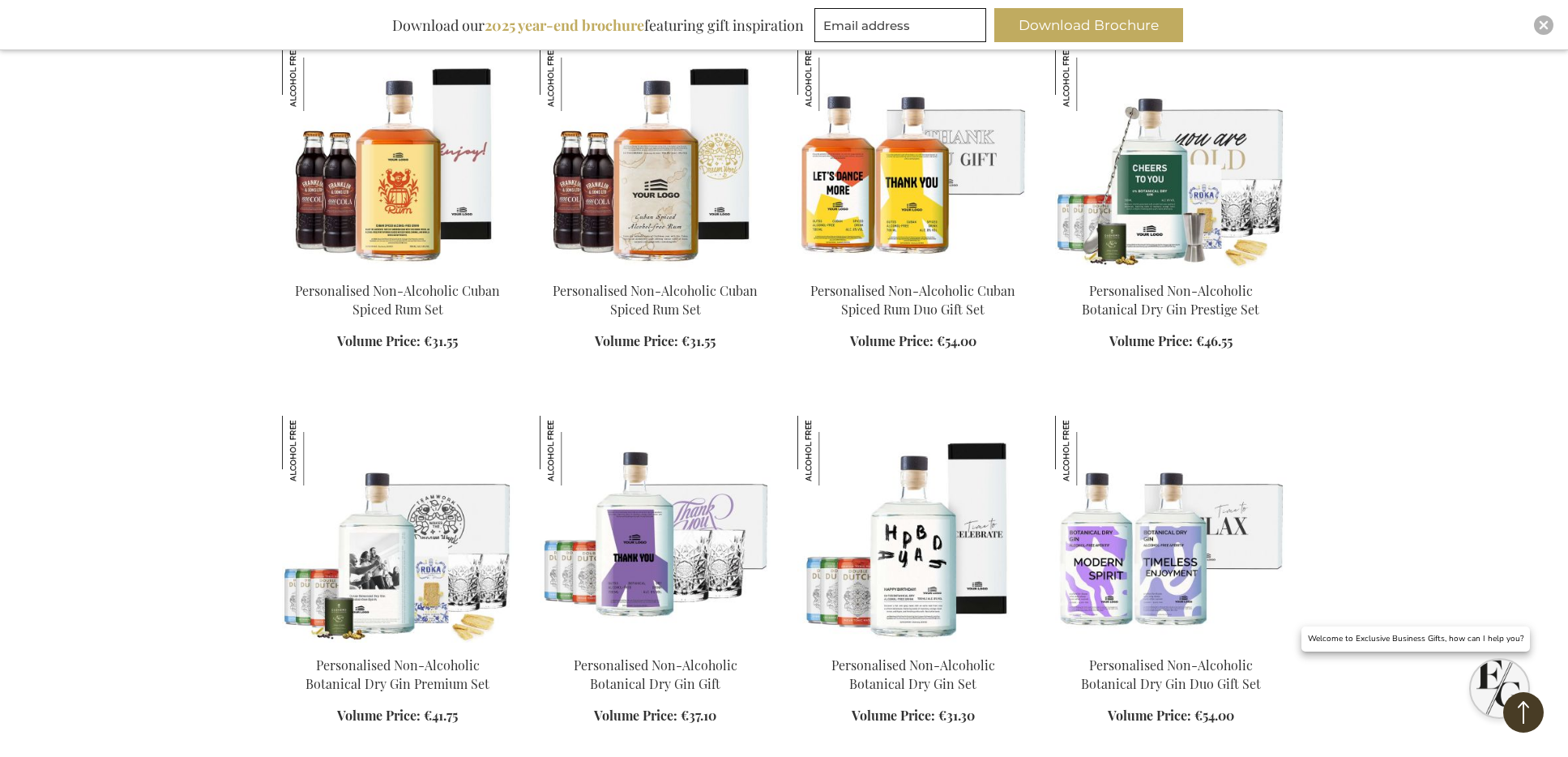
scroll to position [1146, 0]
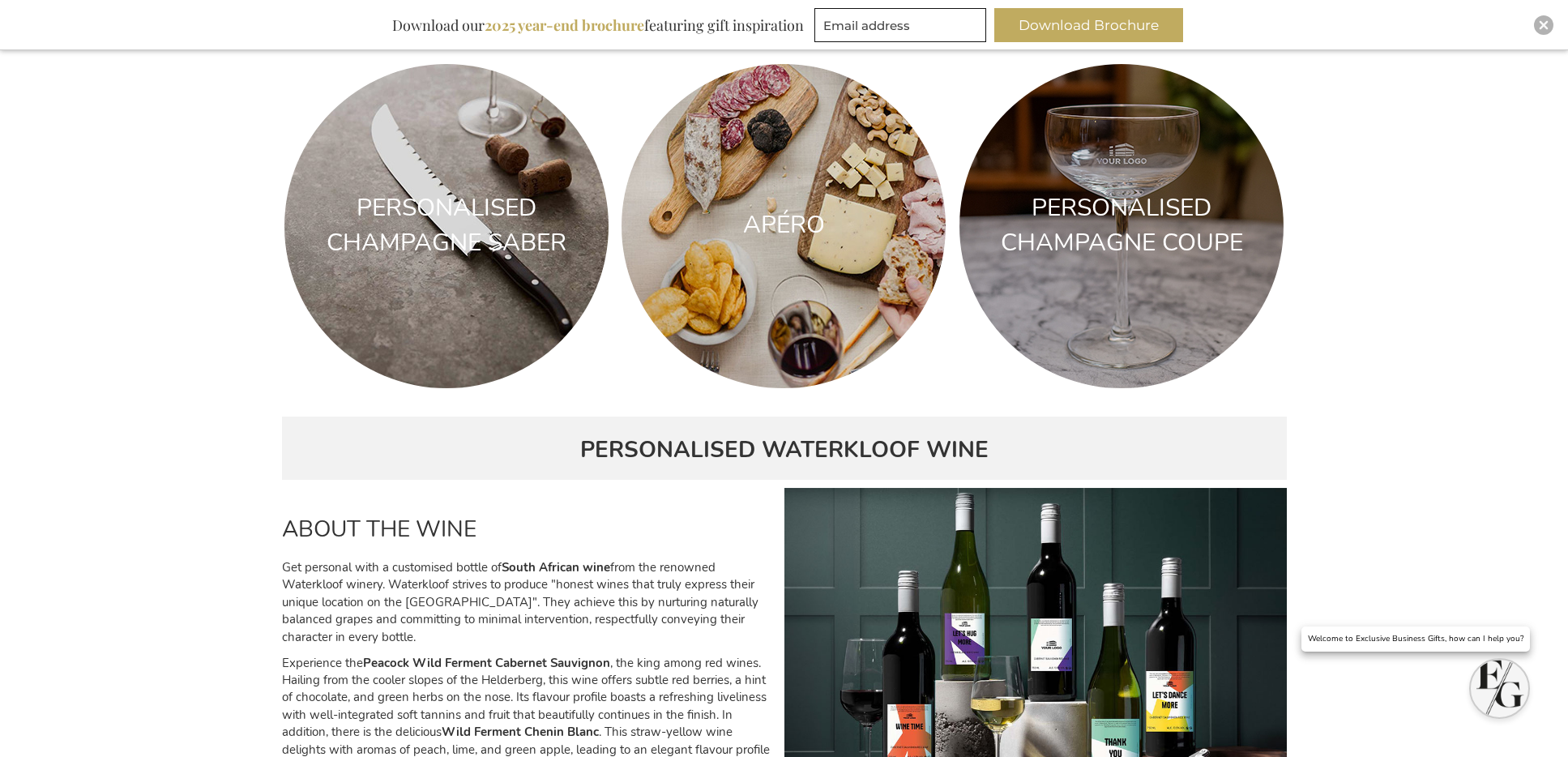
scroll to position [3918, 0]
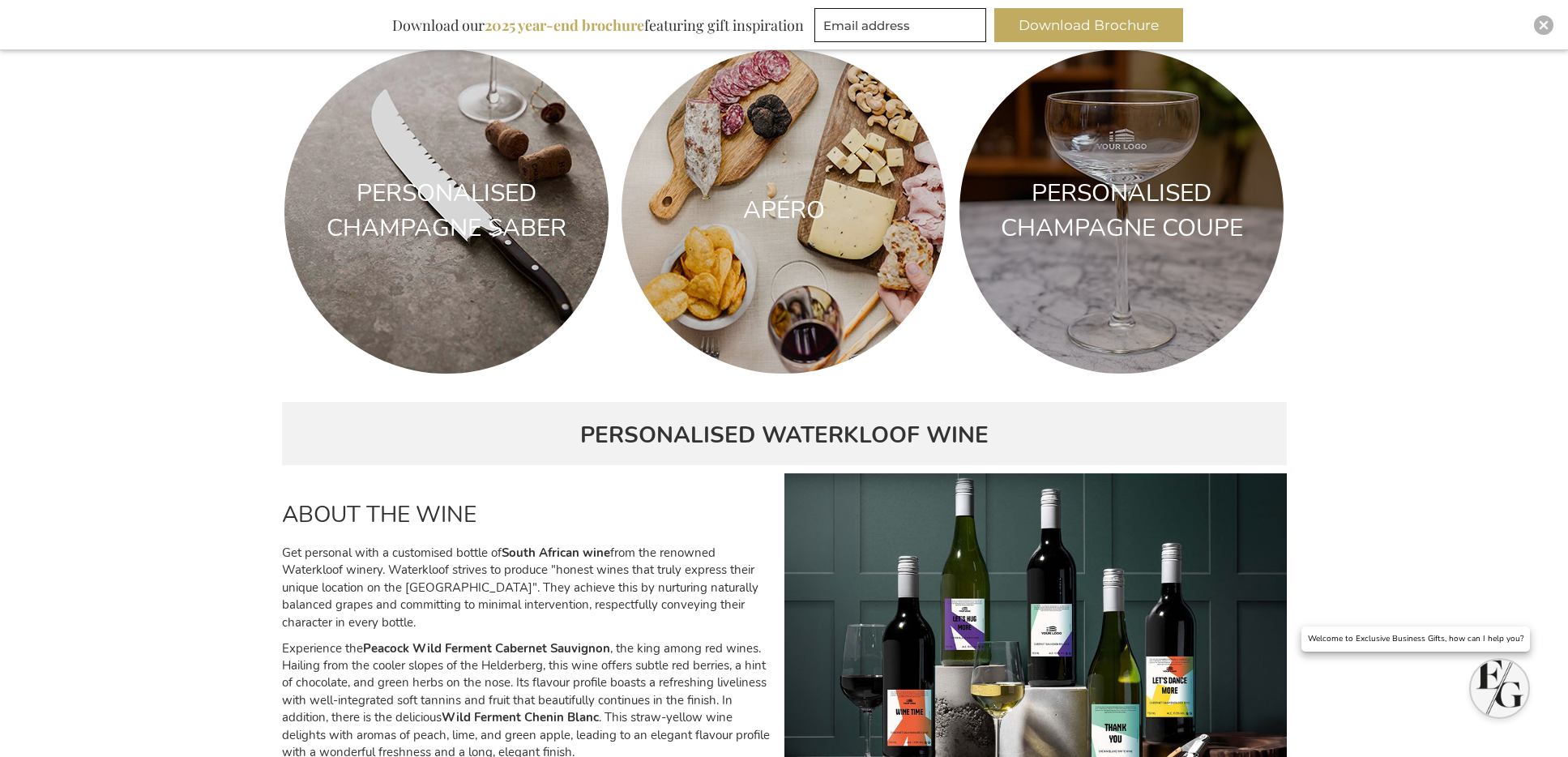
click at [515, 197] on div "PERSONALISED CHAMPAGNE SABER" at bounding box center [447, 212] width 297 height 70
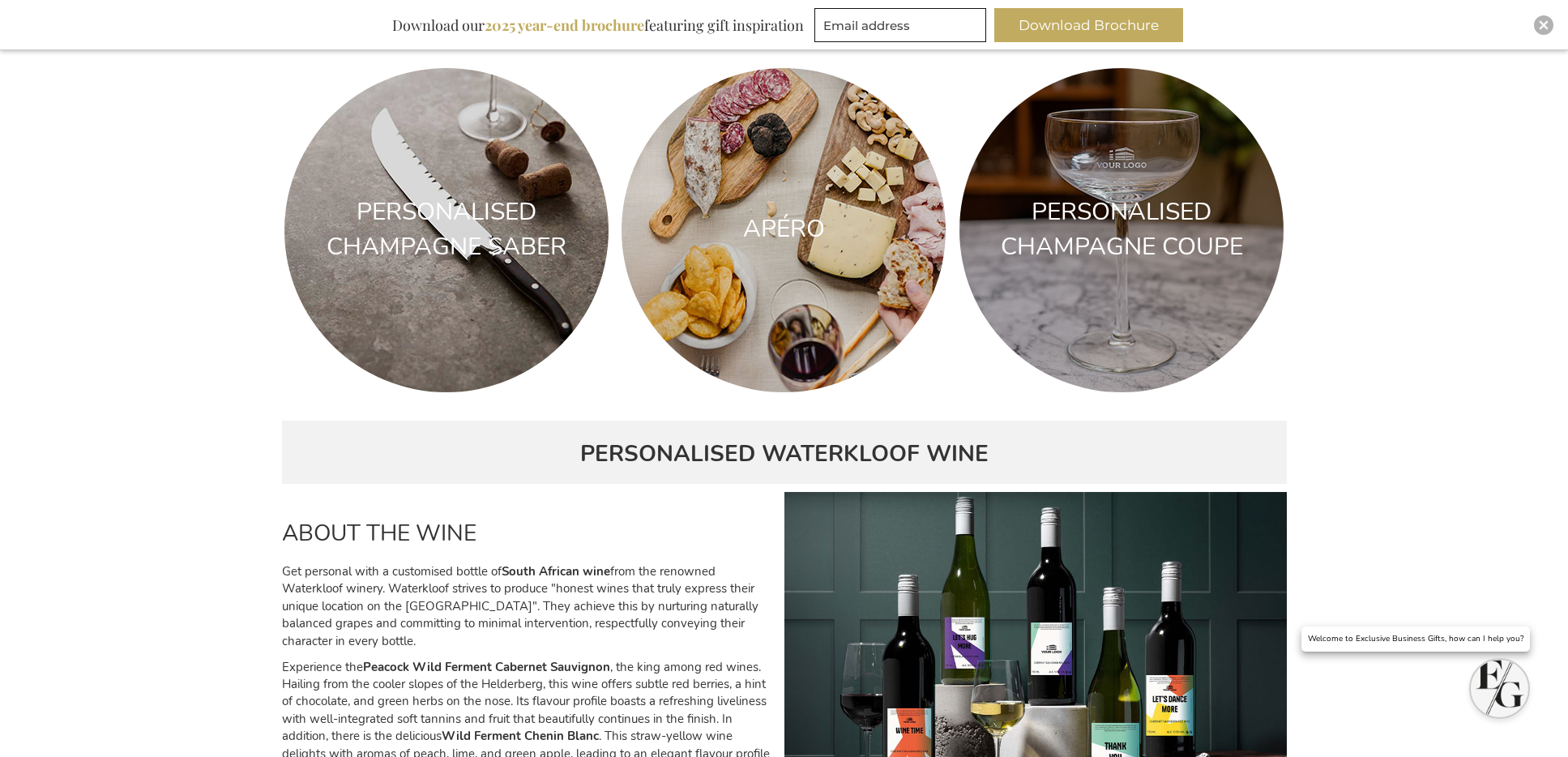
scroll to position [3881, 0]
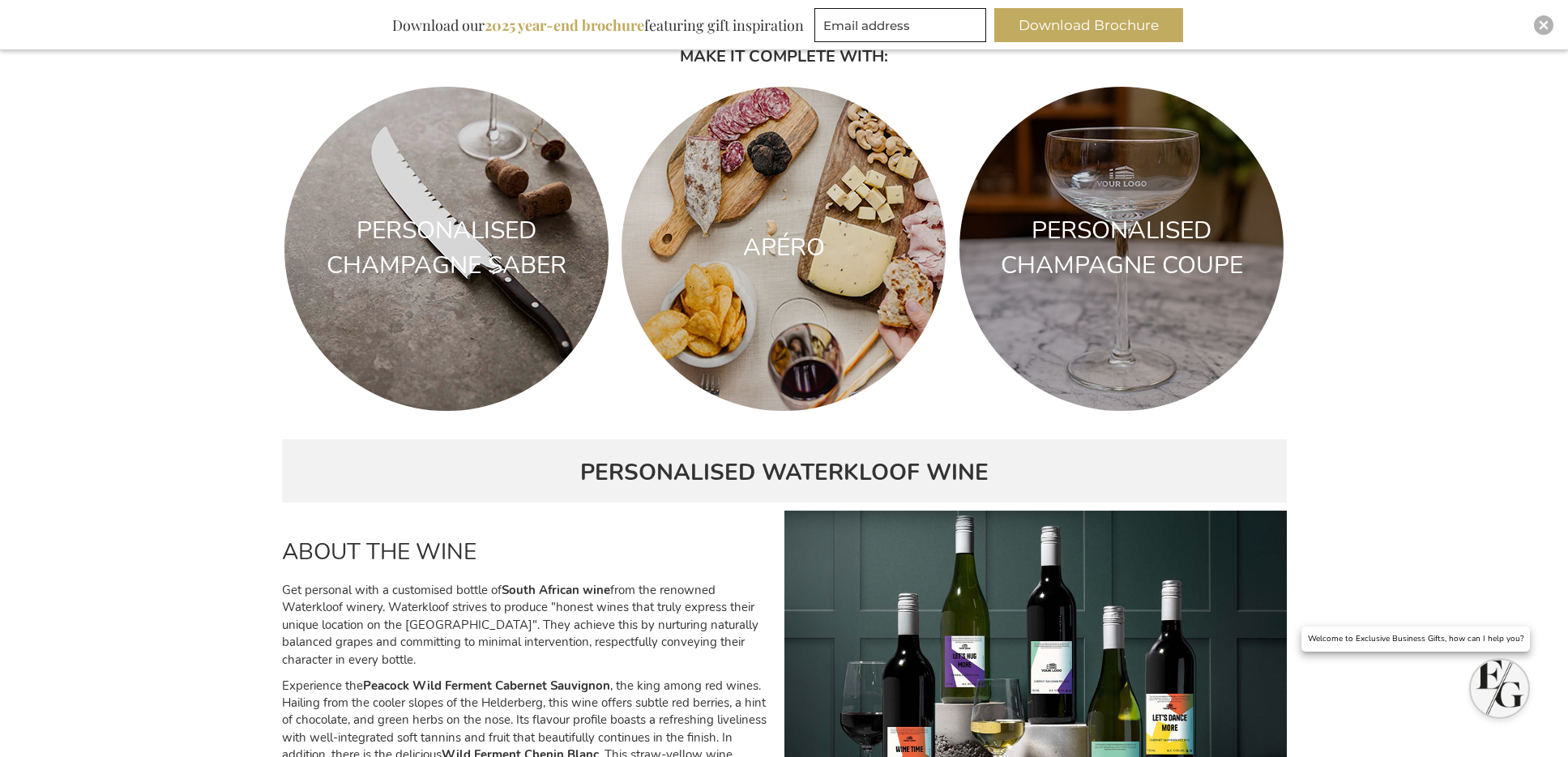
click at [1065, 256] on div "PERSONALISED CHAMPAGNE COUPE" at bounding box center [1121, 249] width 297 height 70
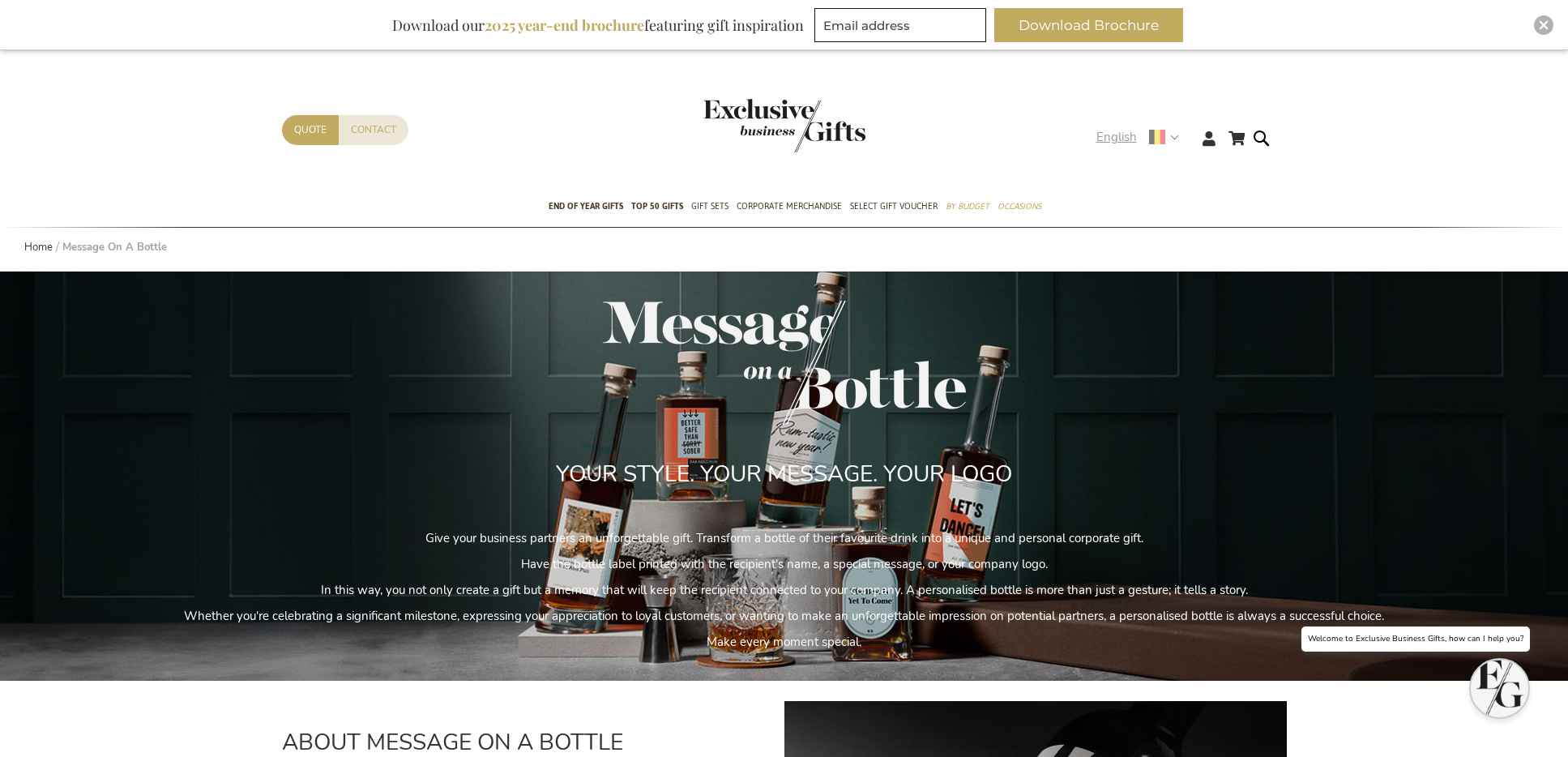
click at [1106, 138] on span "English" at bounding box center [1116, 137] width 41 height 18
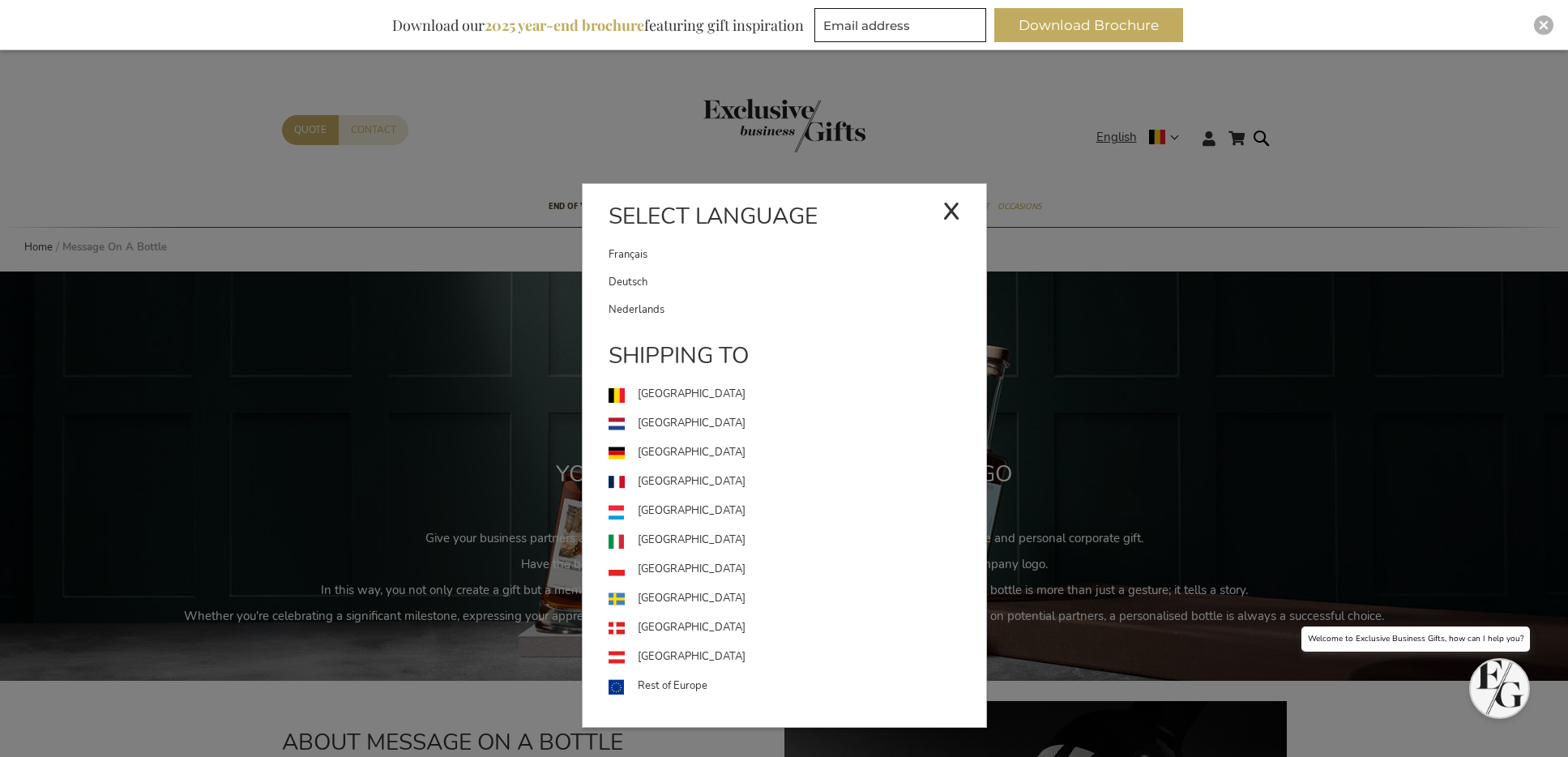
click at [686, 272] on link "Deutsch" at bounding box center [797, 281] width 377 height 27
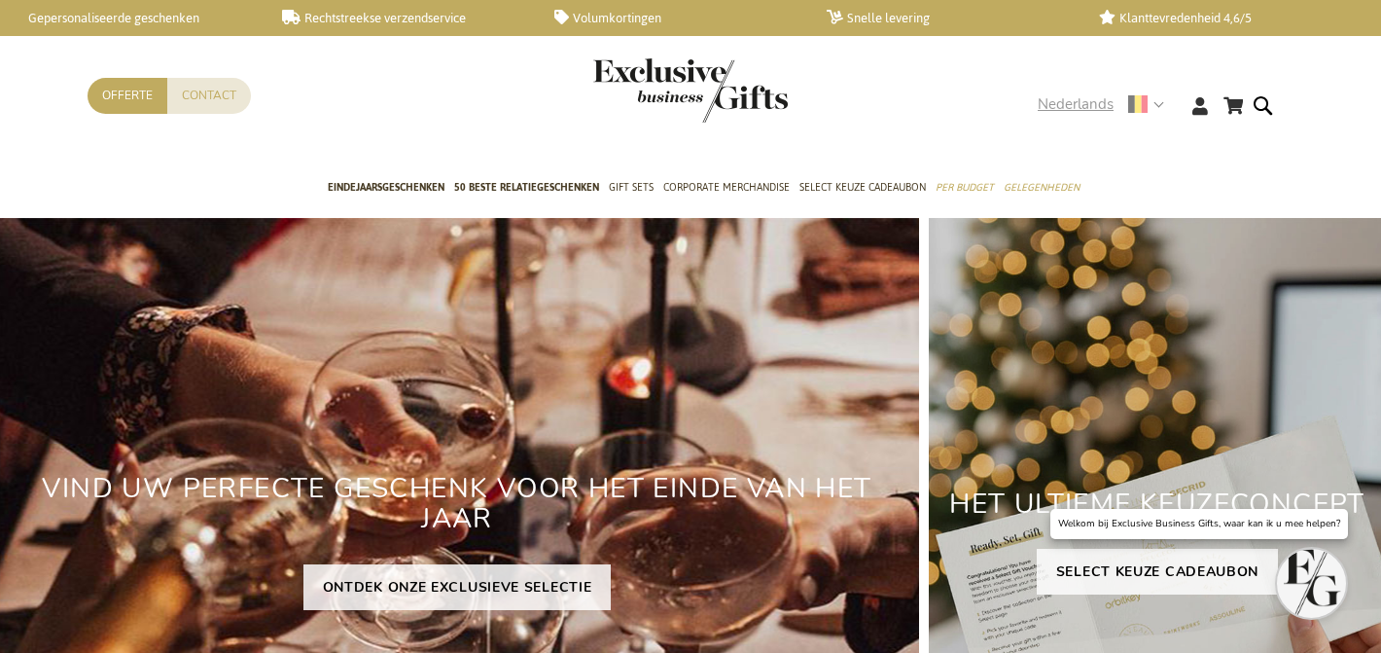
click at [1063, 101] on span "Nederlands" at bounding box center [1076, 104] width 76 height 22
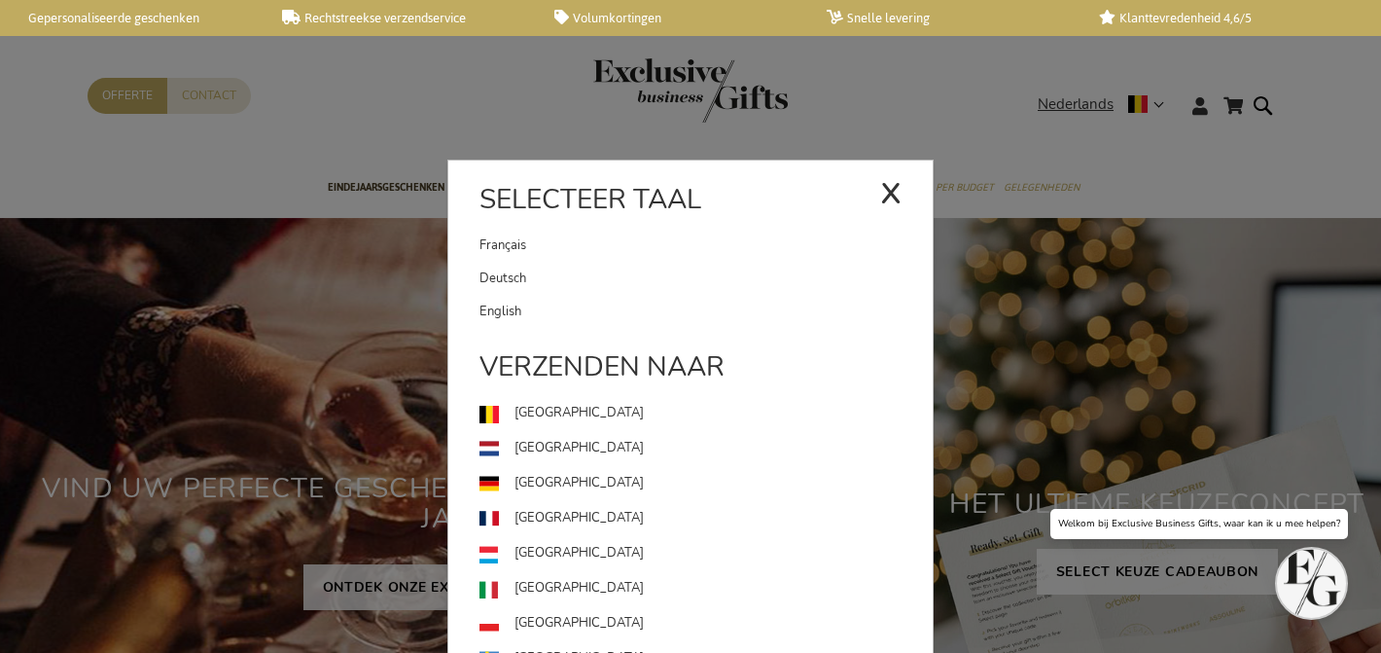
click at [629, 270] on link "Deutsch" at bounding box center [706, 278] width 453 height 33
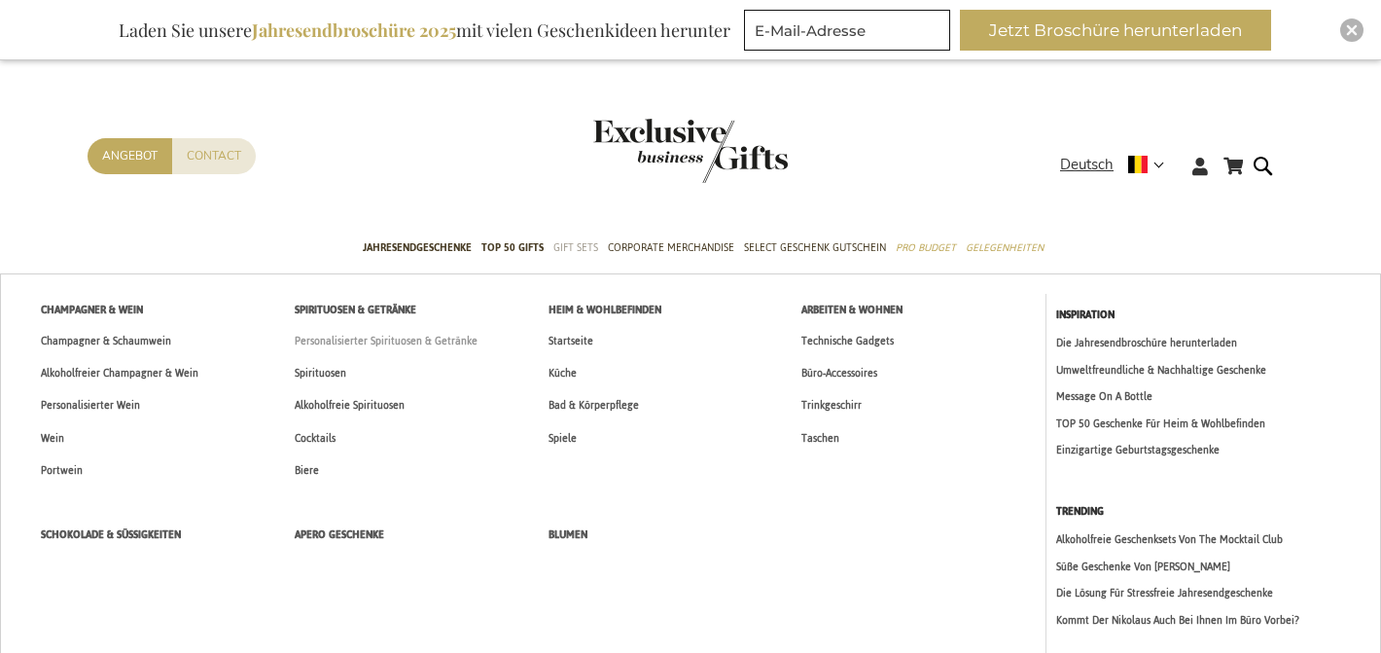
click at [406, 332] on span "Personalisierter Spirituosen & Getränke" at bounding box center [386, 341] width 183 height 20
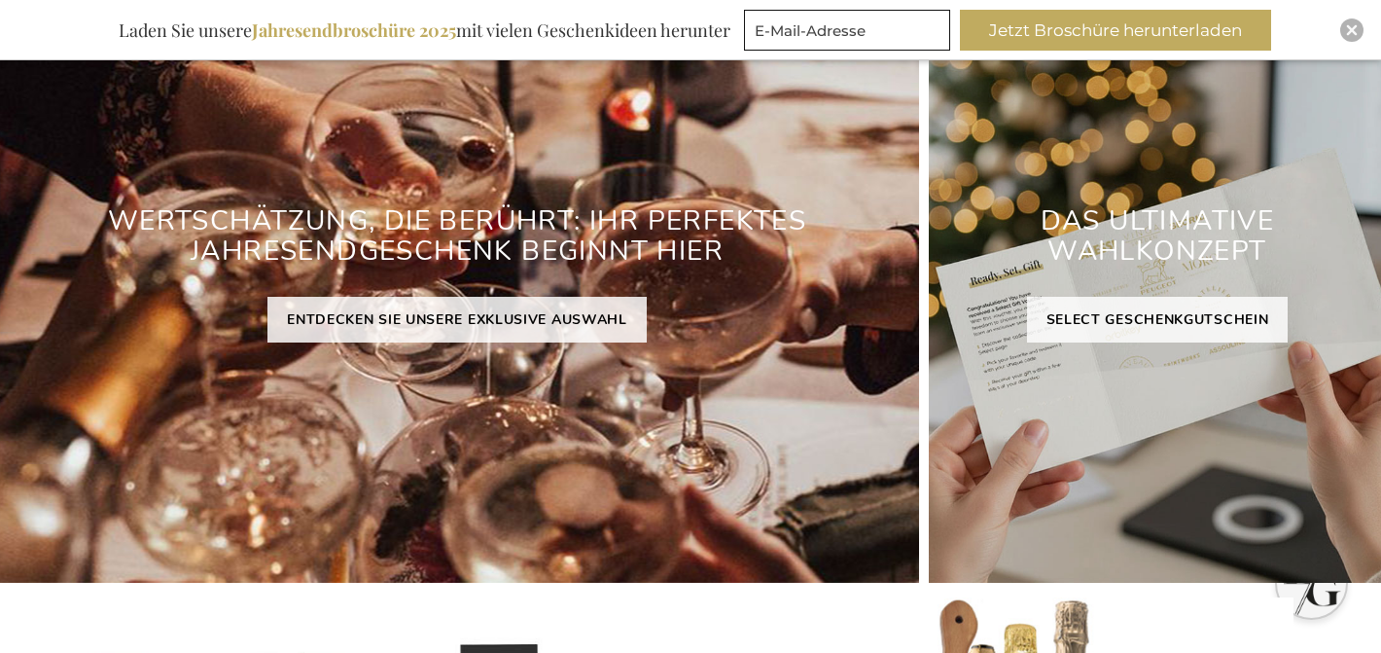
scroll to position [624, 0]
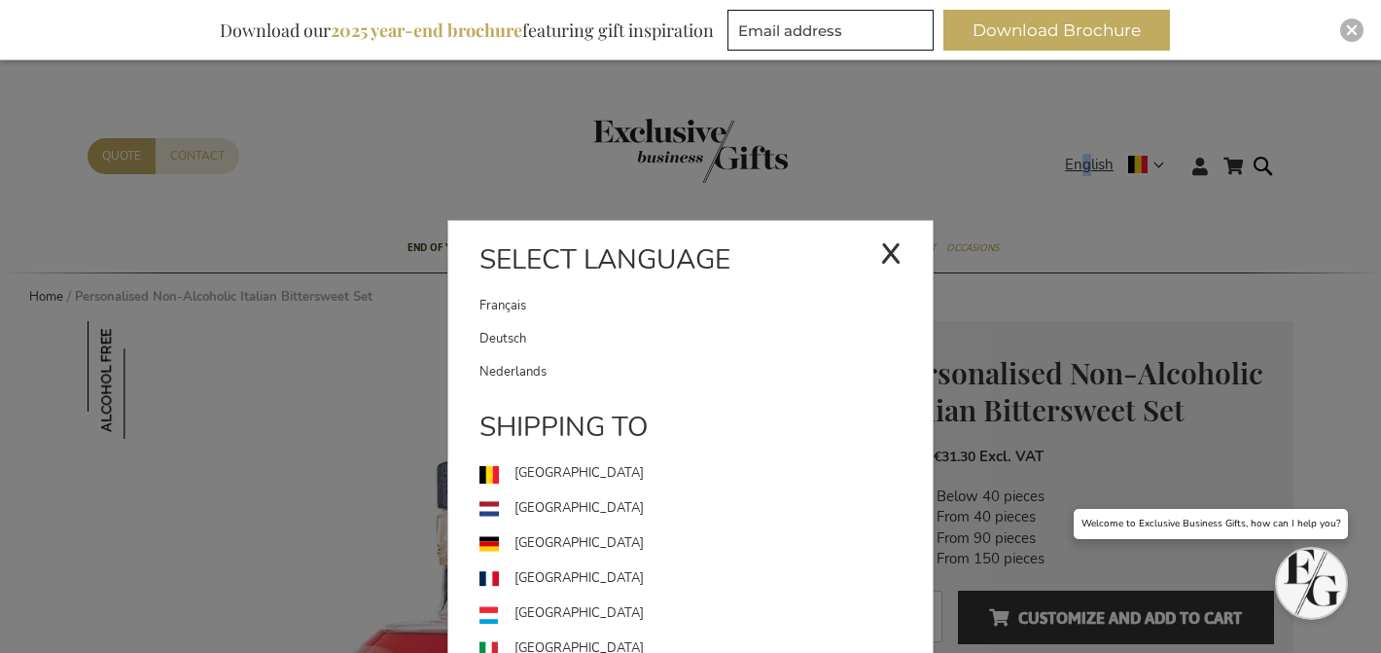
click at [556, 331] on link "Deutsch" at bounding box center [706, 338] width 453 height 33
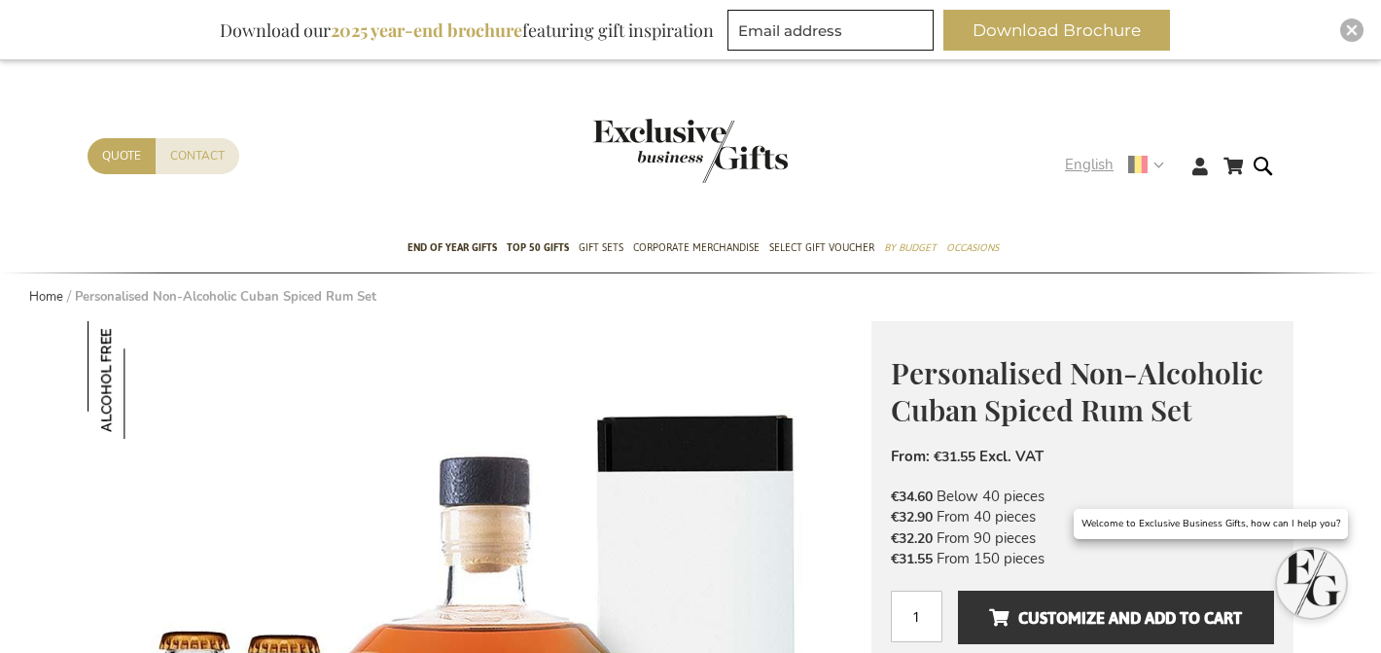
drag, startPoint x: 1082, startPoint y: 157, endPoint x: 1076, endPoint y: 167, distance: 12.2
click at [1082, 157] on span "English" at bounding box center [1089, 165] width 49 height 22
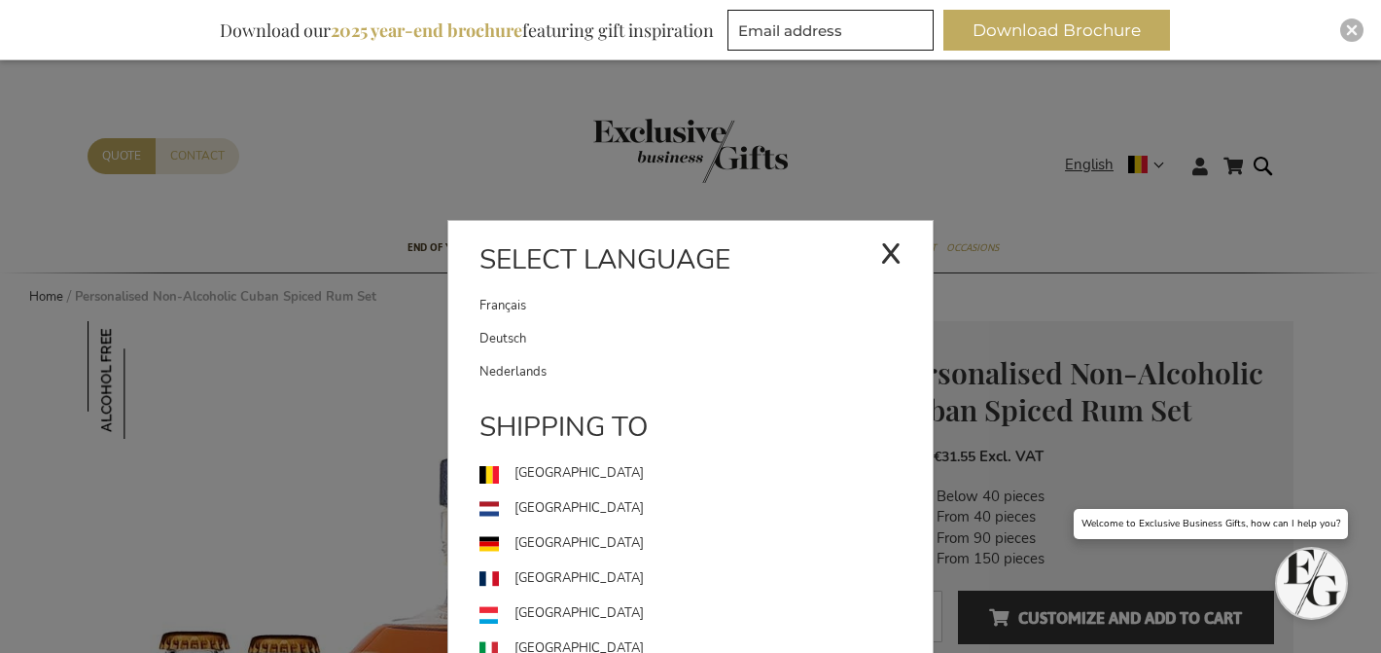
click at [695, 327] on link "Deutsch" at bounding box center [706, 338] width 453 height 33
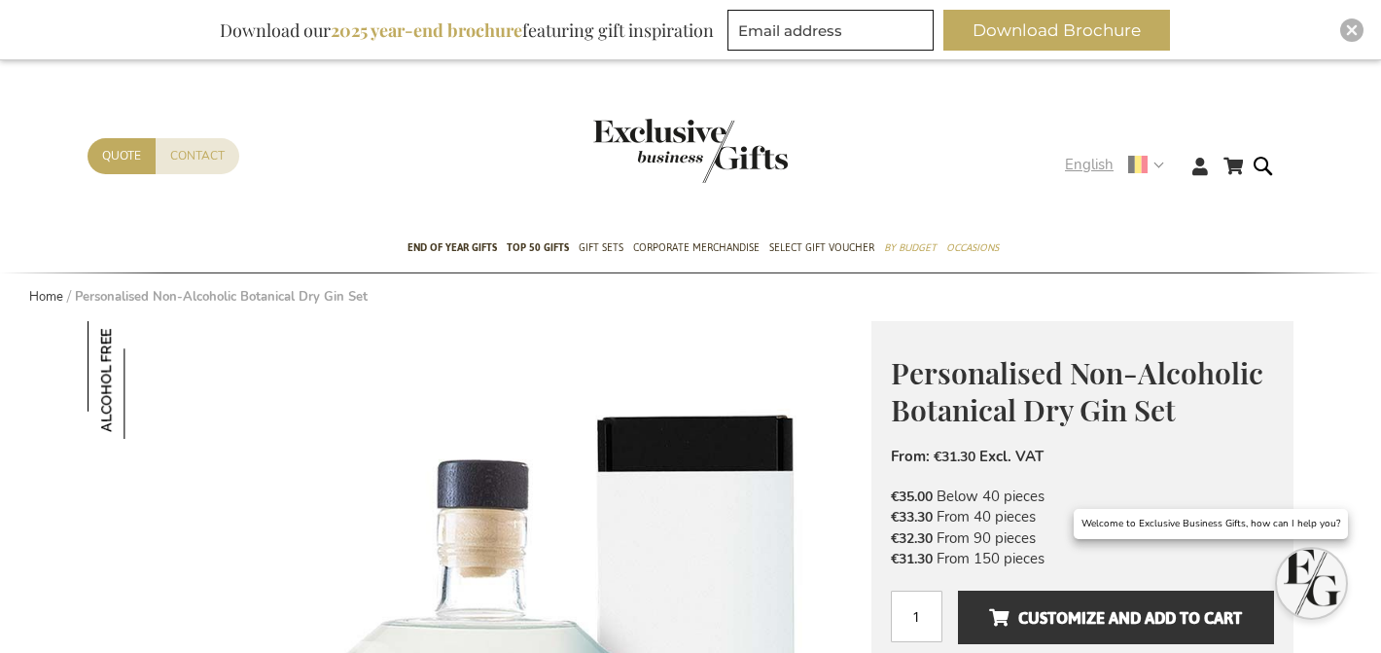
drag, startPoint x: 1084, startPoint y: 148, endPoint x: 1087, endPoint y: 166, distance: 18.7
click at [1085, 148] on div "My Cart My Cart 0 Close You have no items in your shopping cart. Skip to Conten…" at bounding box center [690, 181] width 1237 height 87
click at [1086, 169] on span "English" at bounding box center [1089, 165] width 49 height 22
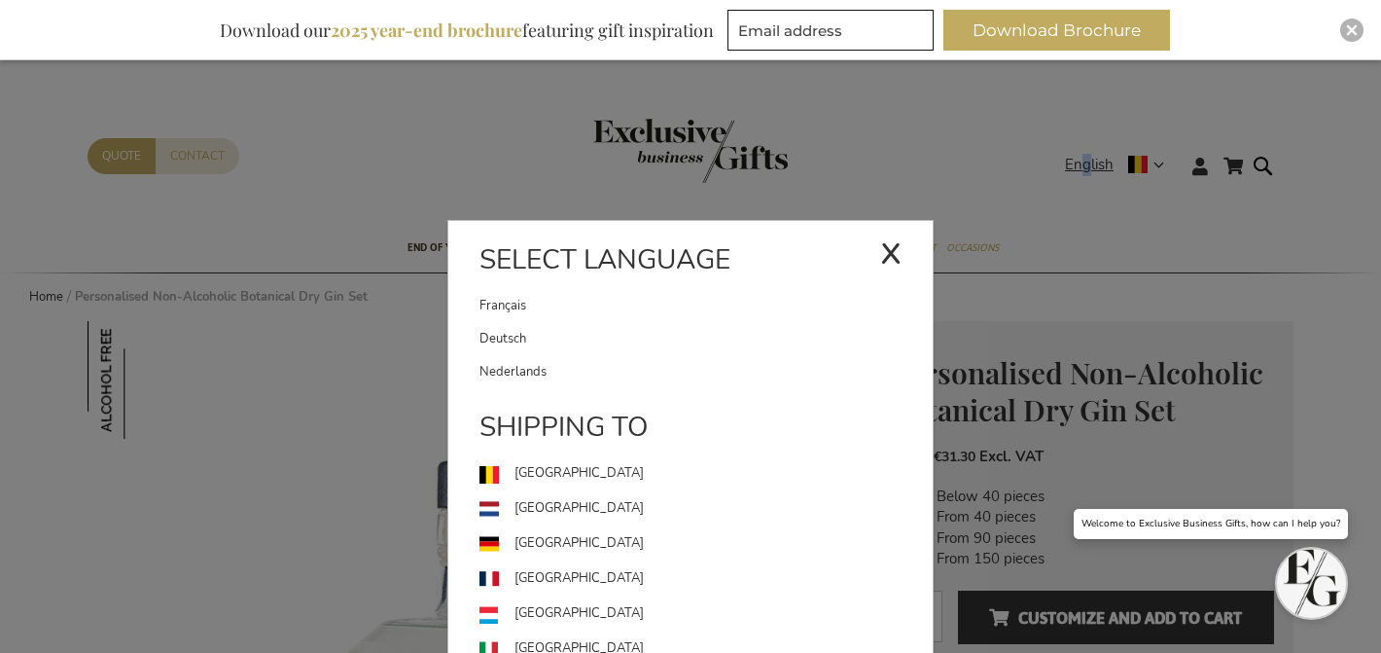
click at [662, 326] on link "Deutsch" at bounding box center [706, 338] width 453 height 33
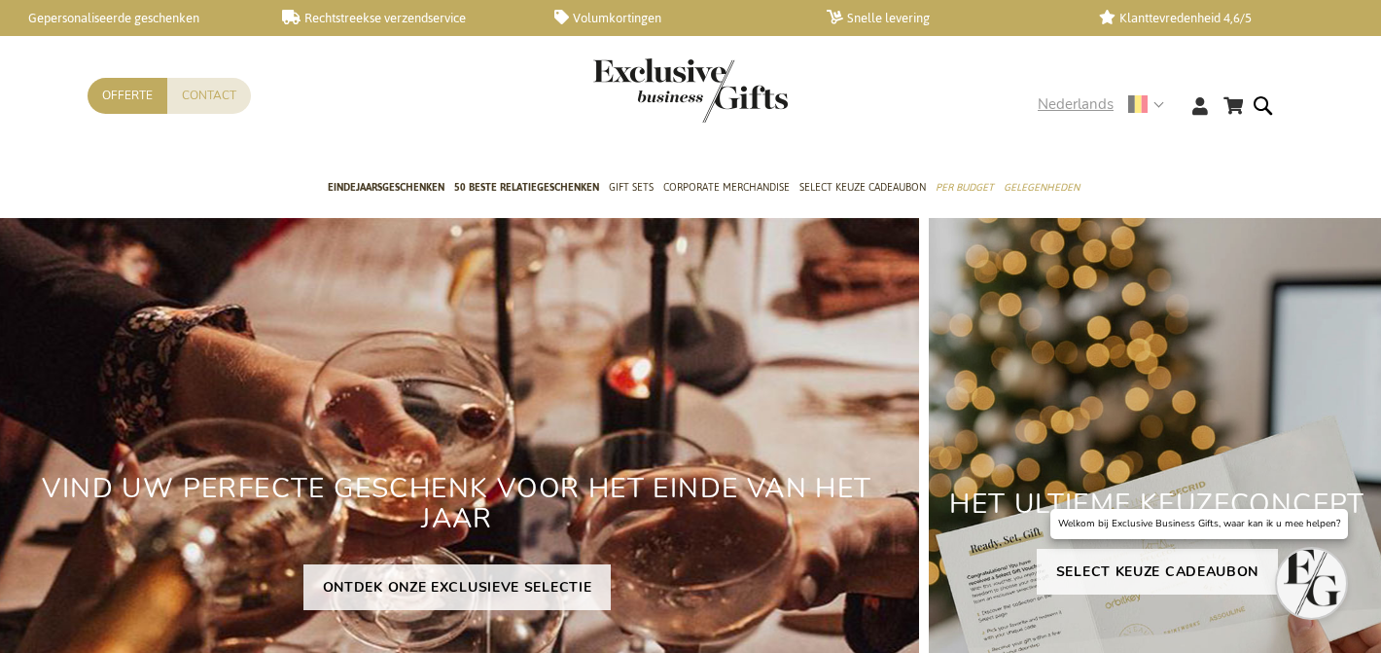
click at [1097, 106] on span "Nederlands" at bounding box center [1076, 104] width 76 height 22
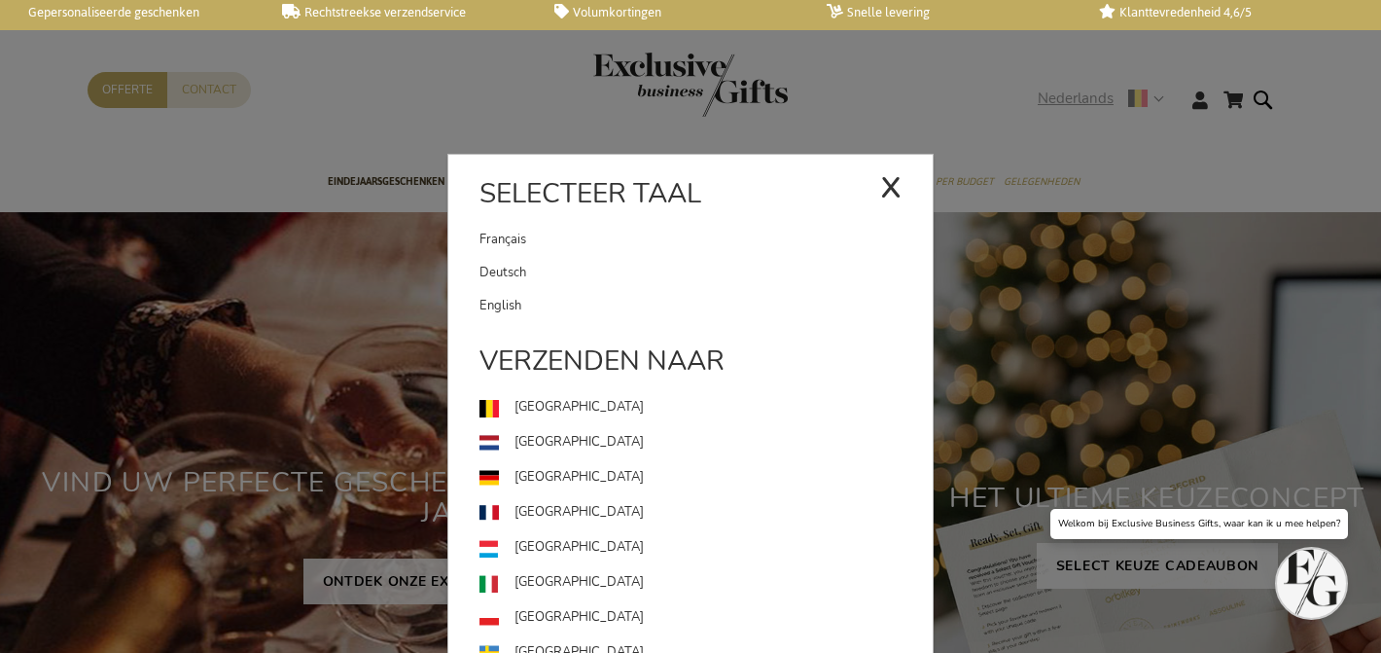
scroll to position [7, 0]
click at [678, 274] on link "Deutsch" at bounding box center [706, 271] width 453 height 33
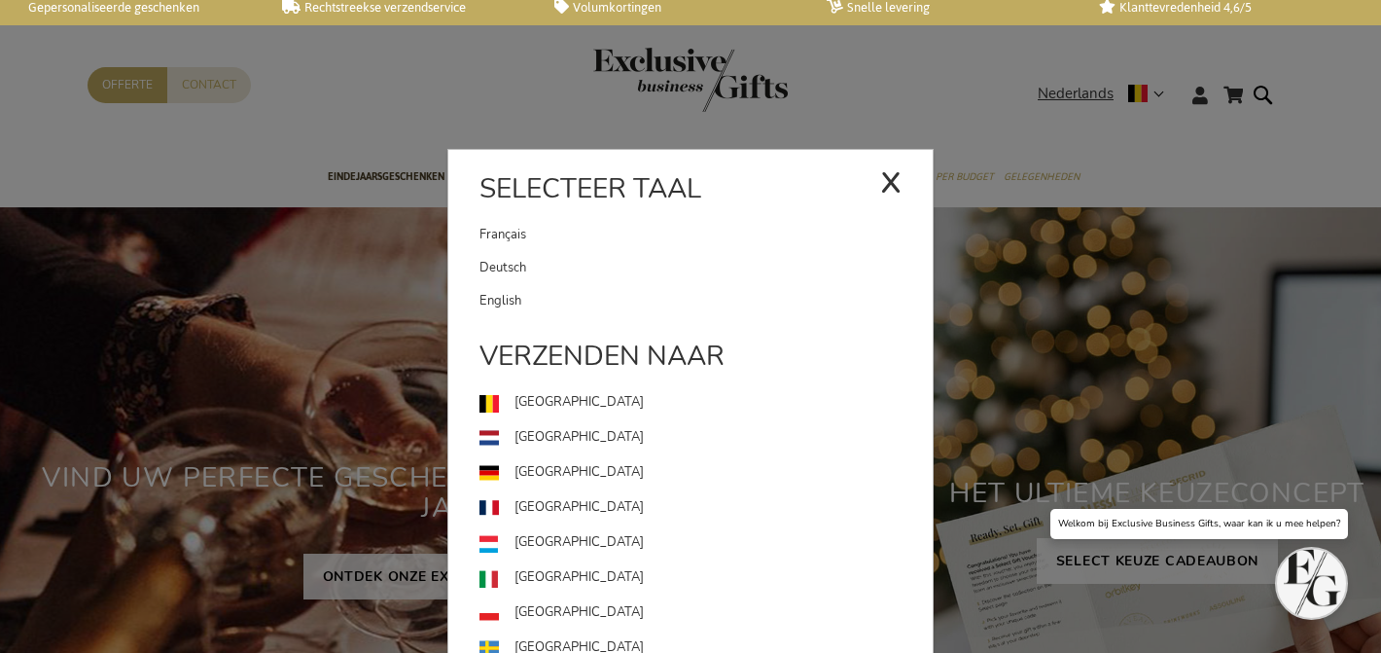
scroll to position [9, 0]
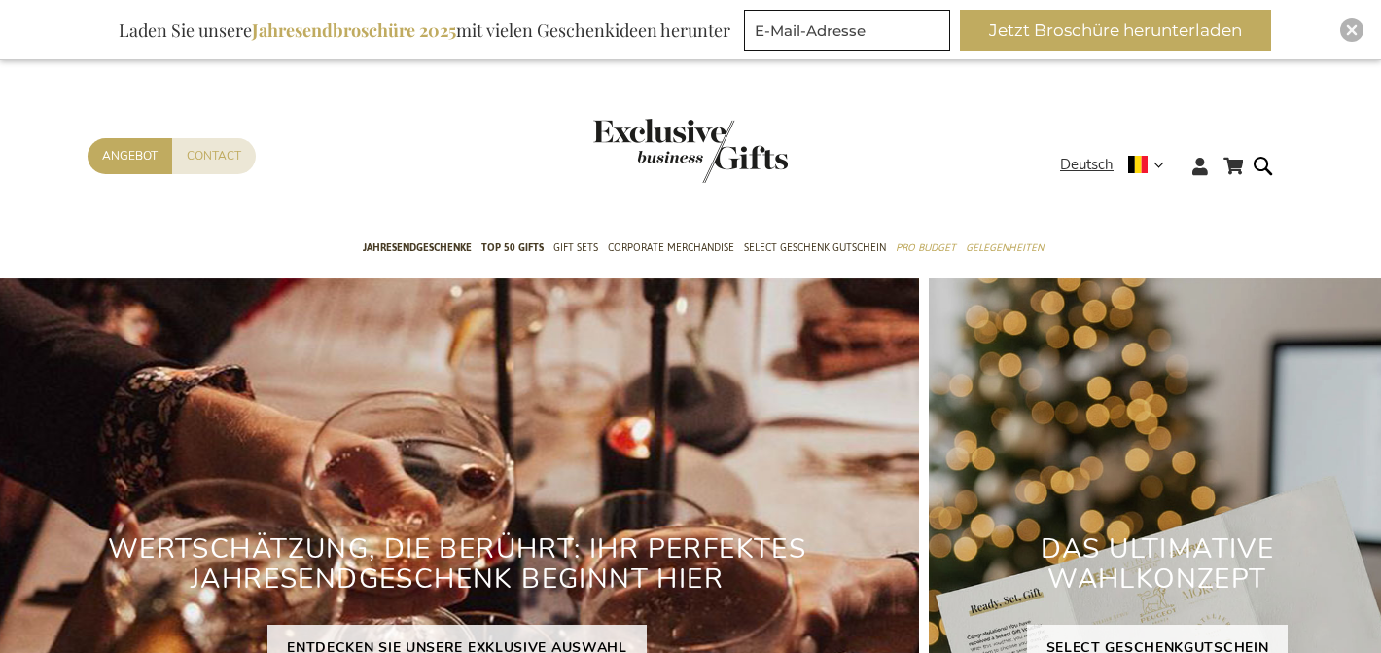
click at [1343, 43] on div "Inspiratiebrochure Laden Sie unsere Jahresendbroschüre 2025 mit vielen Geschenk…" at bounding box center [690, 30] width 1381 height 60
click at [1344, 41] on div "Inspiratiebrochure Laden Sie unsere Jahresendbroschüre 2025 mit vielen Geschenk…" at bounding box center [690, 30] width 1381 height 60
click at [1352, 28] on img "Close" at bounding box center [1352, 30] width 12 height 12
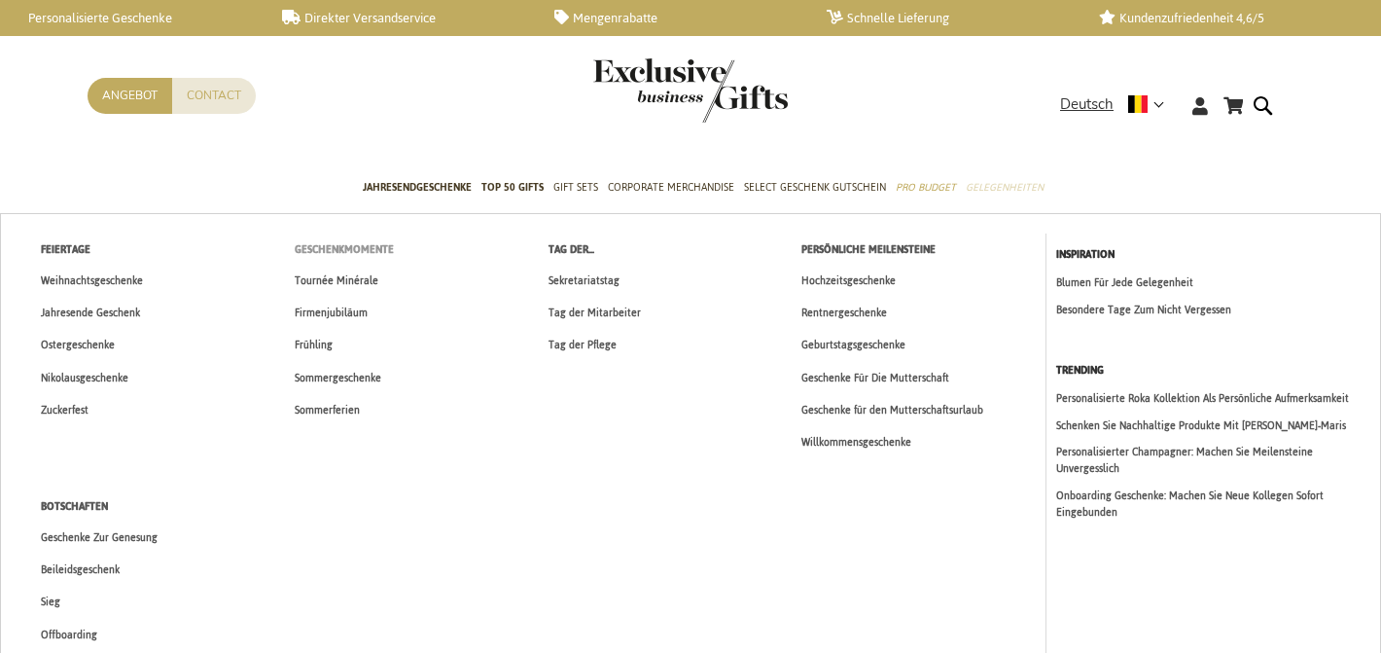
click at [395, 248] on link "Geschenkmomente" at bounding box center [401, 249] width 254 height 32
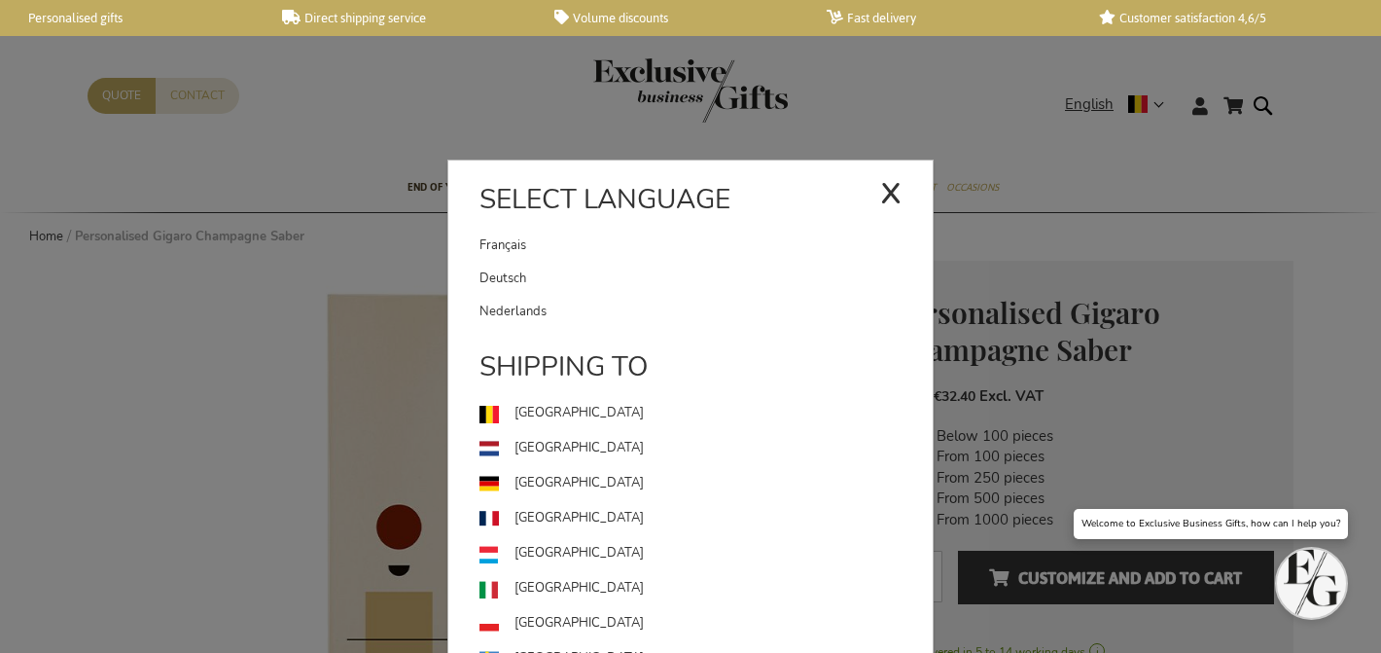
click at [604, 263] on link "Deutsch" at bounding box center [706, 278] width 453 height 33
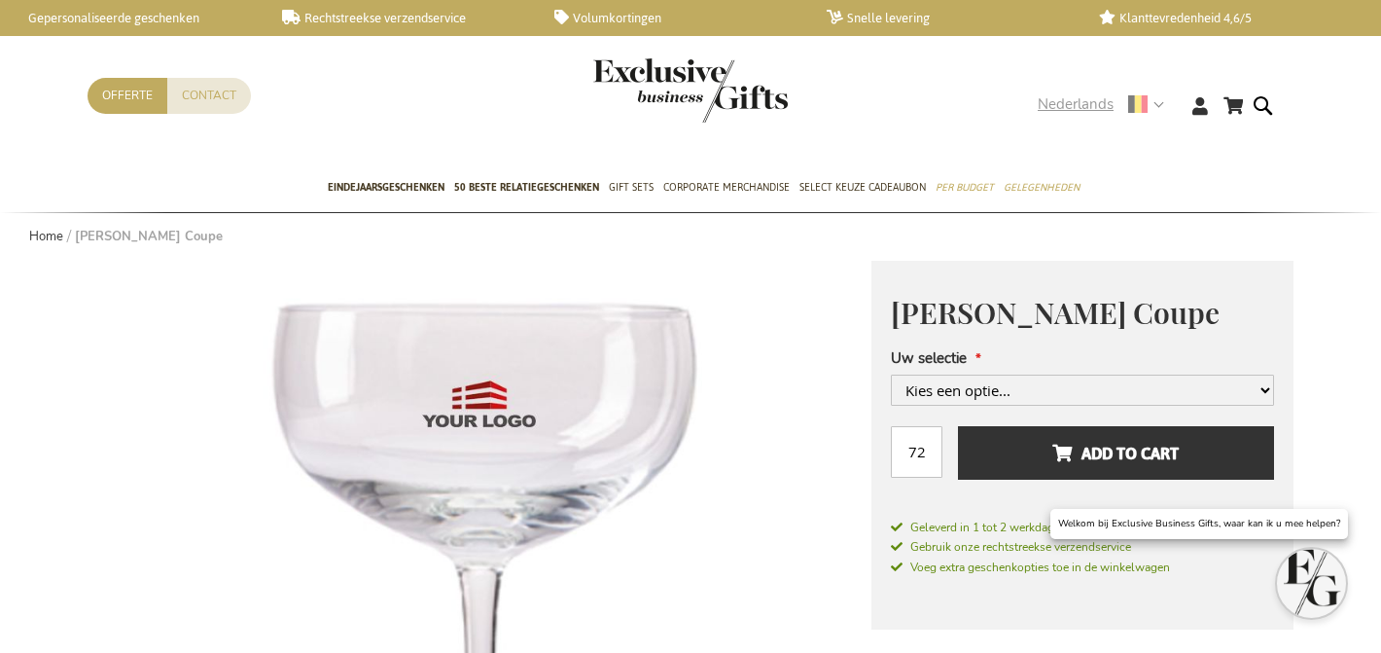
click at [1058, 99] on span "Nederlands" at bounding box center [1076, 104] width 76 height 22
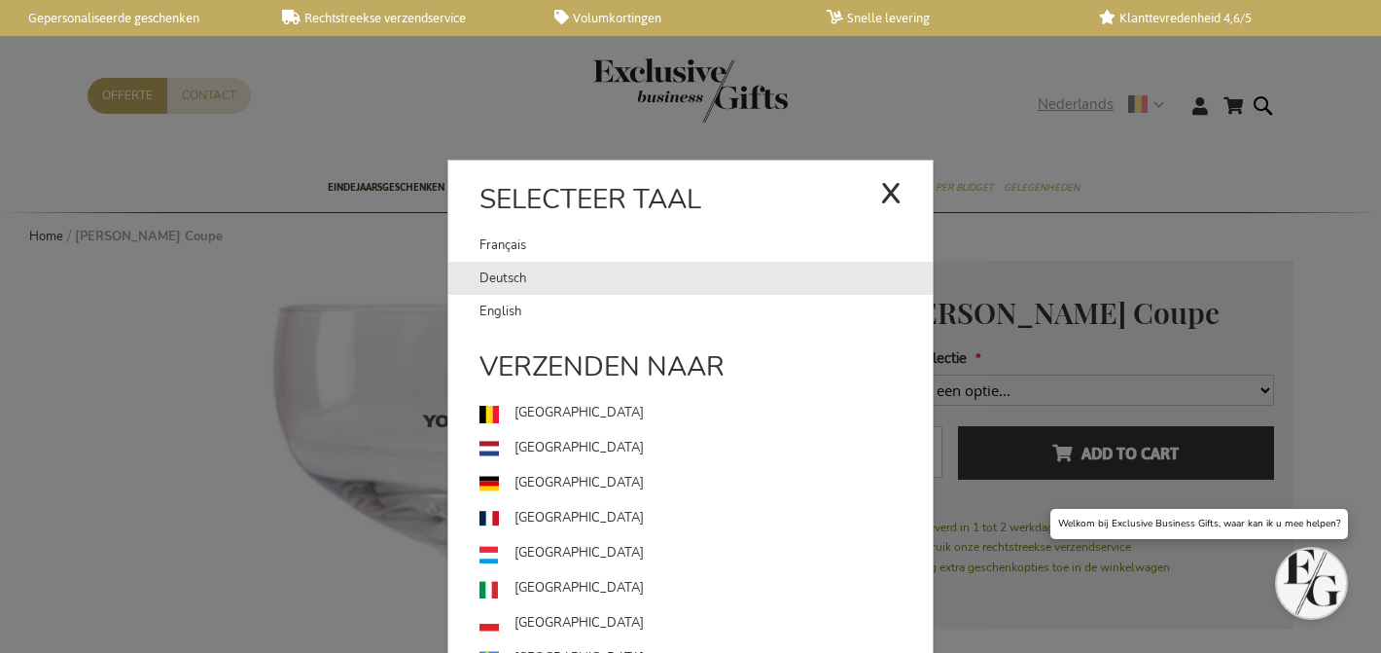
click at [664, 266] on link "Deutsch" at bounding box center [706, 278] width 453 height 33
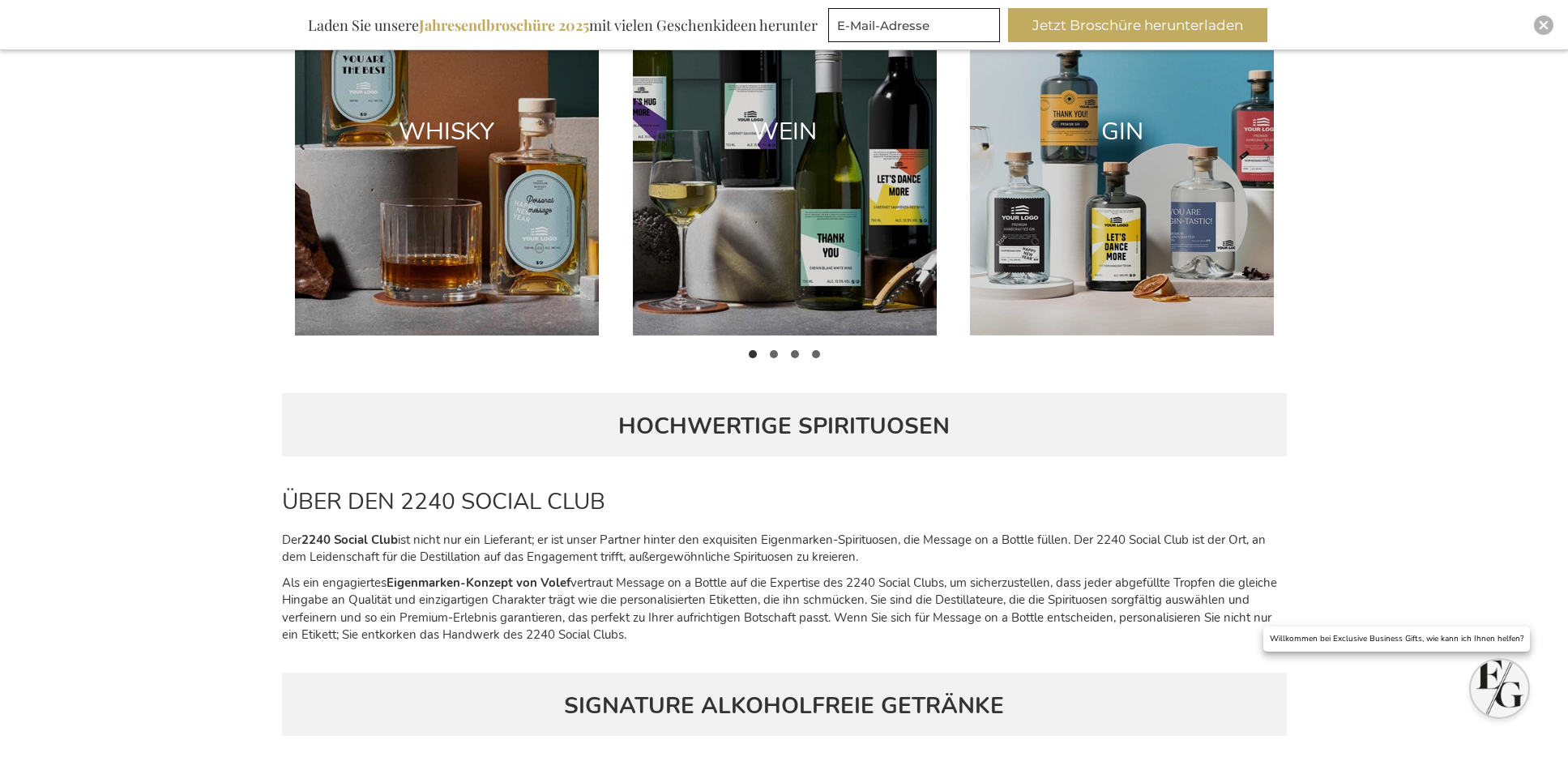
scroll to position [1219, 0]
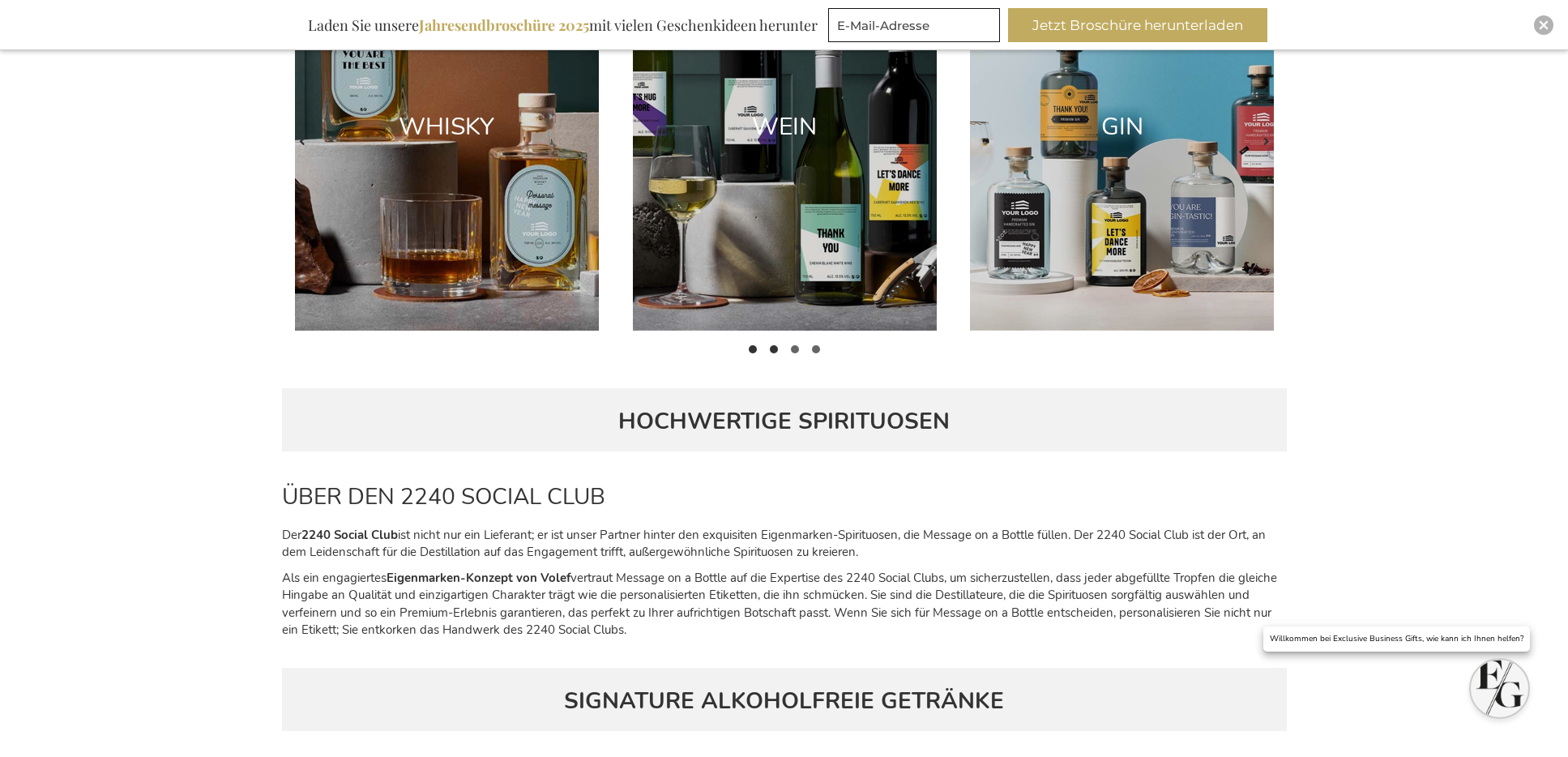
click at [779, 347] on button at bounding box center [773, 349] width 21 height 21
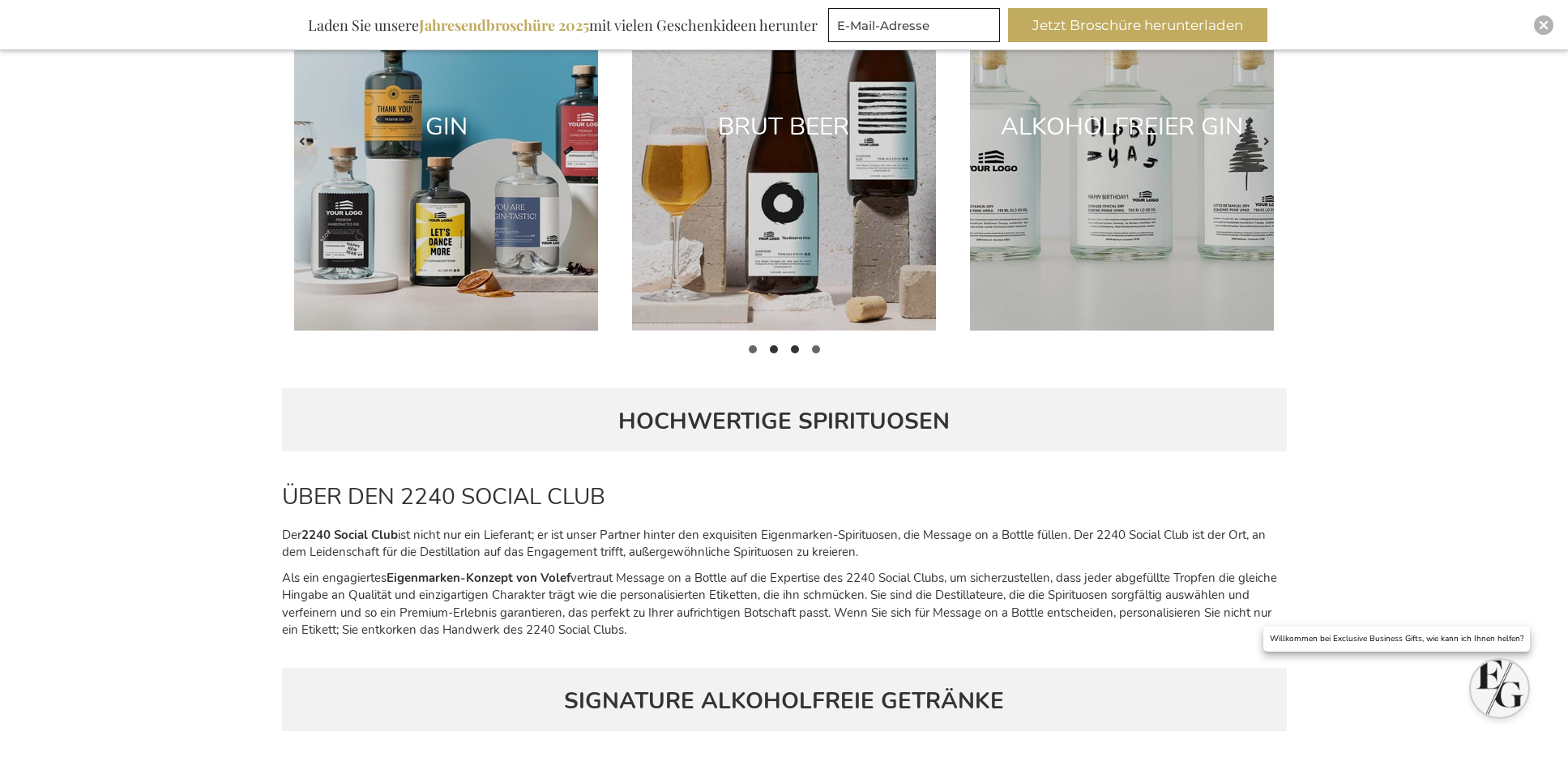
click at [797, 350] on span at bounding box center [795, 349] width 8 height 8
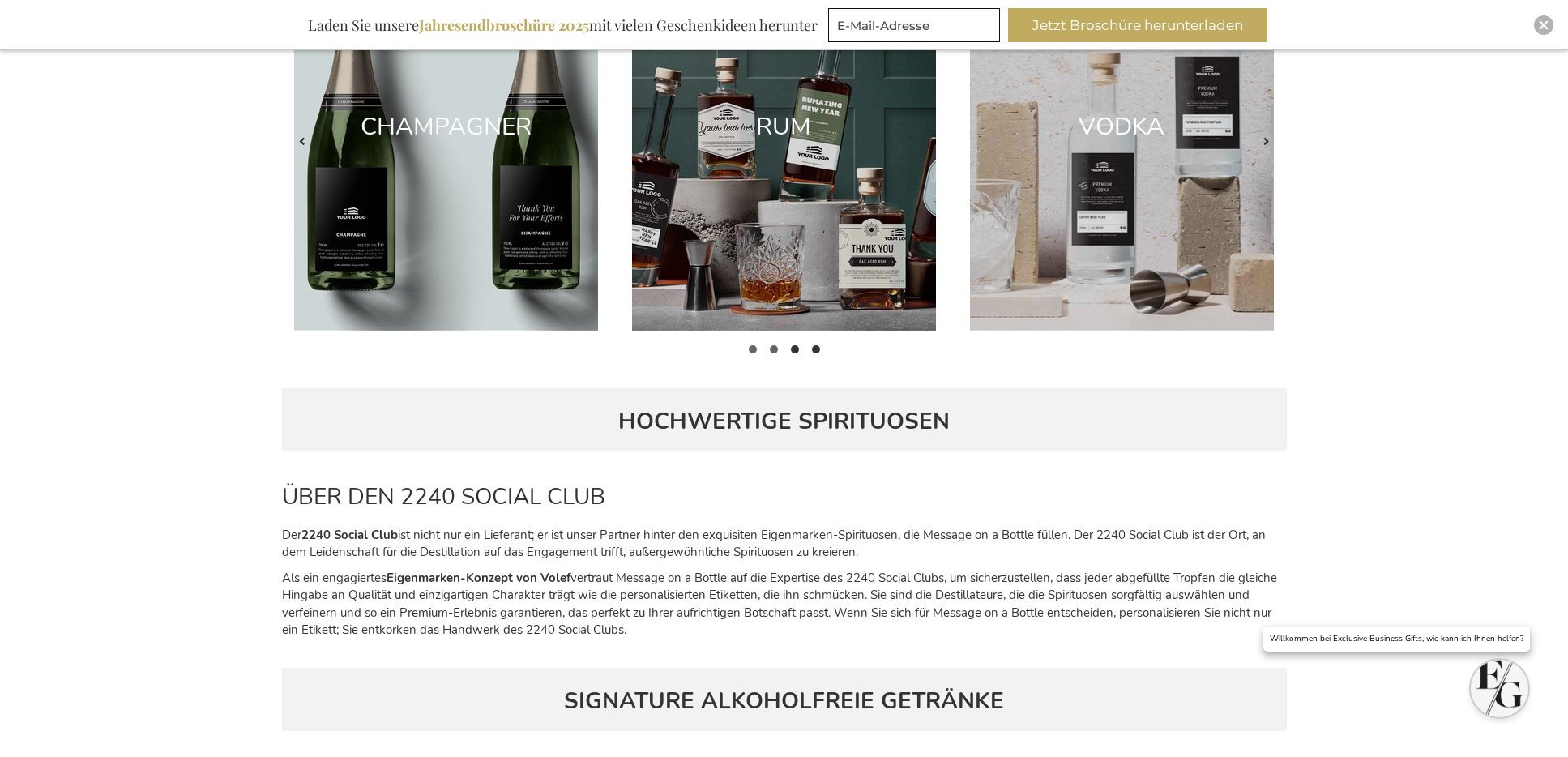
click at [813, 346] on span at bounding box center [816, 349] width 8 height 8
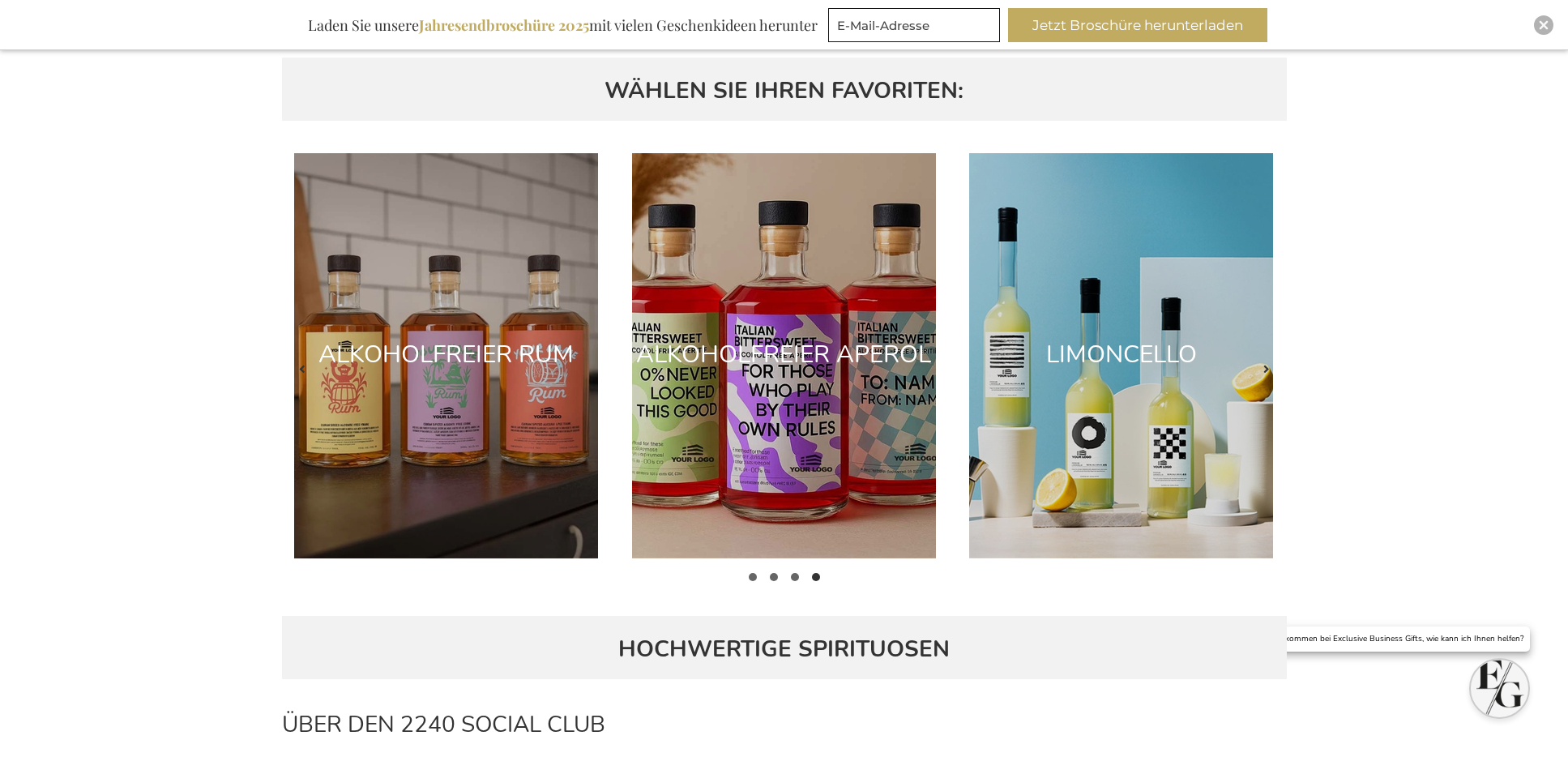
scroll to position [968, 0]
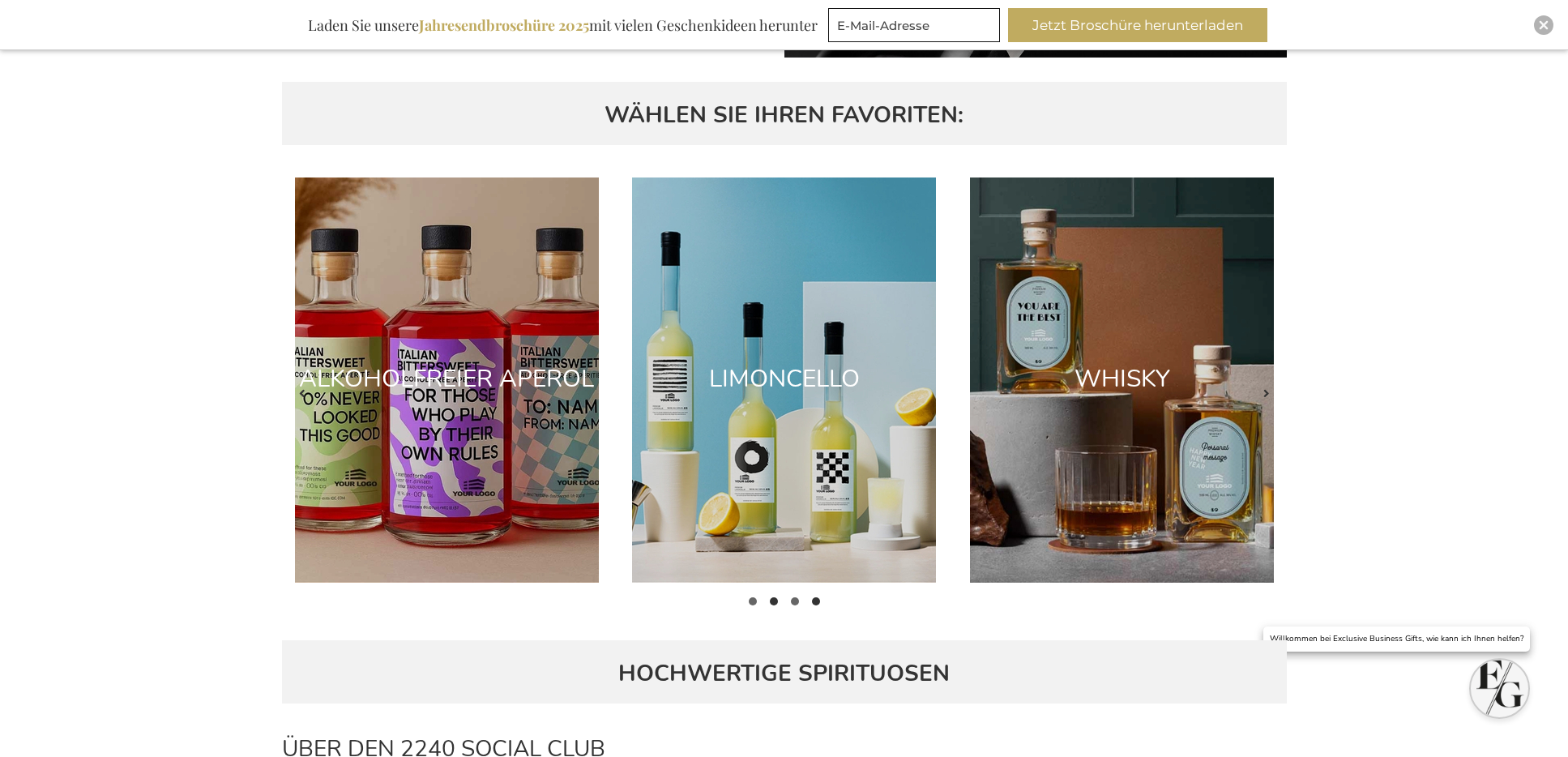
click at [773, 601] on span at bounding box center [774, 601] width 8 height 8
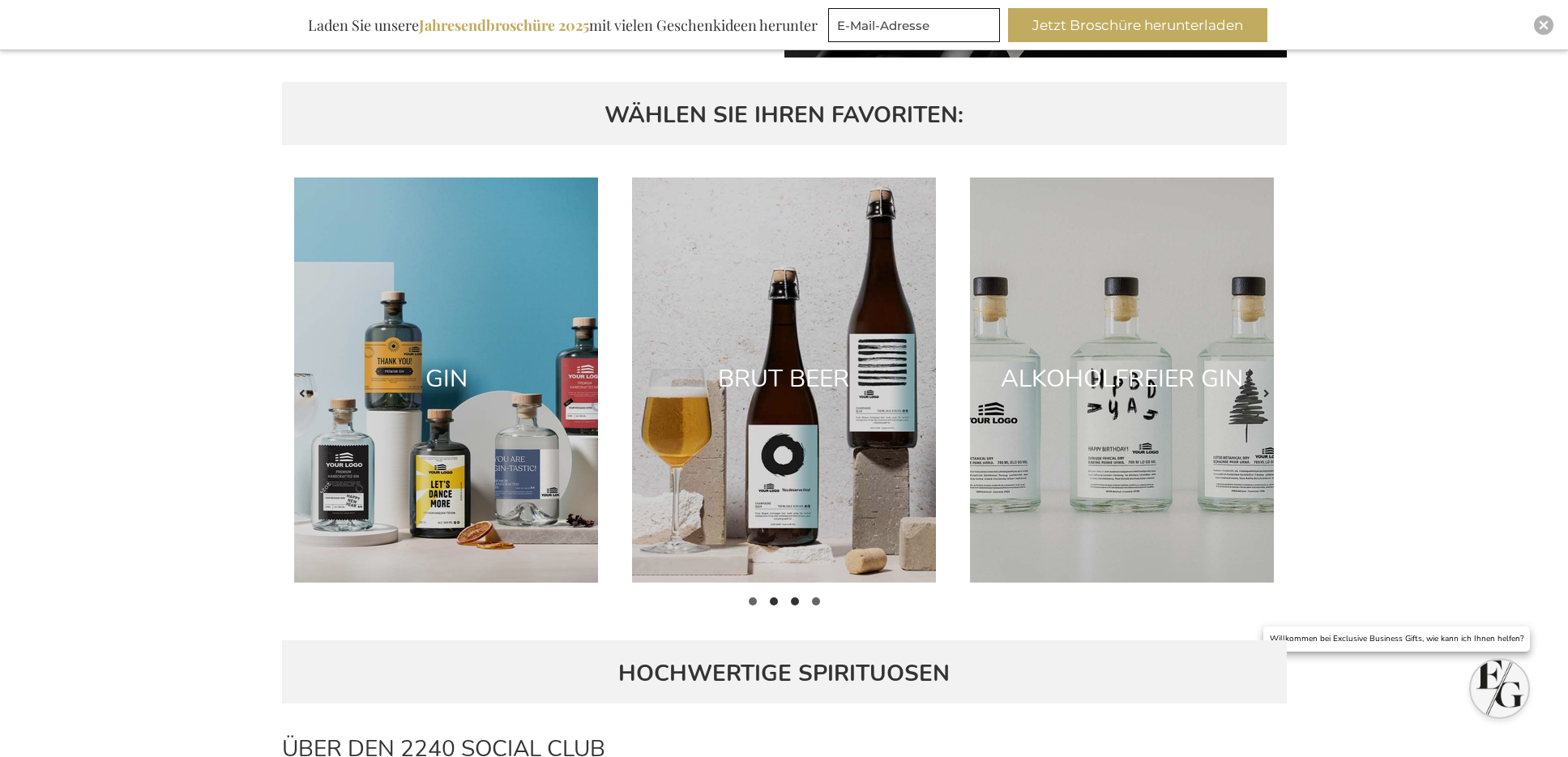
click at [791, 600] on span at bounding box center [795, 601] width 8 height 8
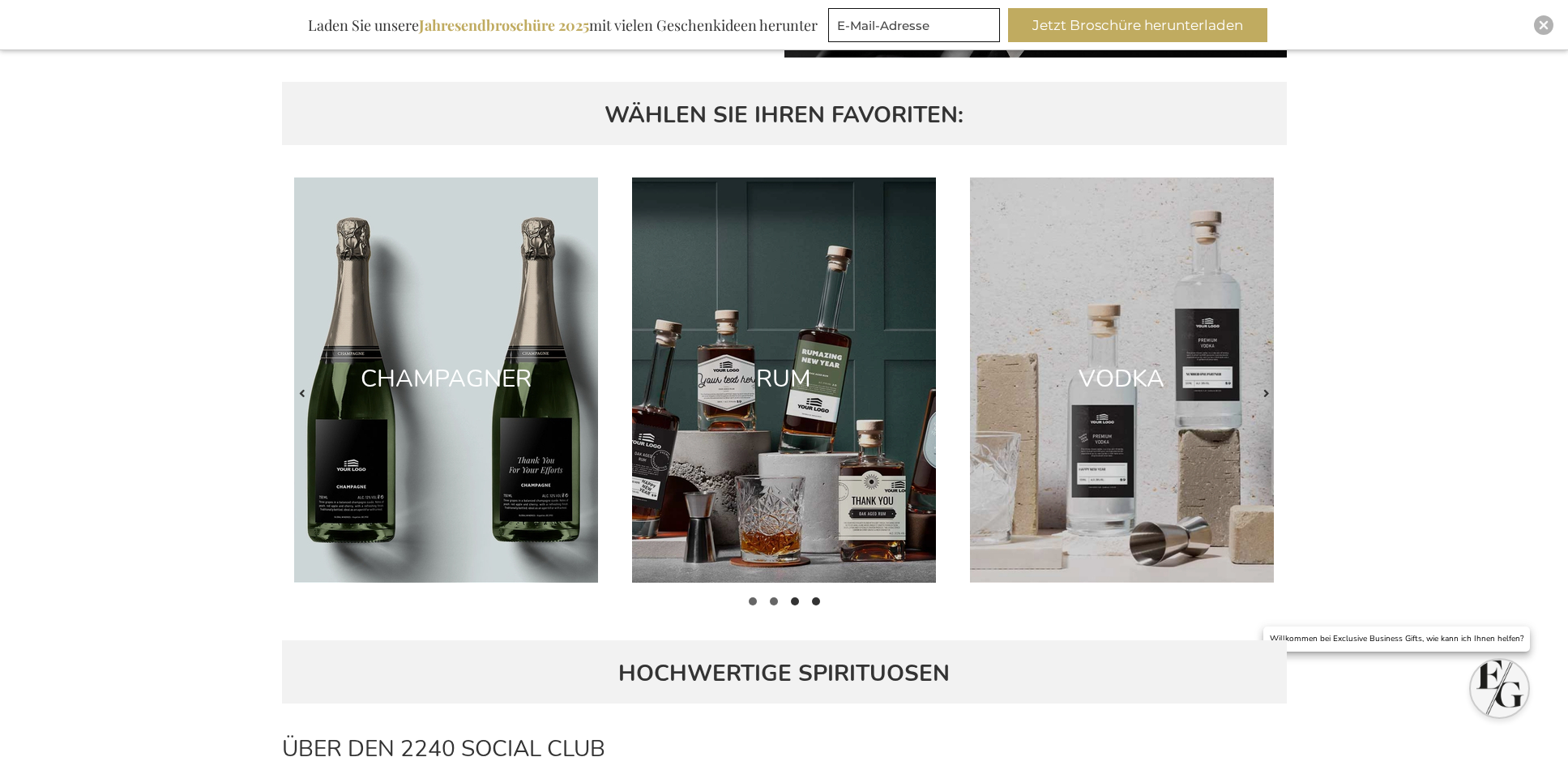
click at [820, 599] on span at bounding box center [816, 601] width 8 height 8
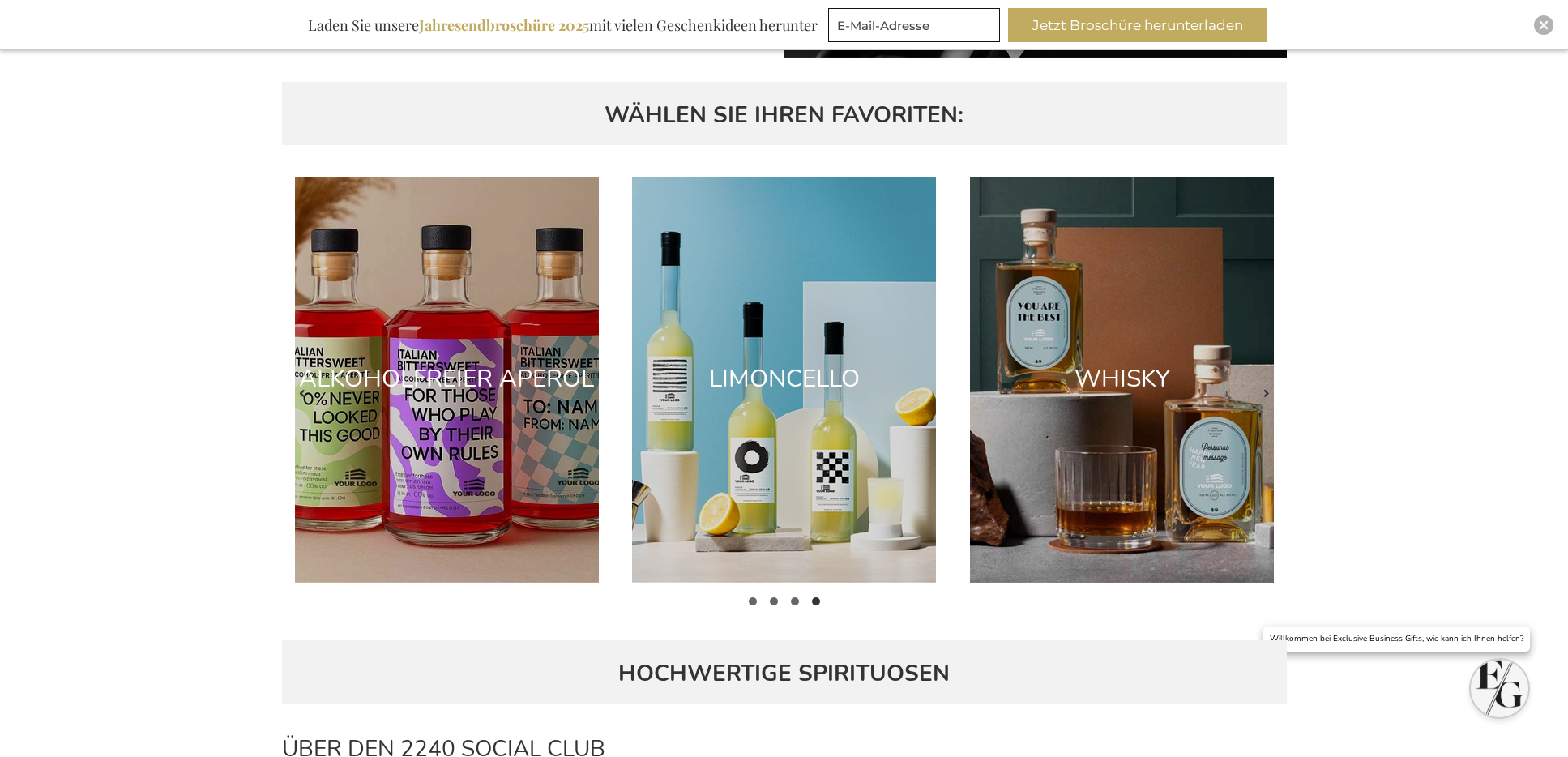
click at [467, 399] on div "ALKOHOLFREIER APEROL" at bounding box center [447, 379] width 330 height 51
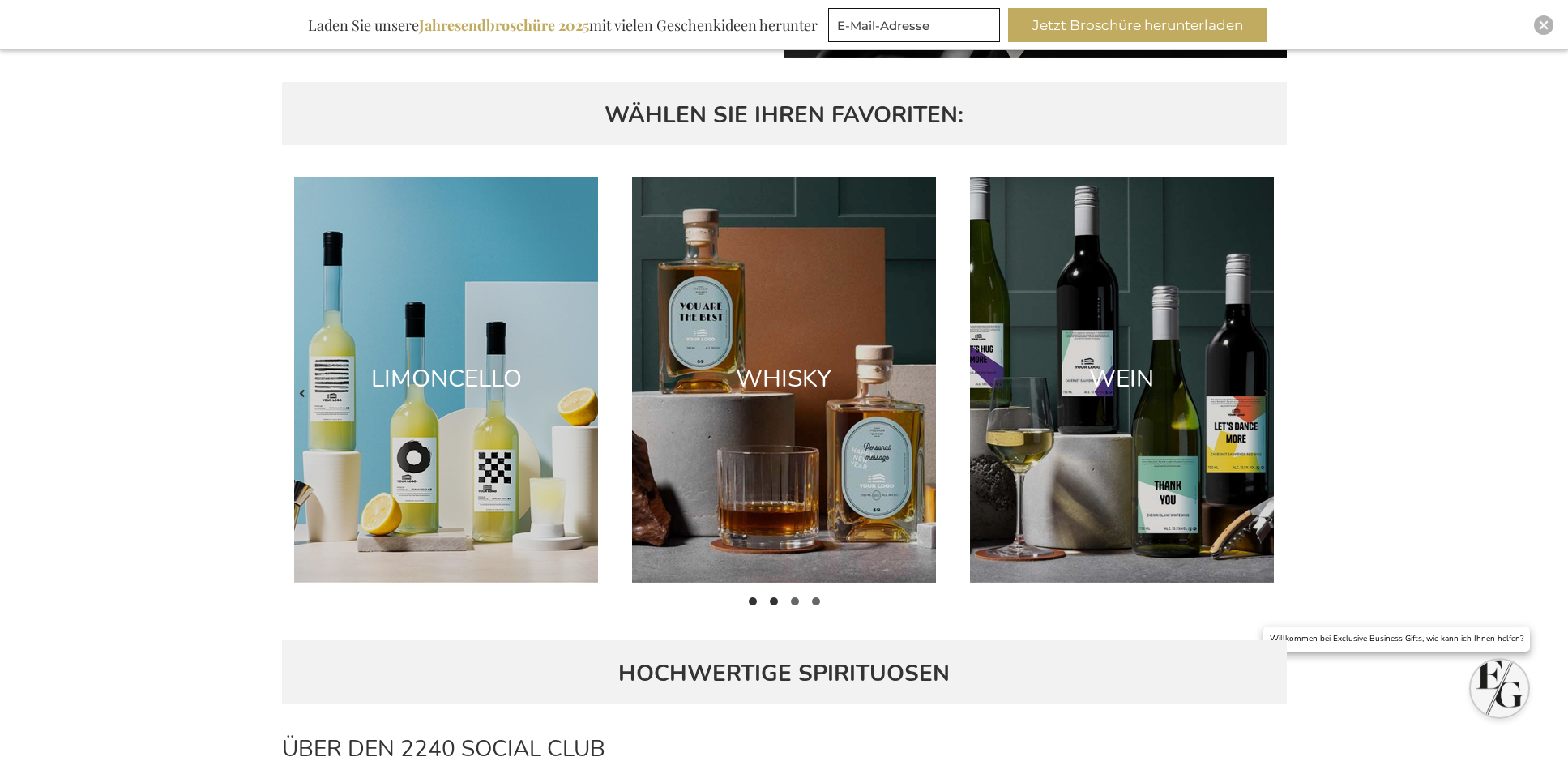
click at [779, 597] on button at bounding box center [773, 600] width 21 height 21
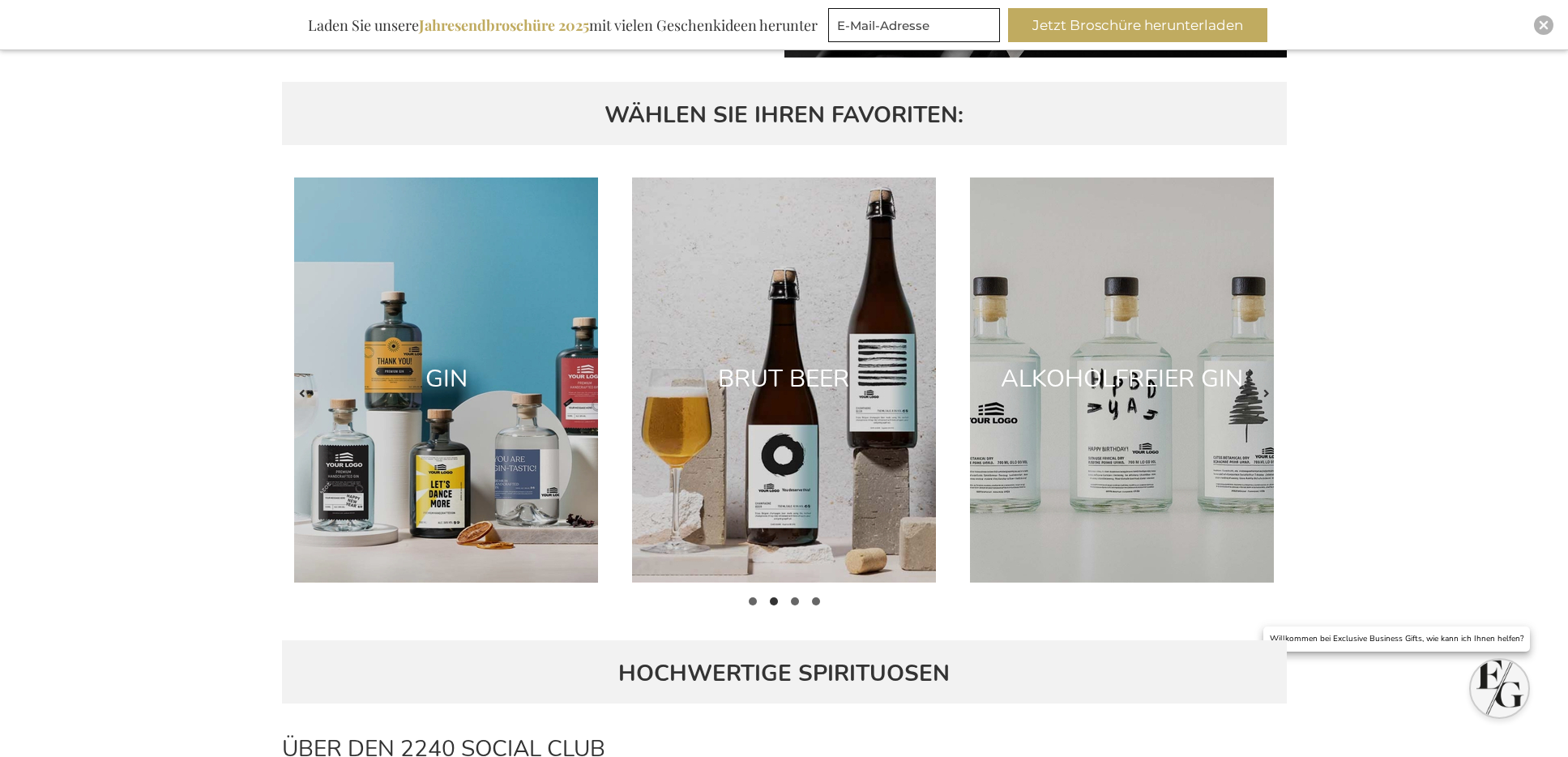
click at [1092, 425] on img at bounding box center [1121, 380] width 304 height 405
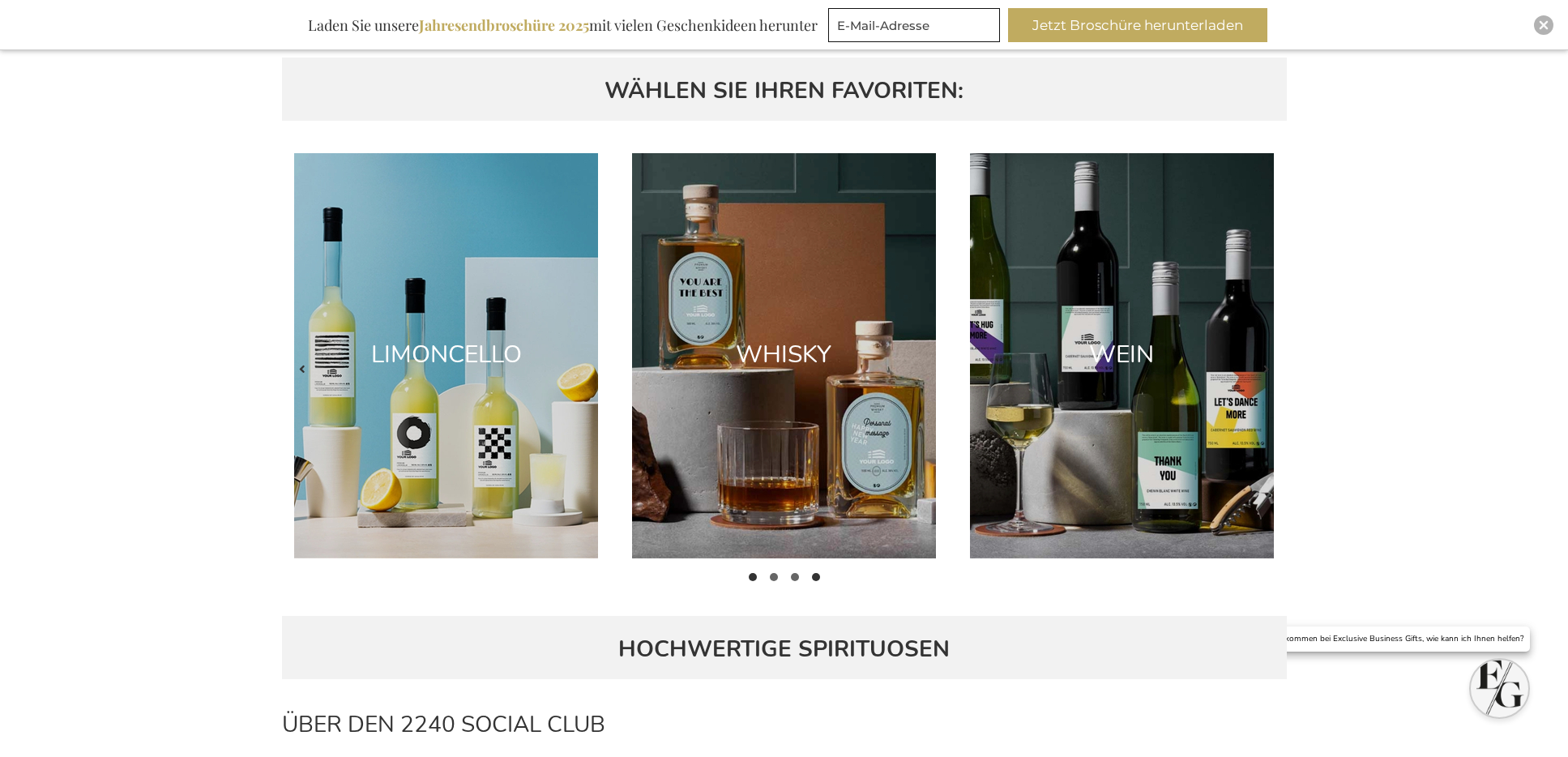
scroll to position [968, 0]
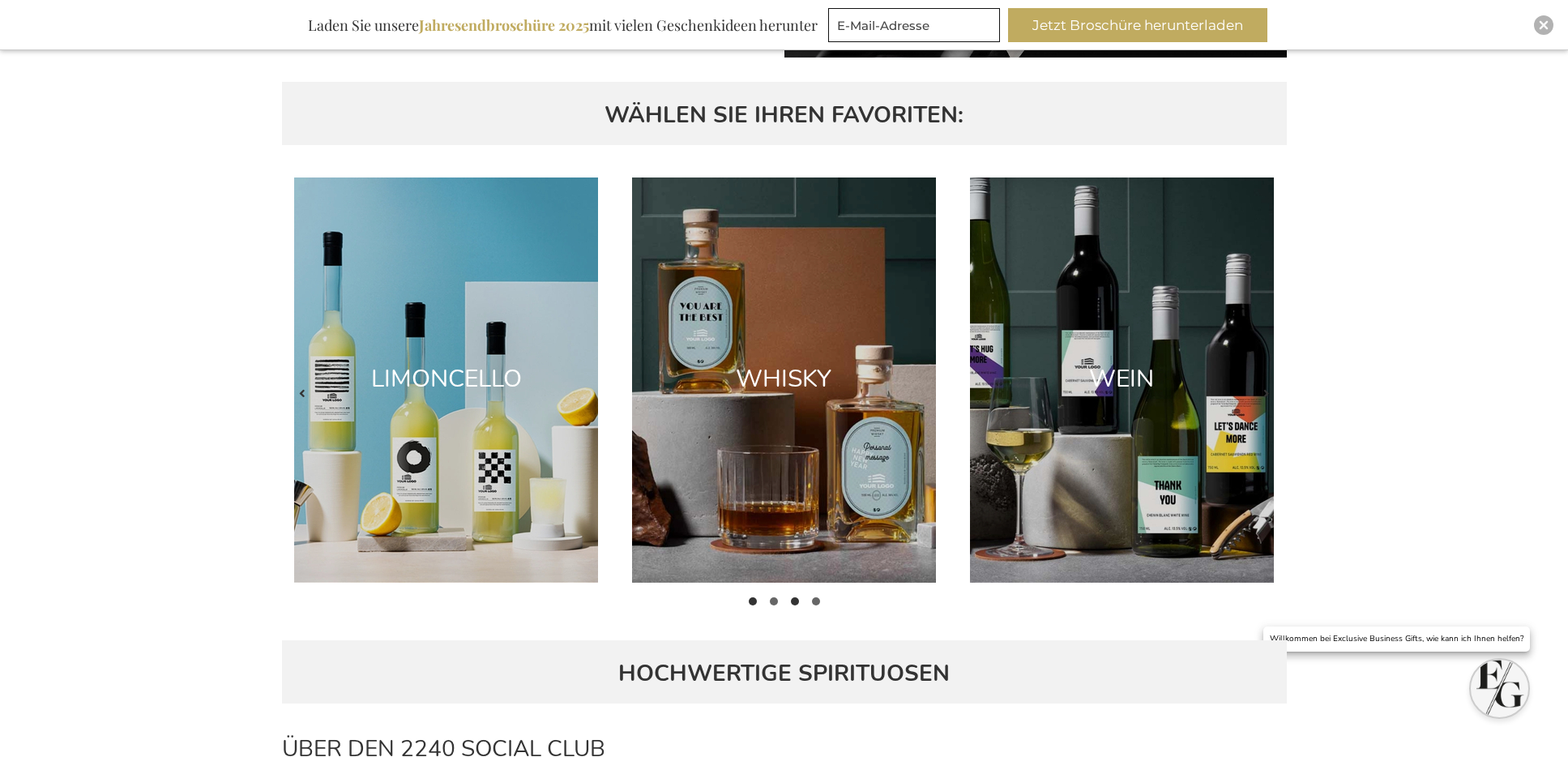
click at [800, 600] on button at bounding box center [795, 600] width 21 height 21
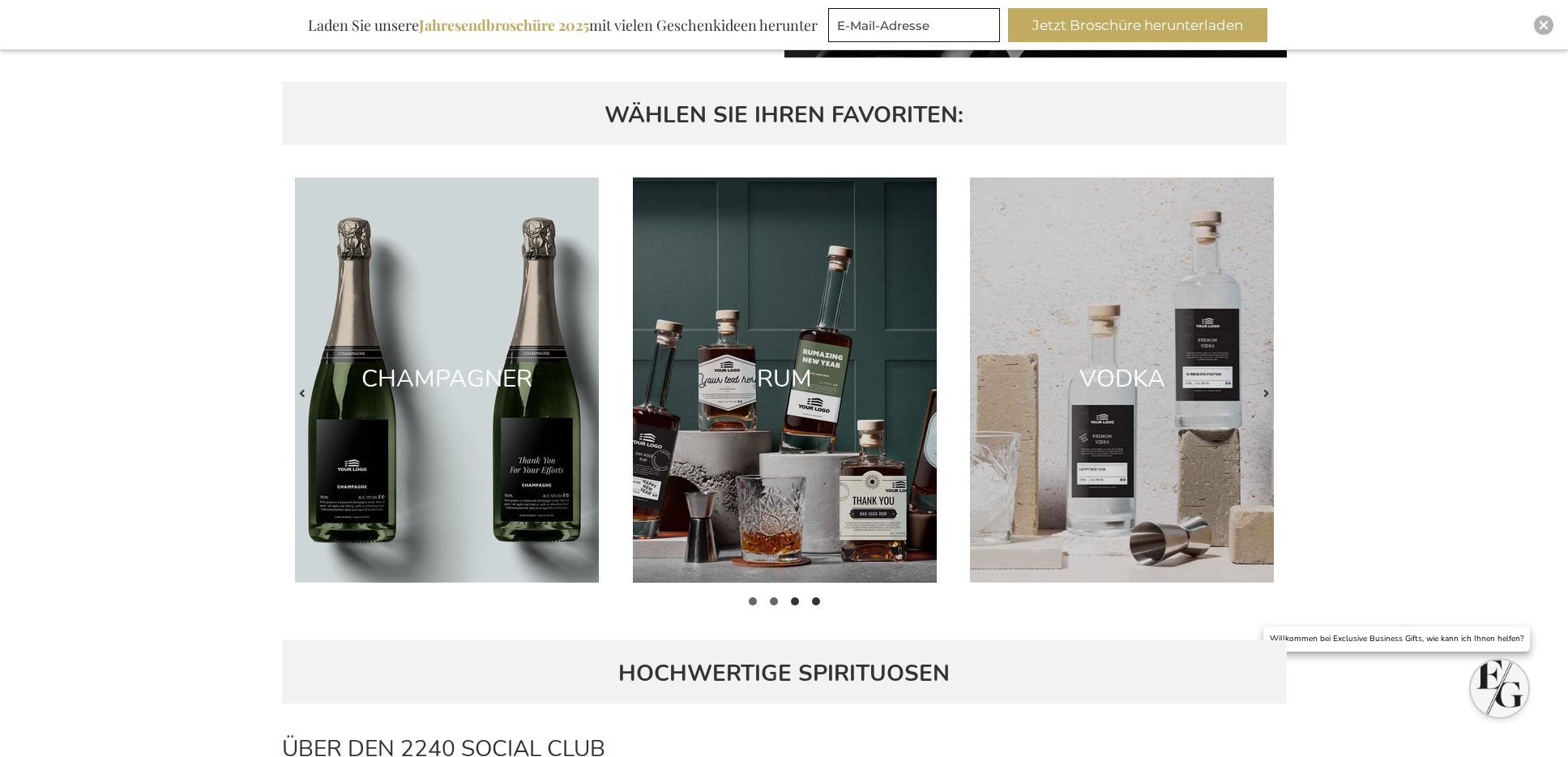
click at [815, 597] on span at bounding box center [816, 601] width 8 height 8
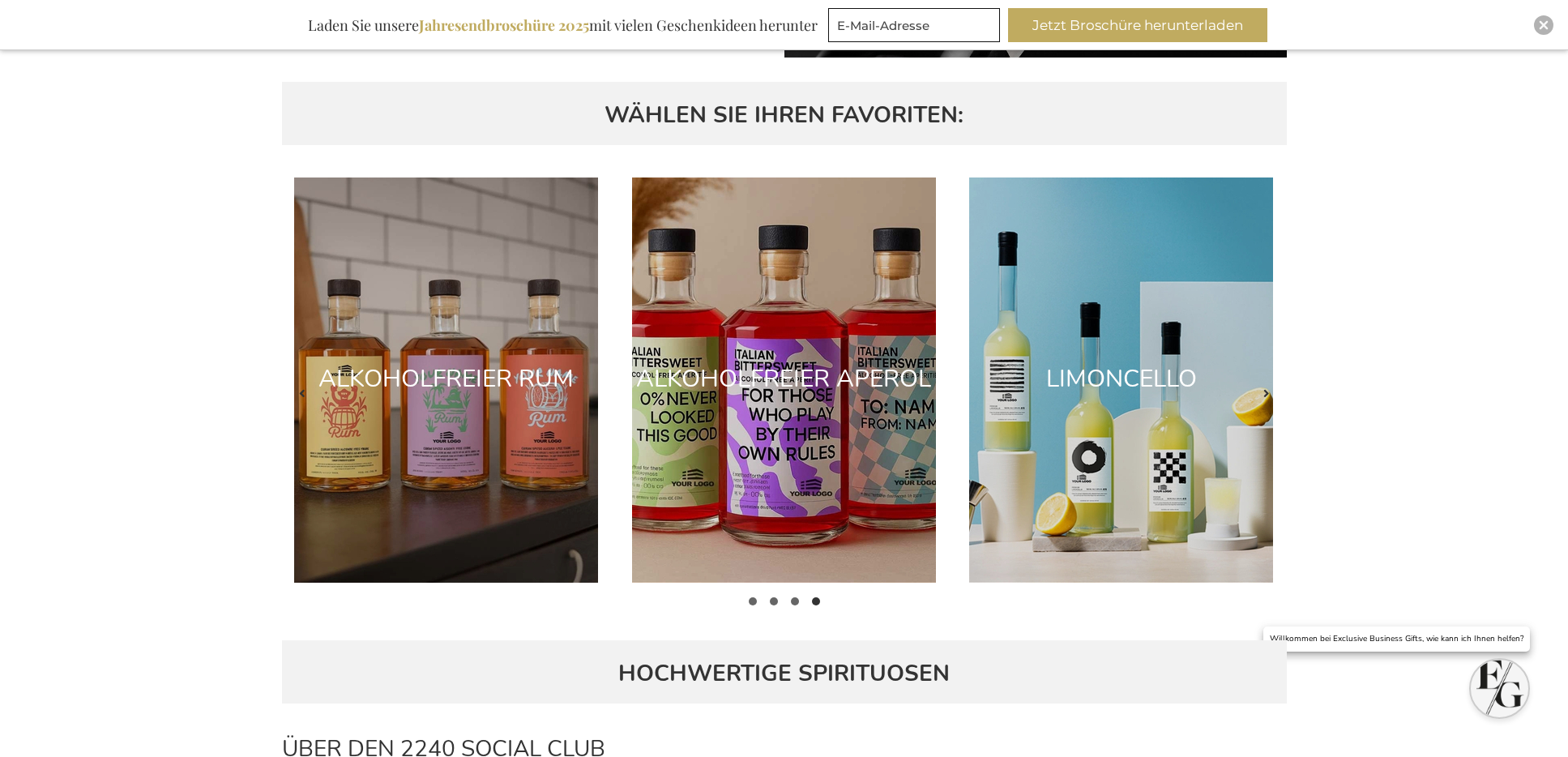
click at [447, 500] on img at bounding box center [446, 380] width 304 height 405
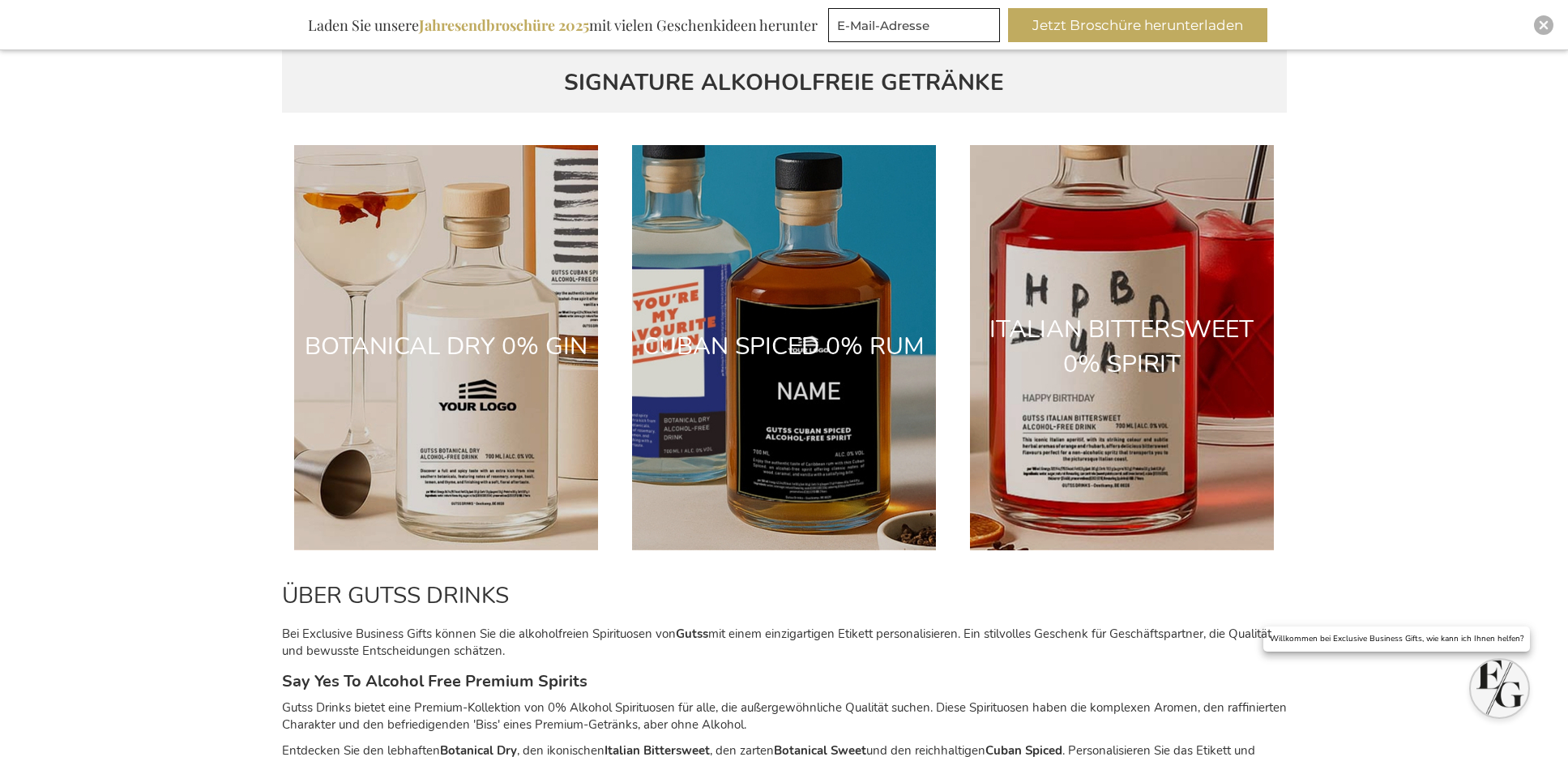
scroll to position [1860, 0]
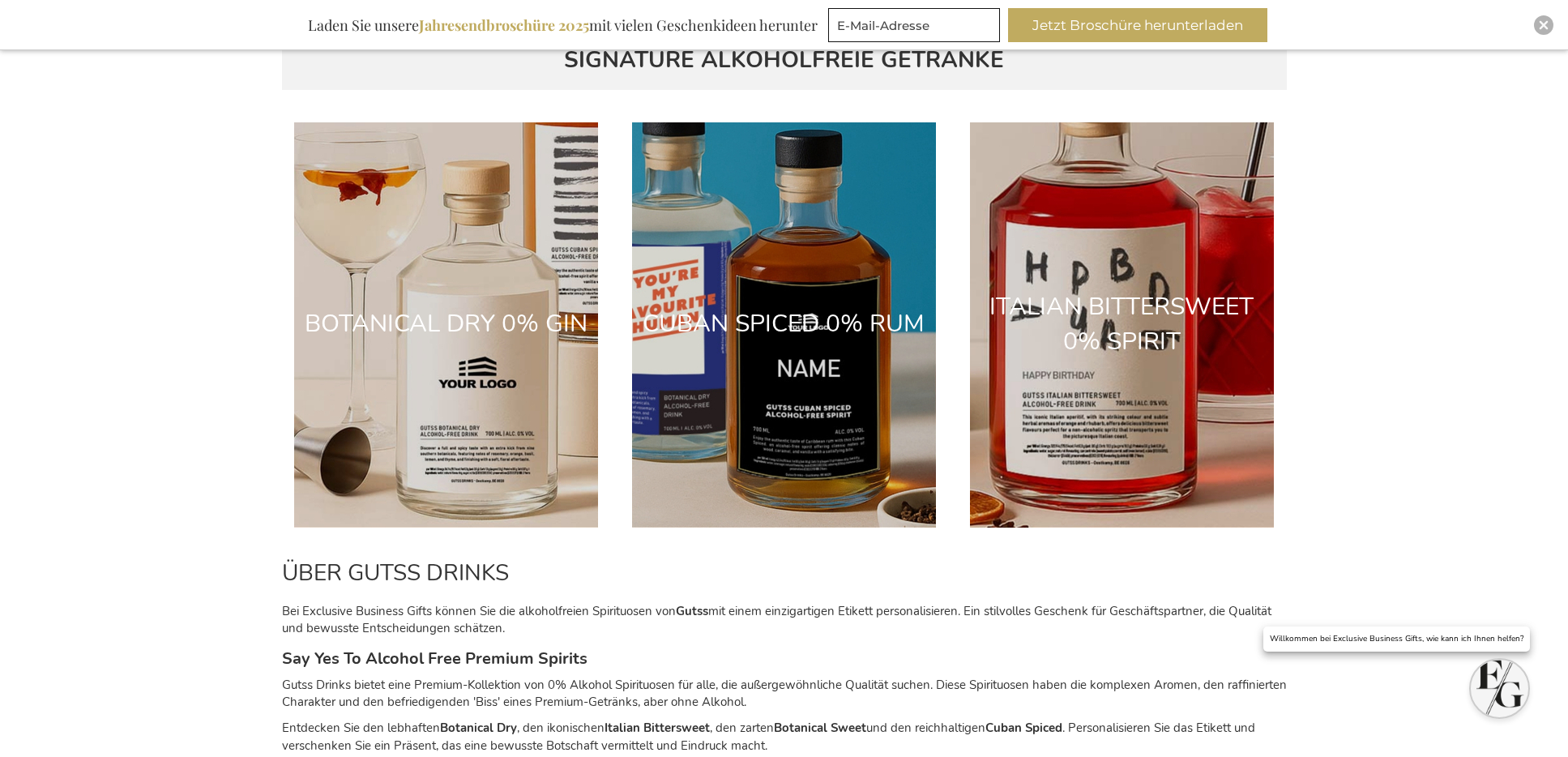
click at [447, 331] on div "BOTANICAL DRY 0% GIN" at bounding box center [447, 325] width 297 height 35
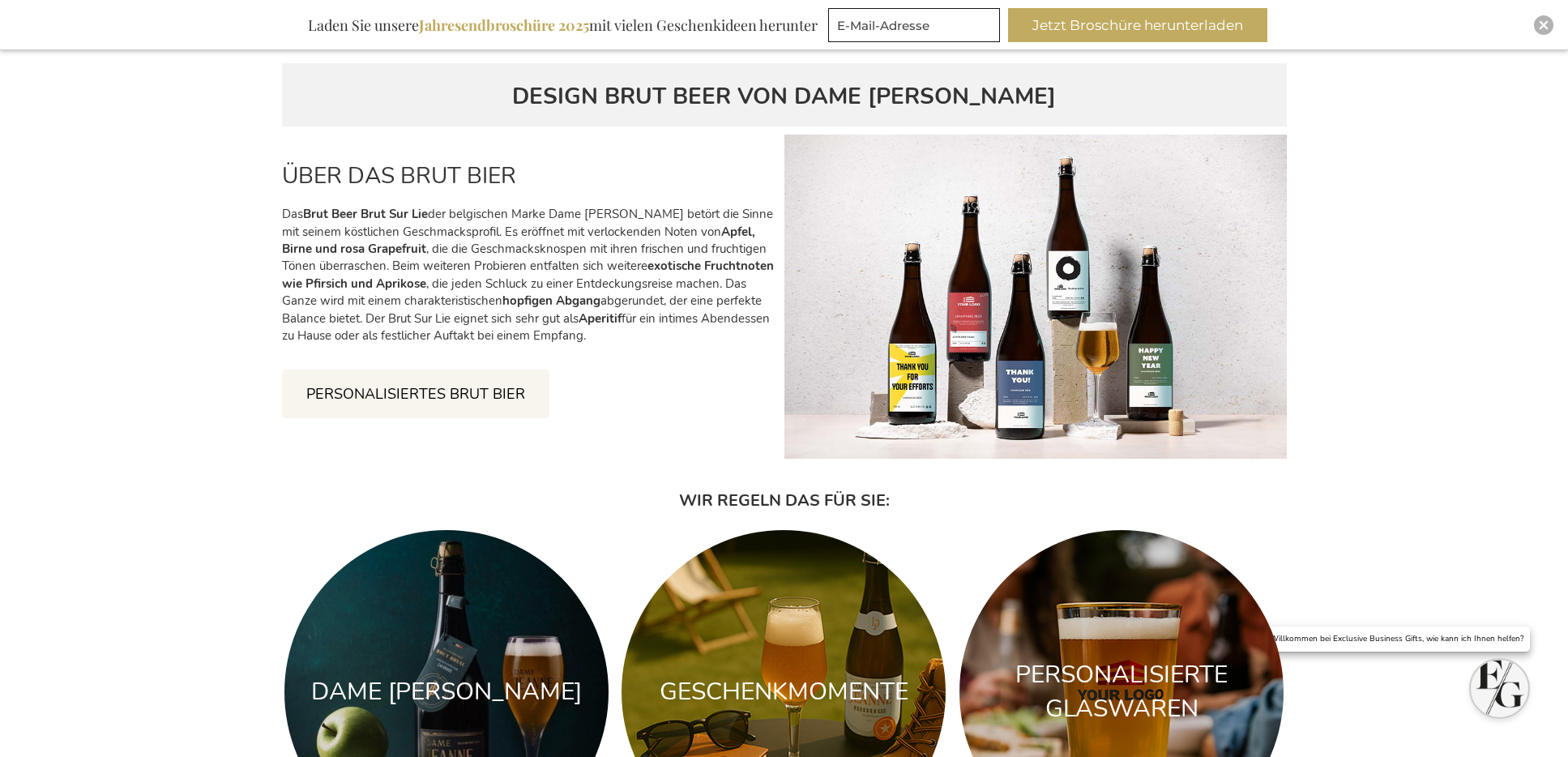
scroll to position [2682, 0]
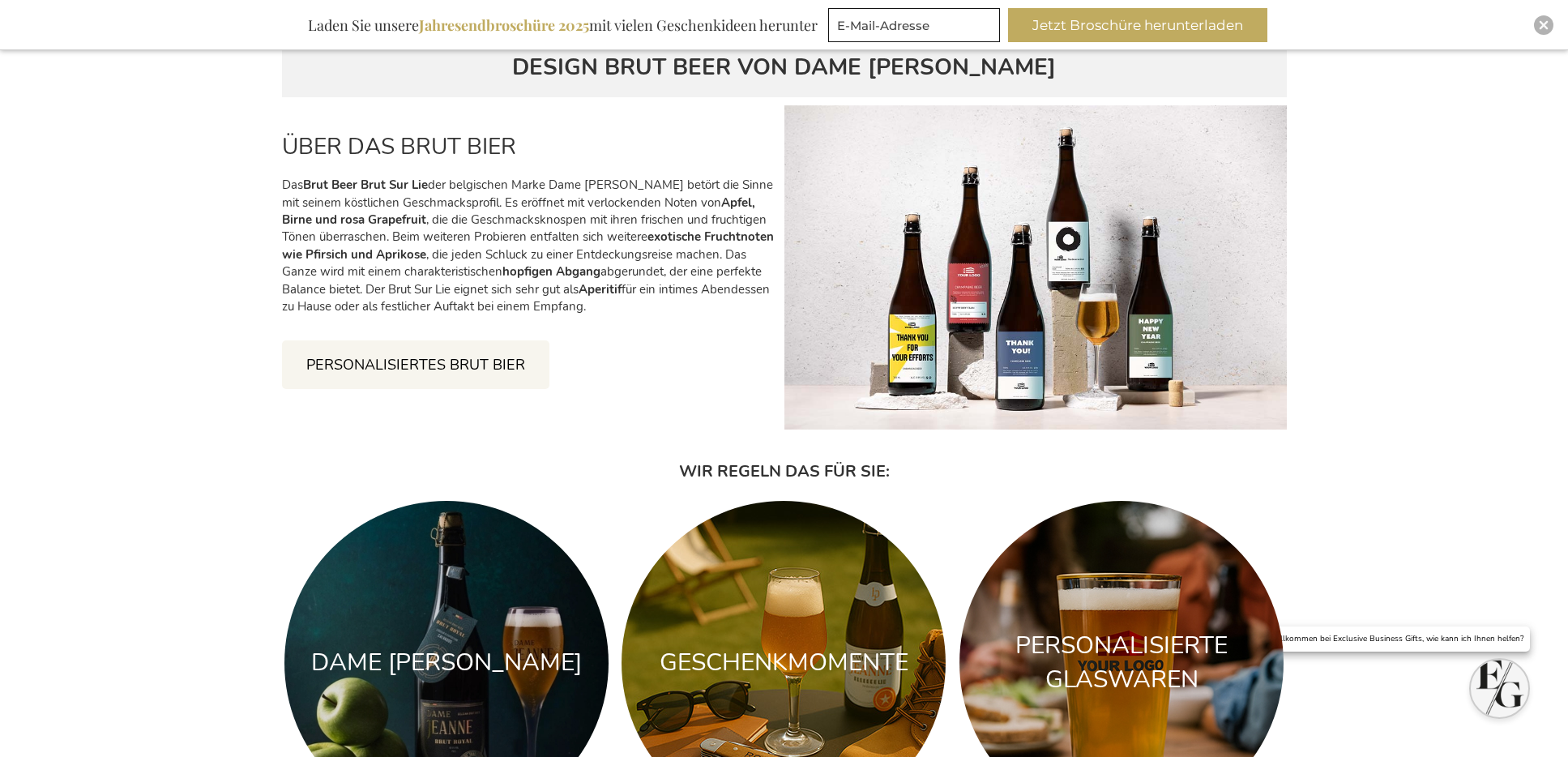
click at [478, 348] on link "PERSONALISIERTES BRUT BIER" at bounding box center [416, 365] width 267 height 48
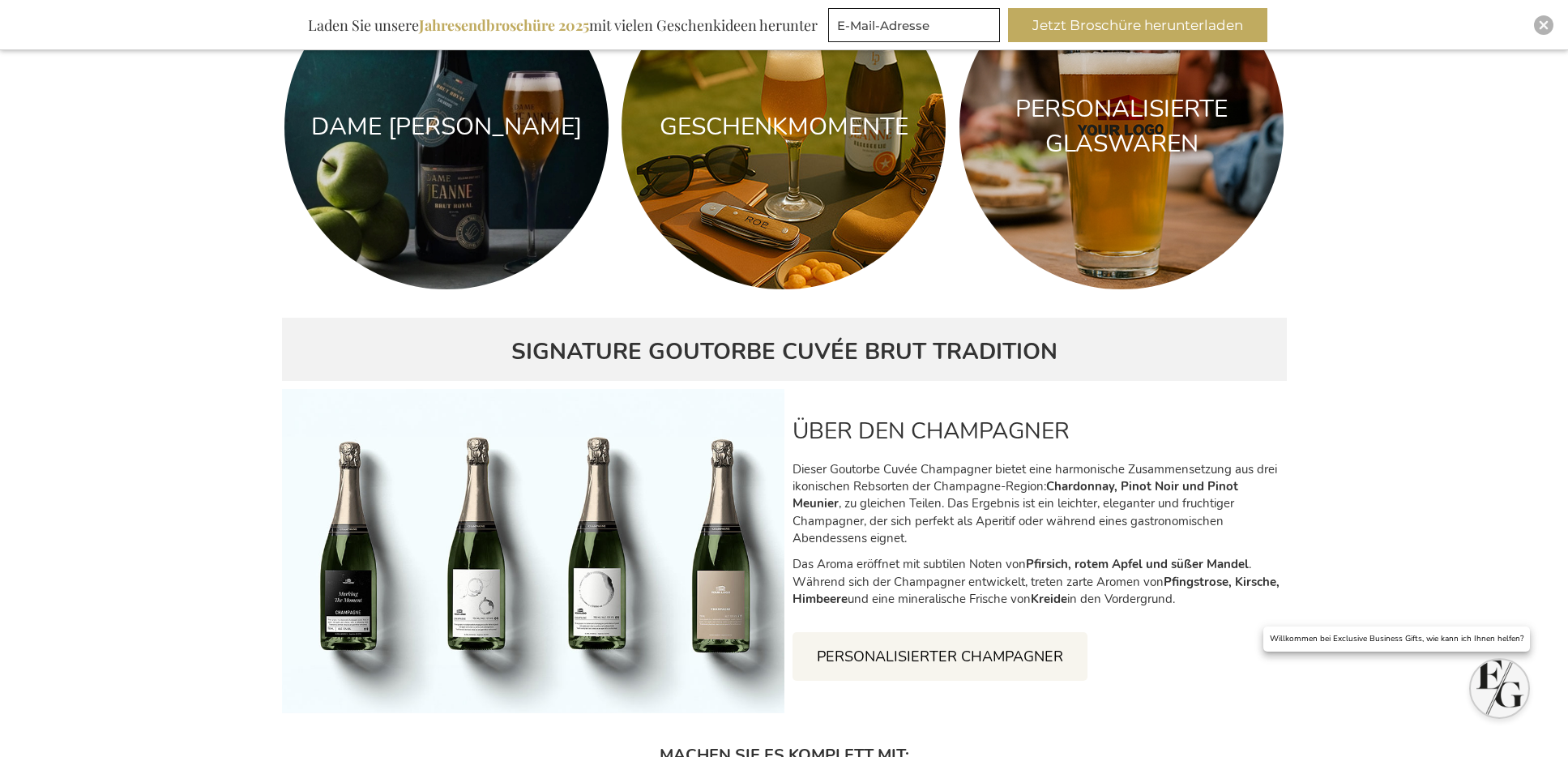
scroll to position [3118, 0]
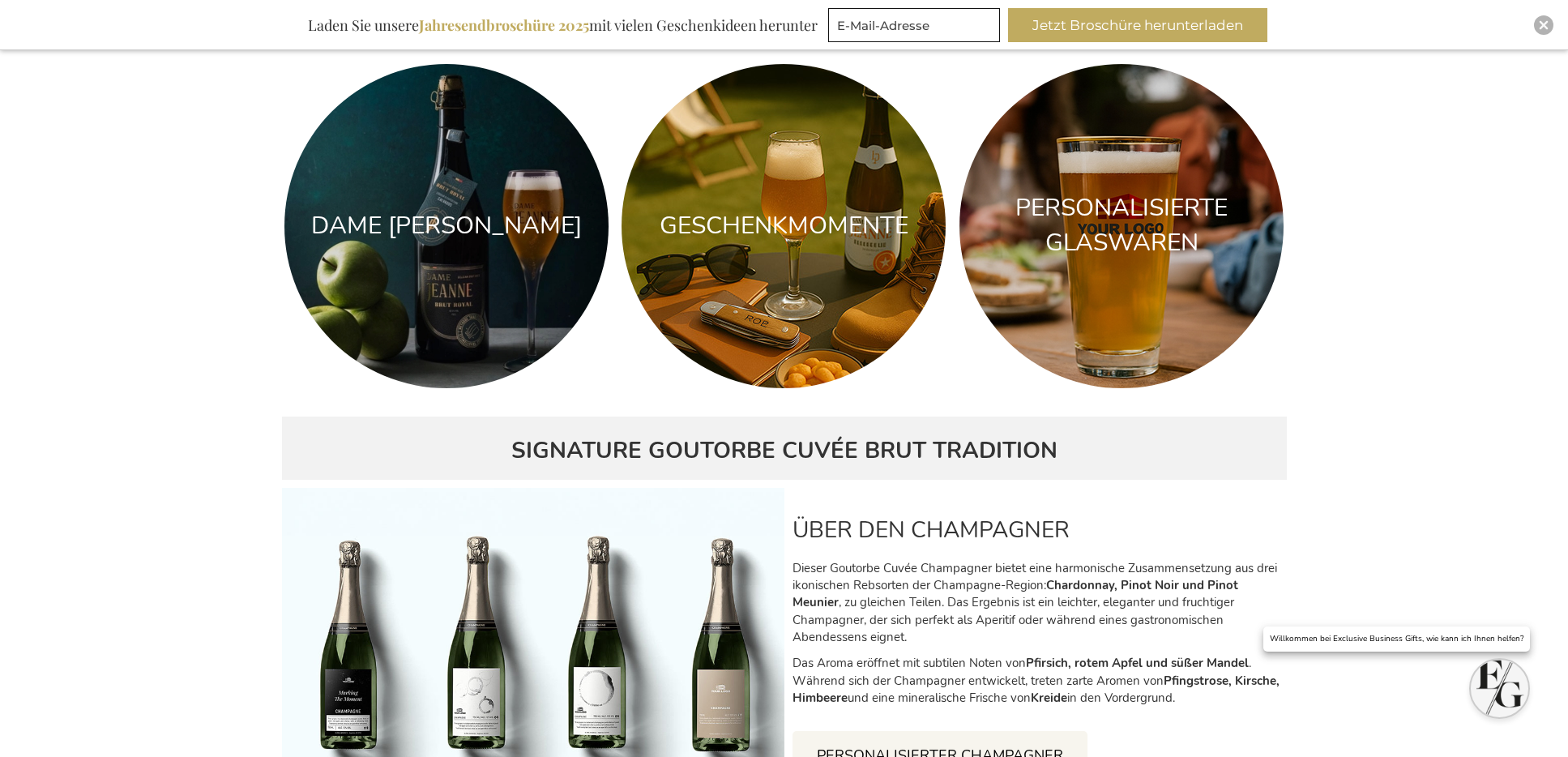
click at [765, 226] on div "GESCHENKMOMENTE" at bounding box center [784, 227] width 297 height 35
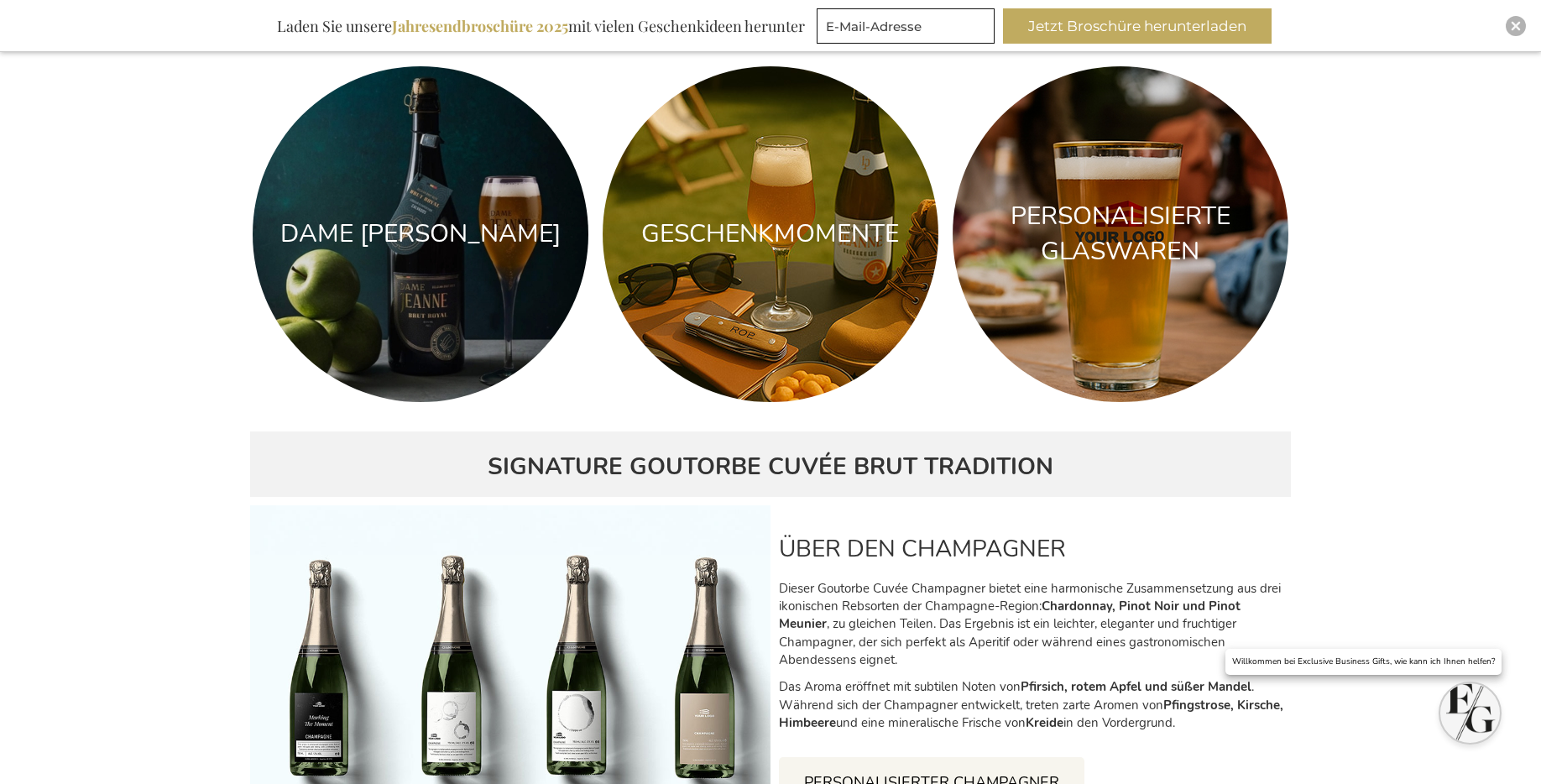
click at [1211, 199] on div "PERSONALISIERTE GLASWAREN" at bounding box center [1120, 235] width 308 height 72
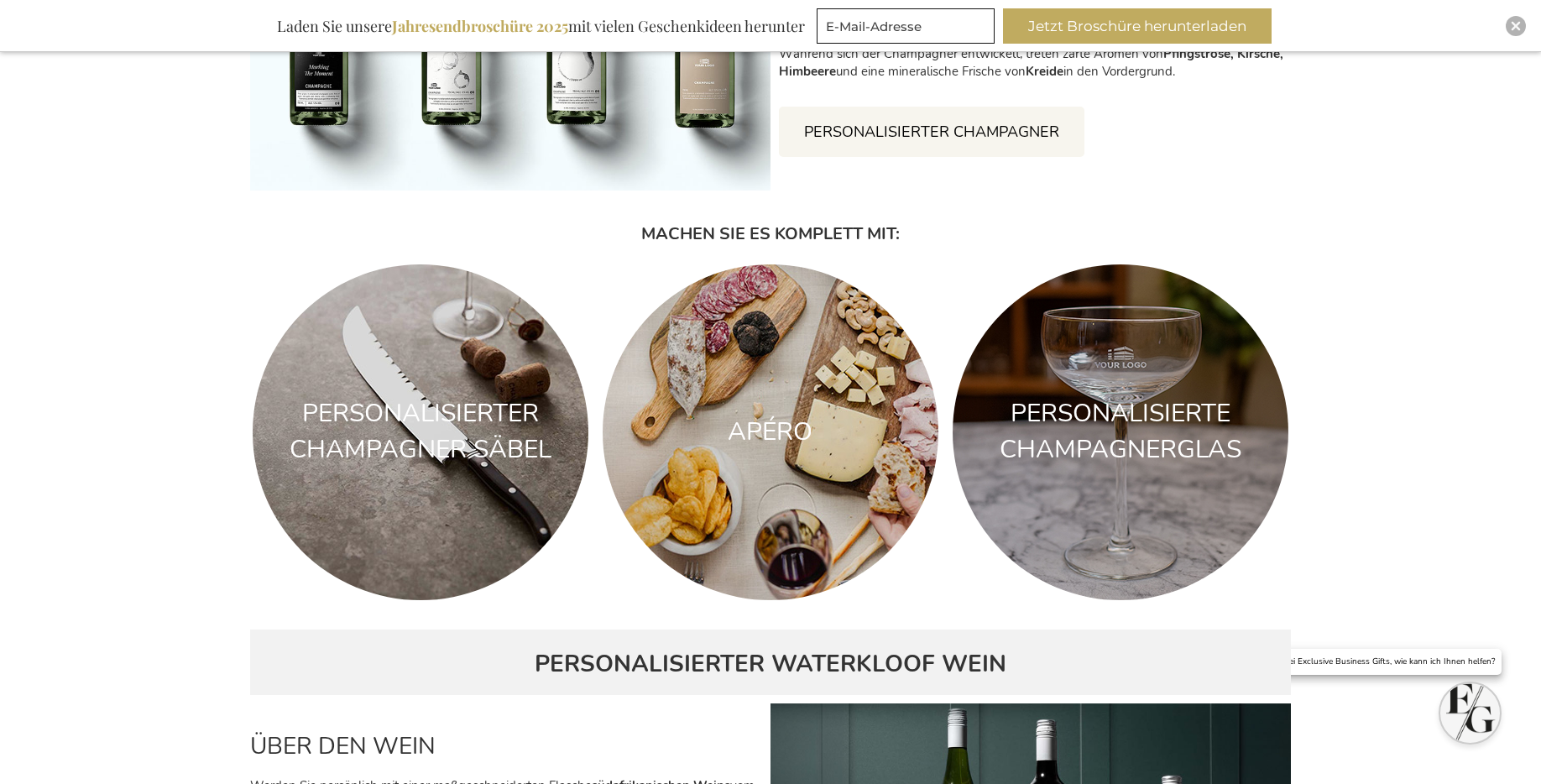
scroll to position [3863, 0]
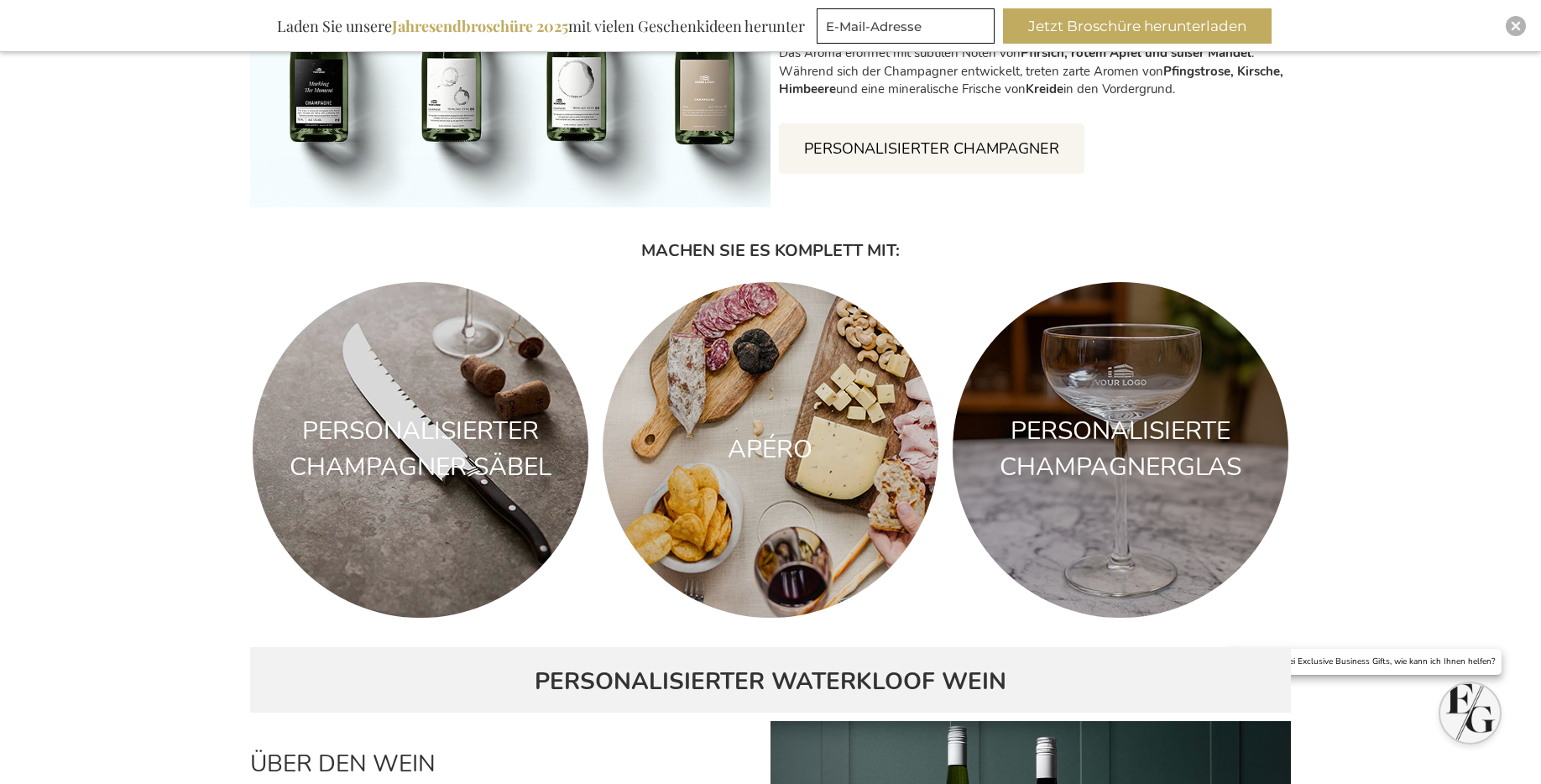
click at [963, 161] on link "PERSONALISIERTER CHAMPAGNER" at bounding box center [932, 148] width 305 height 50
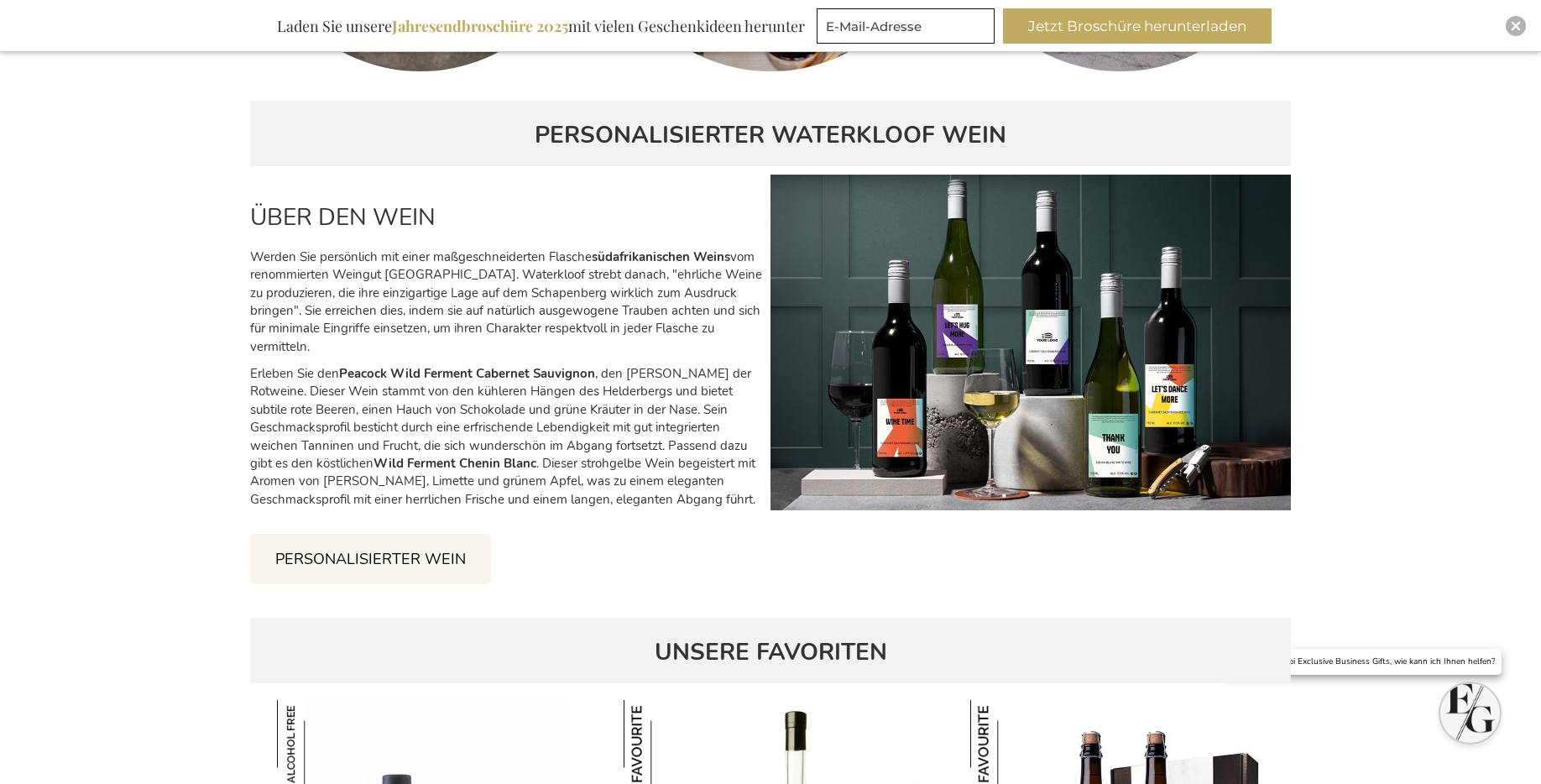
click at [373, 548] on link "PERSONALISIERTER WEIN" at bounding box center [370, 559] width 241 height 50
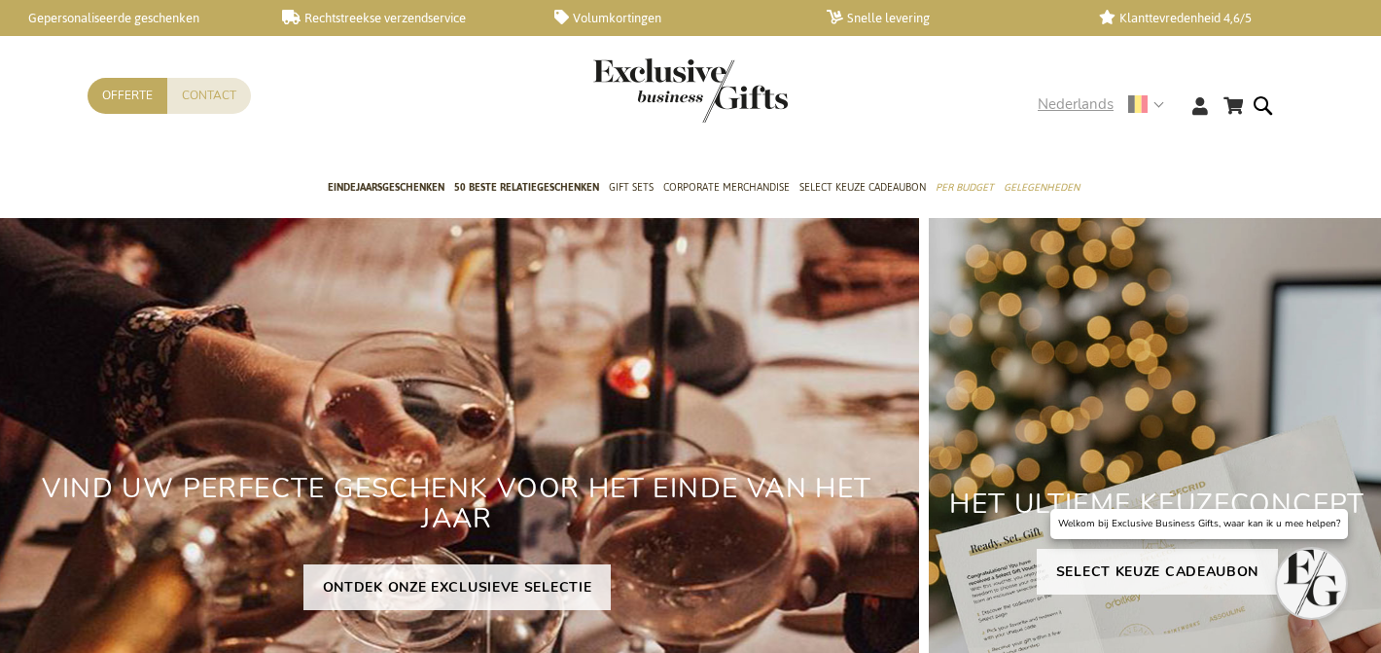
click at [1052, 114] on span "Nederlands" at bounding box center [1076, 104] width 76 height 22
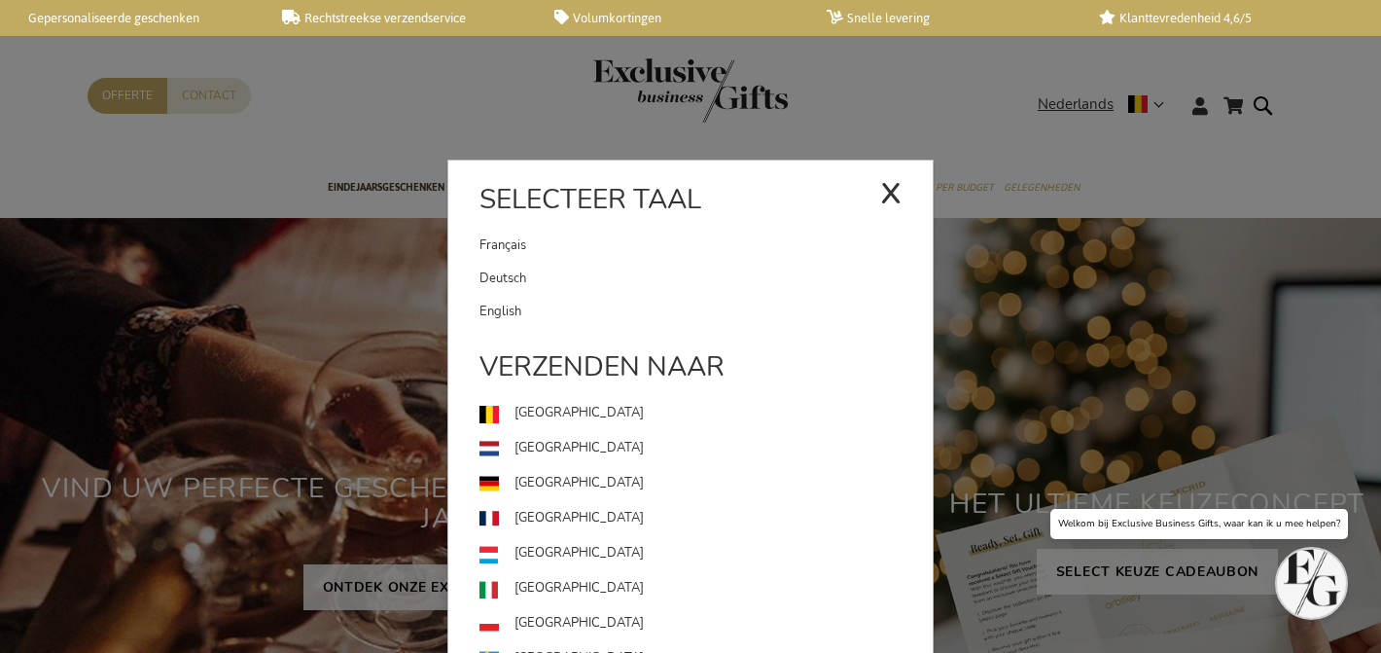
click at [556, 238] on link "Français" at bounding box center [680, 245] width 401 height 33
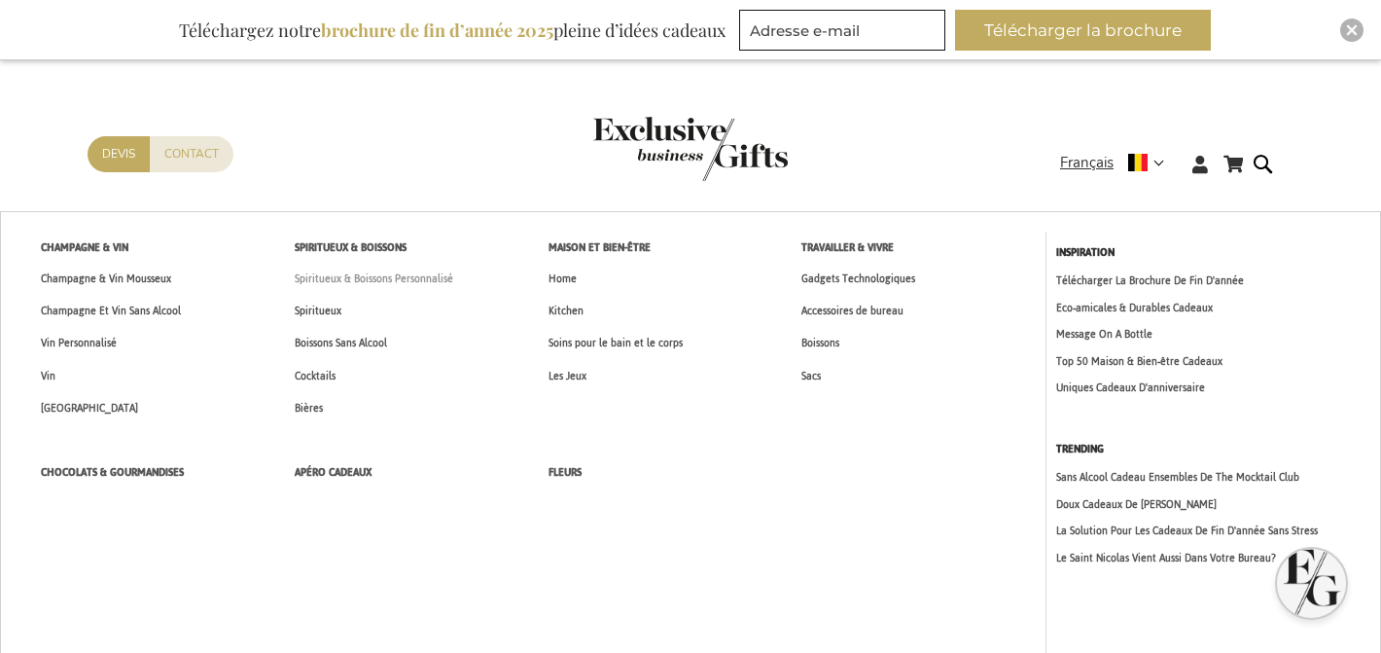
click at [380, 280] on span "Spiritueux & Boissons Personnalisé" at bounding box center [374, 279] width 159 height 20
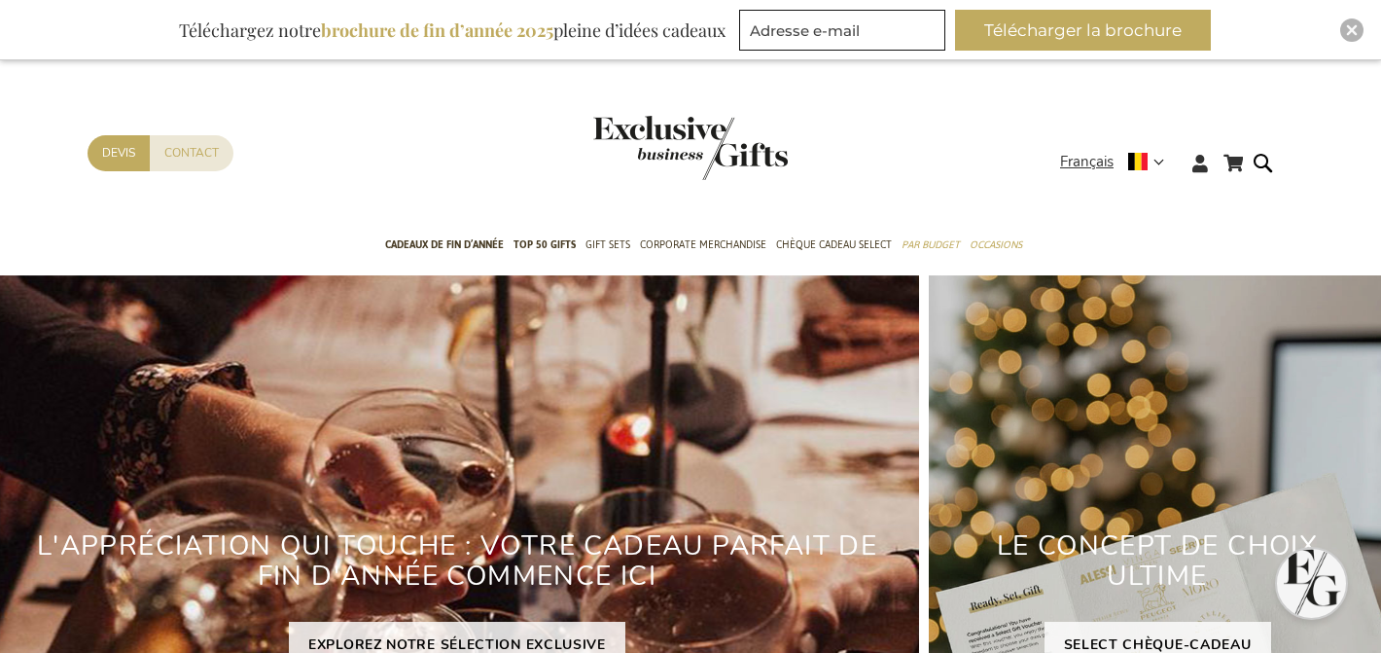
scroll to position [1, 0]
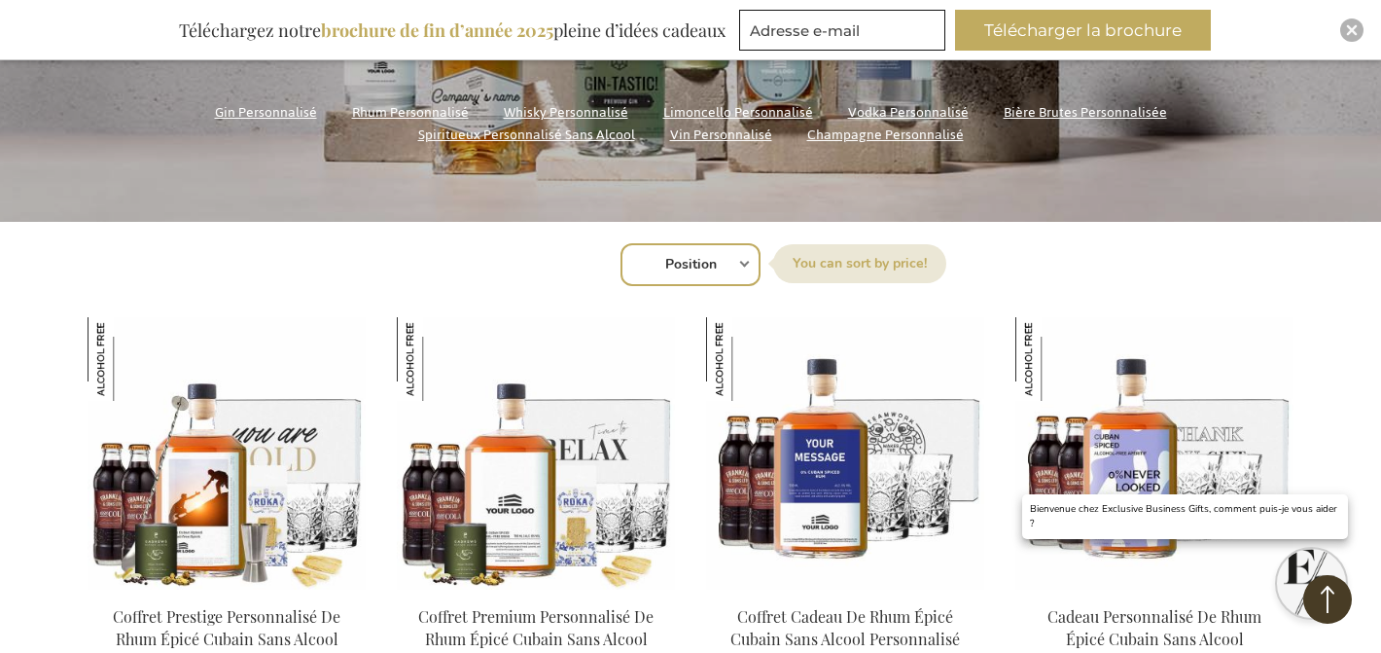
scroll to position [503, 0]
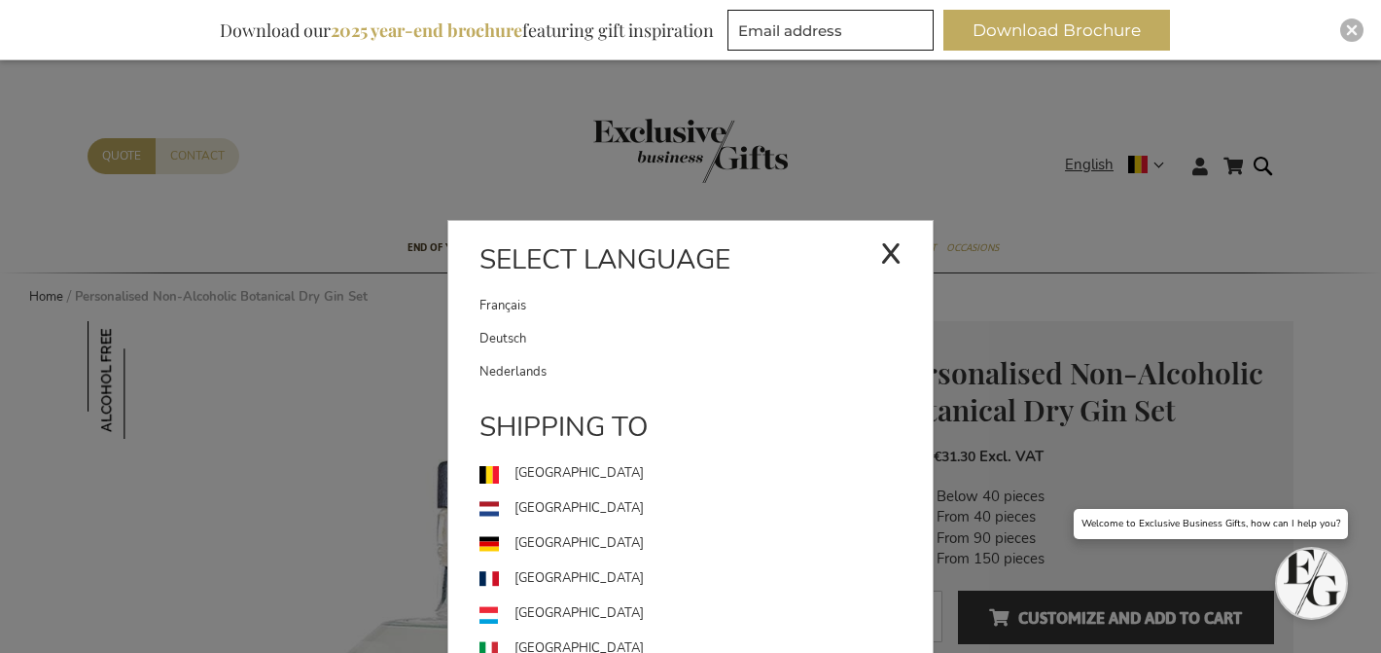
click at [579, 311] on link "Français" at bounding box center [680, 305] width 401 height 33
drag, startPoint x: 656, startPoint y: 304, endPoint x: 649, endPoint y: 233, distance: 72.3
click at [656, 304] on link "Français" at bounding box center [680, 305] width 401 height 33
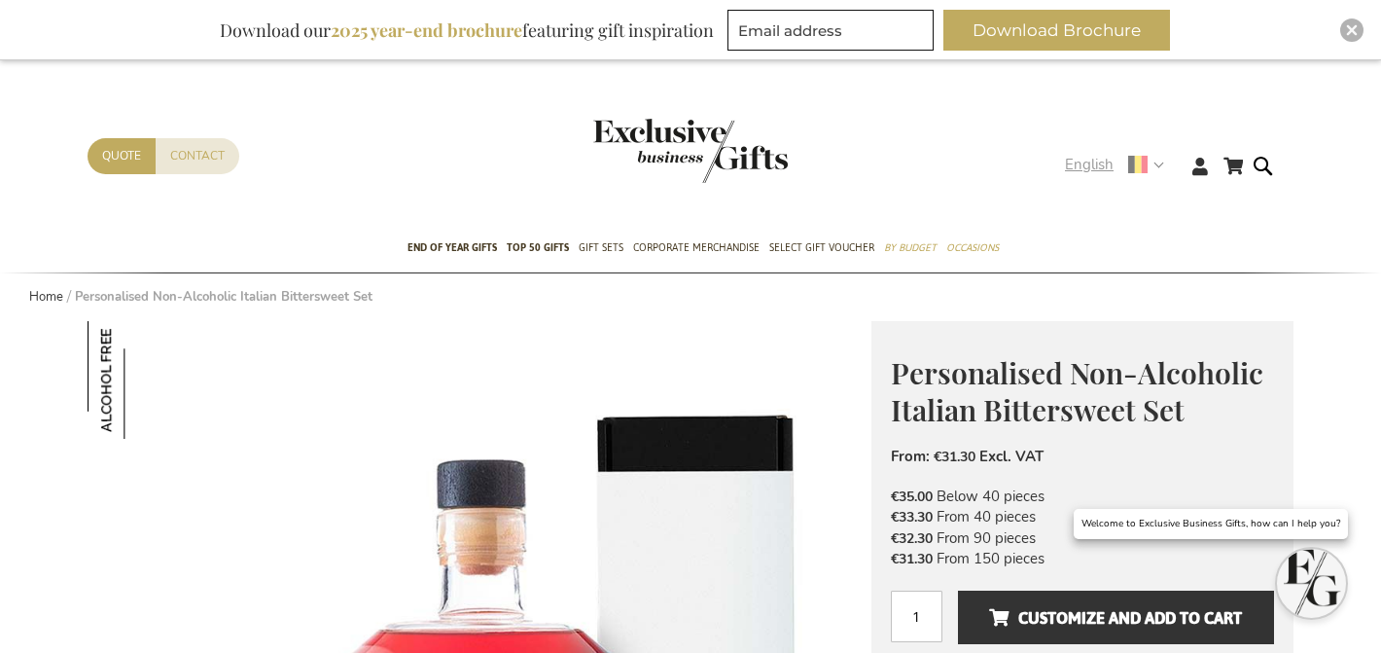
click at [1105, 164] on span "English" at bounding box center [1089, 165] width 49 height 22
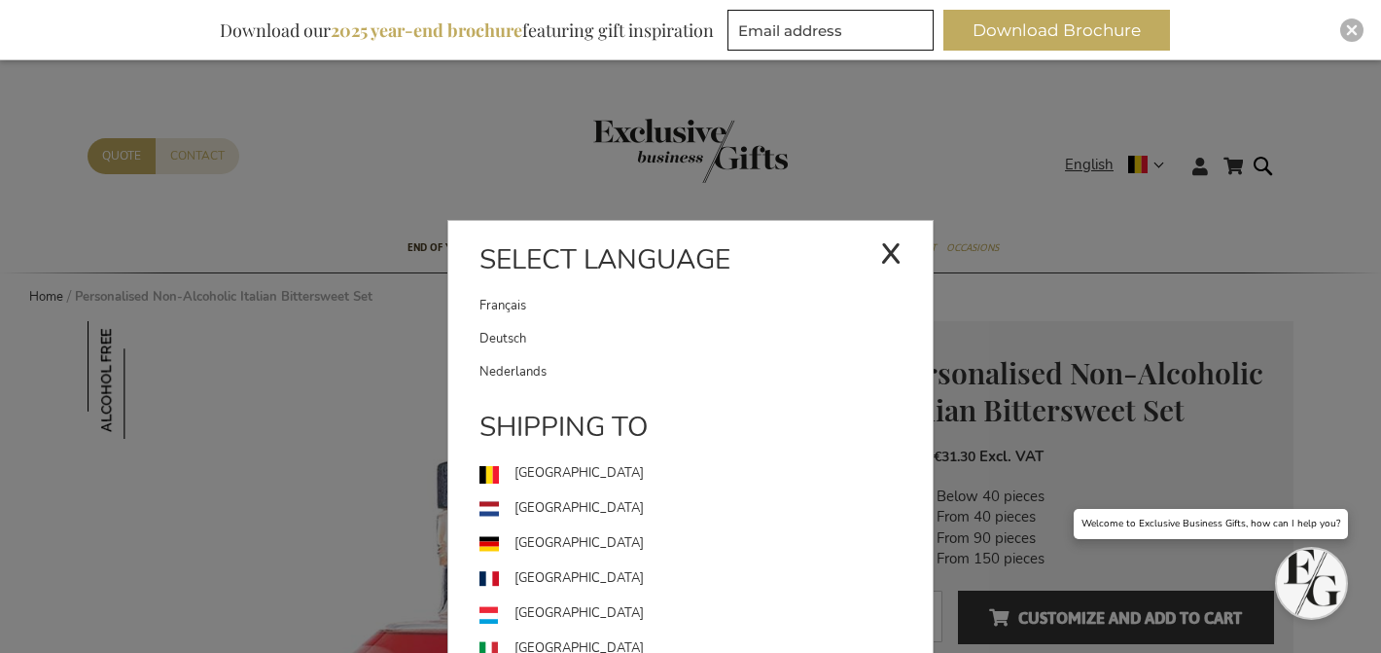
drag, startPoint x: 662, startPoint y: 312, endPoint x: 668, endPoint y: 270, distance: 42.2
click at [662, 312] on link "Français" at bounding box center [680, 305] width 401 height 33
